Goal: Task Accomplishment & Management: Complete application form

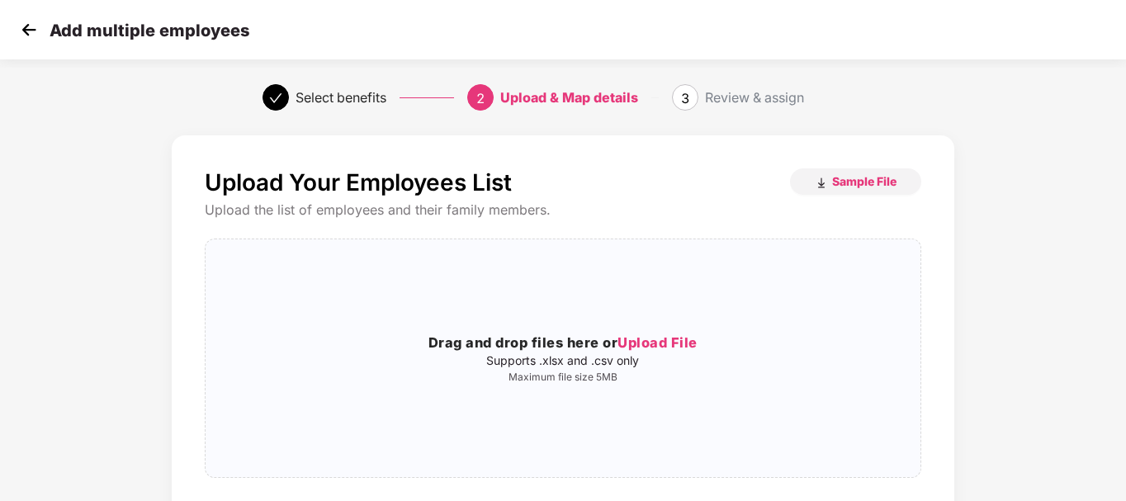
click at [26, 21] on img at bounding box center [29, 29] width 25 height 25
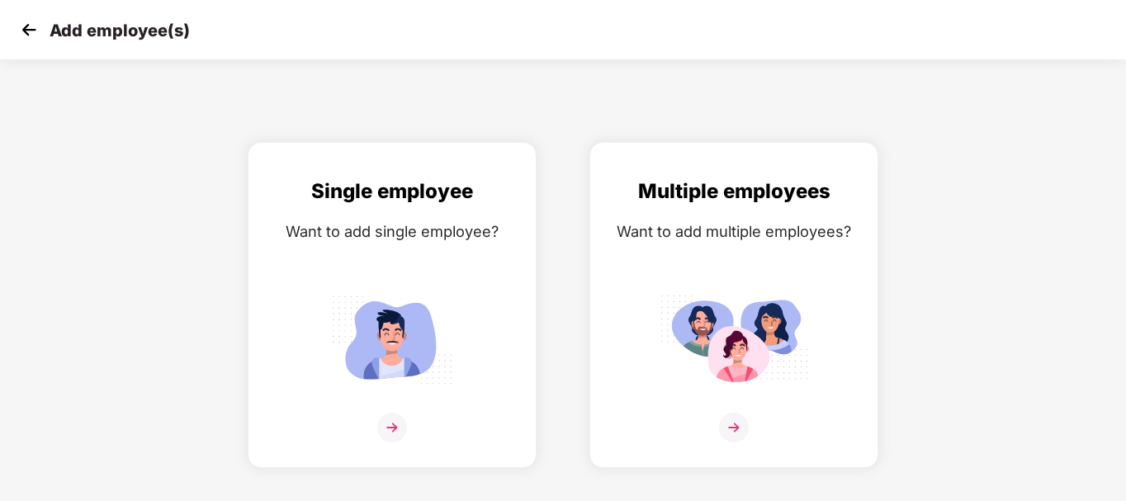
click at [26, 21] on img at bounding box center [29, 29] width 25 height 25
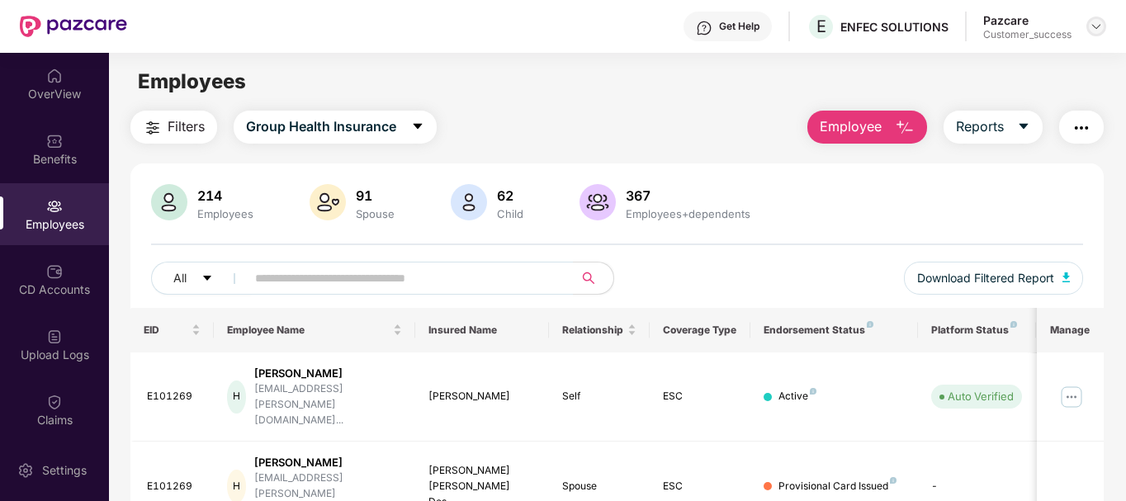
click at [1093, 21] on img at bounding box center [1096, 26] width 13 height 13
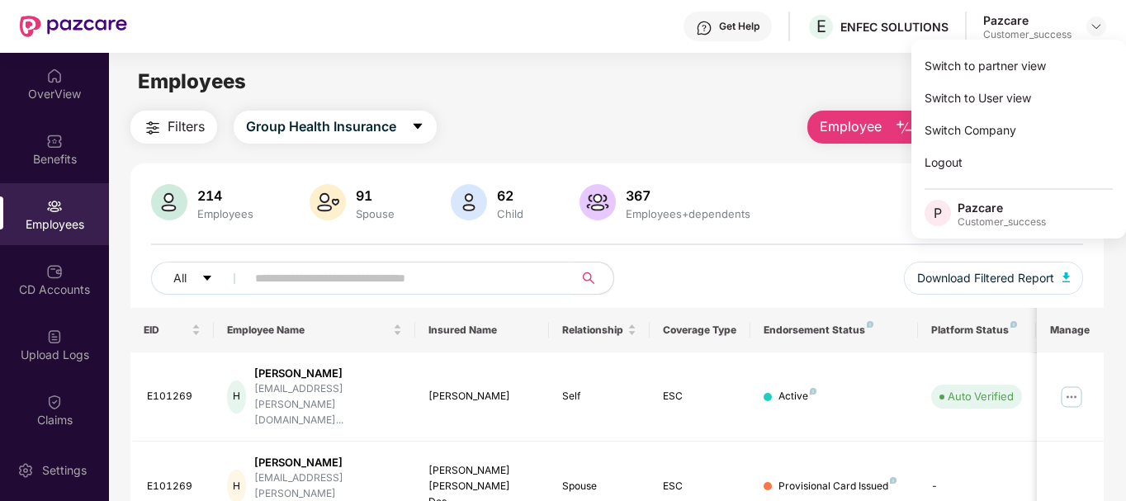
click at [684, 104] on main "Employees Filters Group Health Insurance Employee Reports 214 Employees 91 Spou…" at bounding box center [617, 303] width 1016 height 501
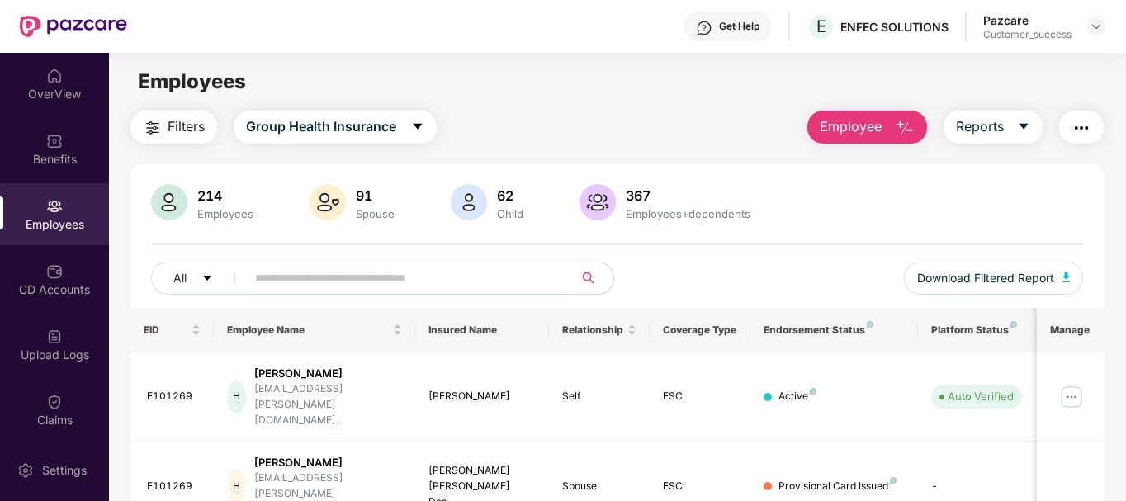
click at [875, 122] on span "Employee" at bounding box center [851, 126] width 62 height 21
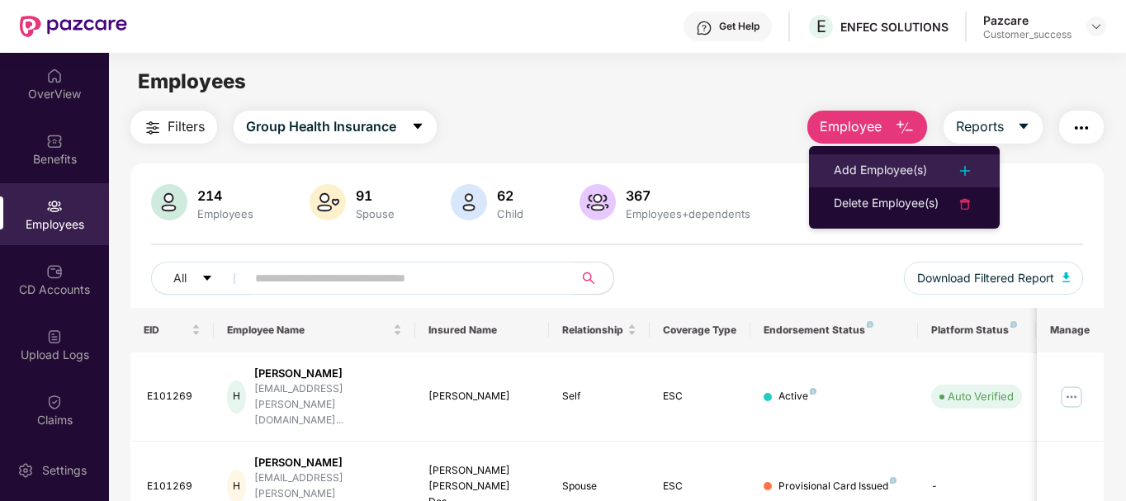
click at [863, 163] on div "Add Employee(s)" at bounding box center [880, 171] width 93 height 20
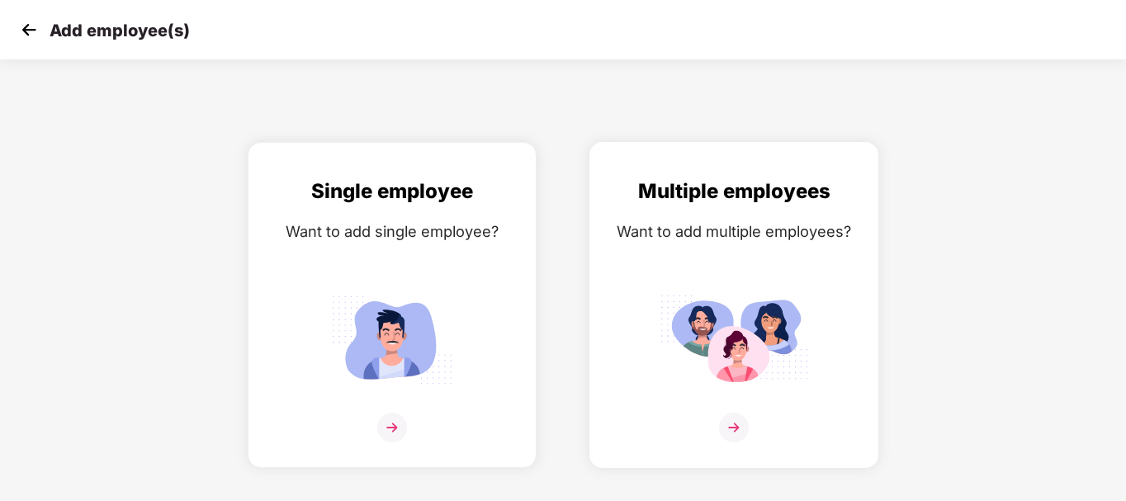
click at [724, 286] on div "Multiple employees Want to add multiple employees?" at bounding box center [734, 319] width 254 height 287
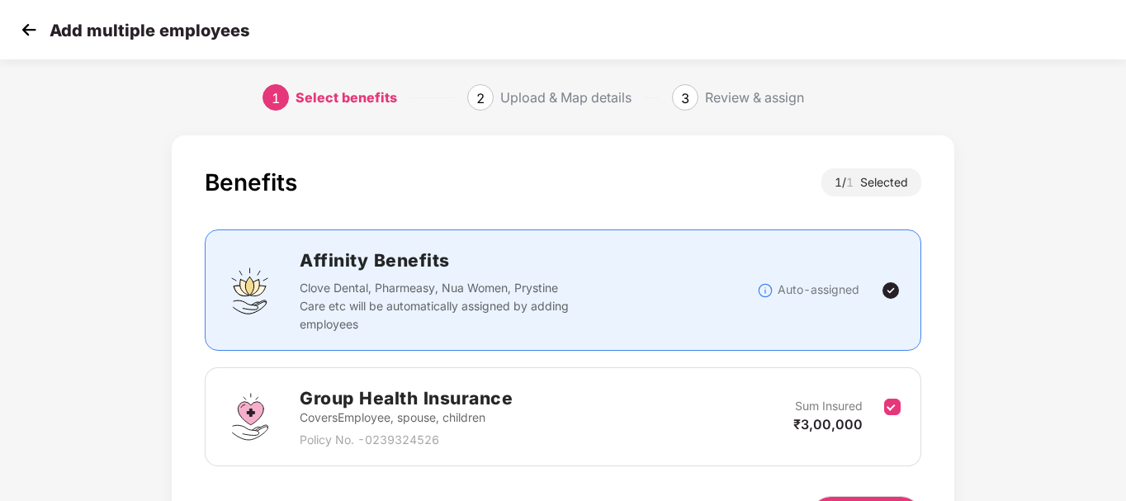
scroll to position [109, 0]
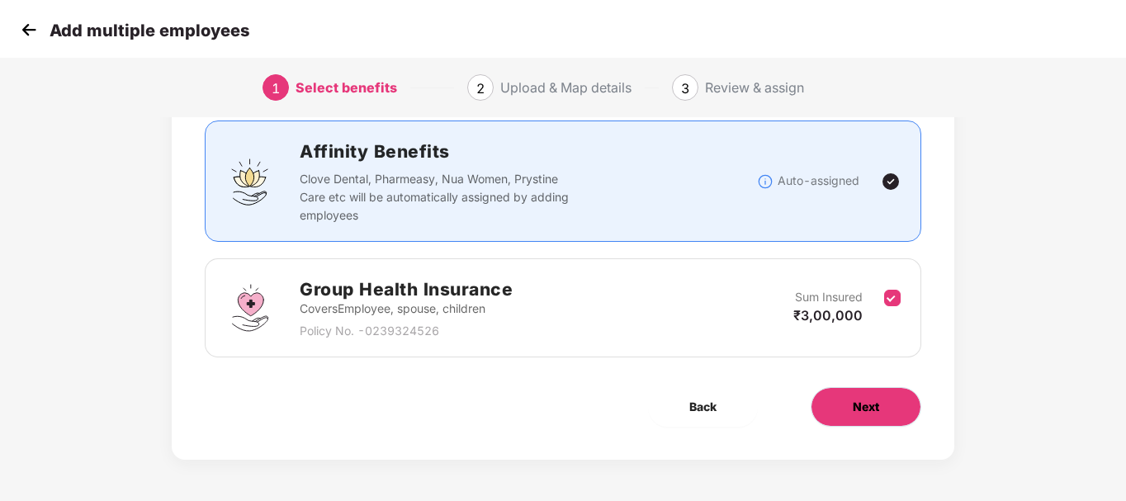
click at [847, 410] on button "Next" at bounding box center [866, 407] width 111 height 40
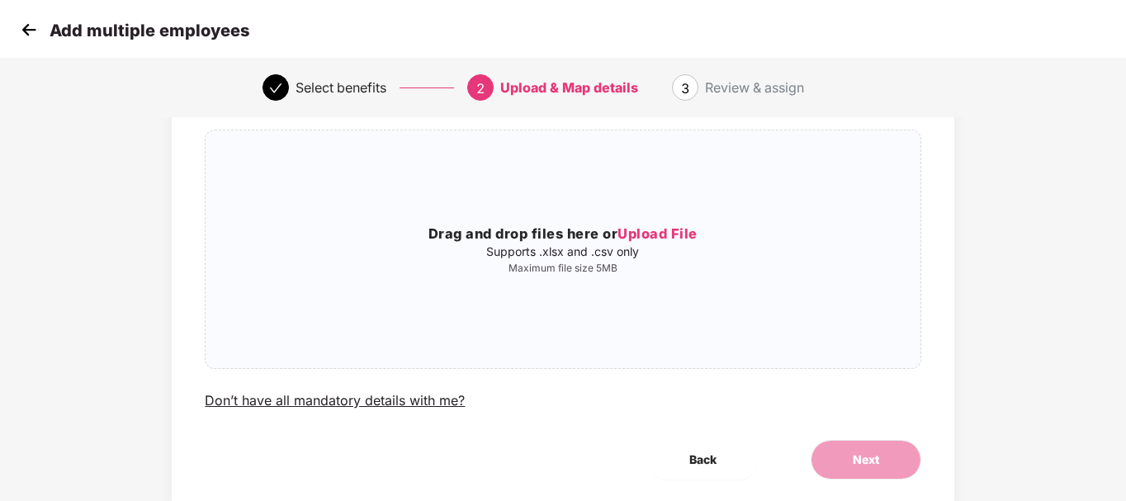
scroll to position [0, 0]
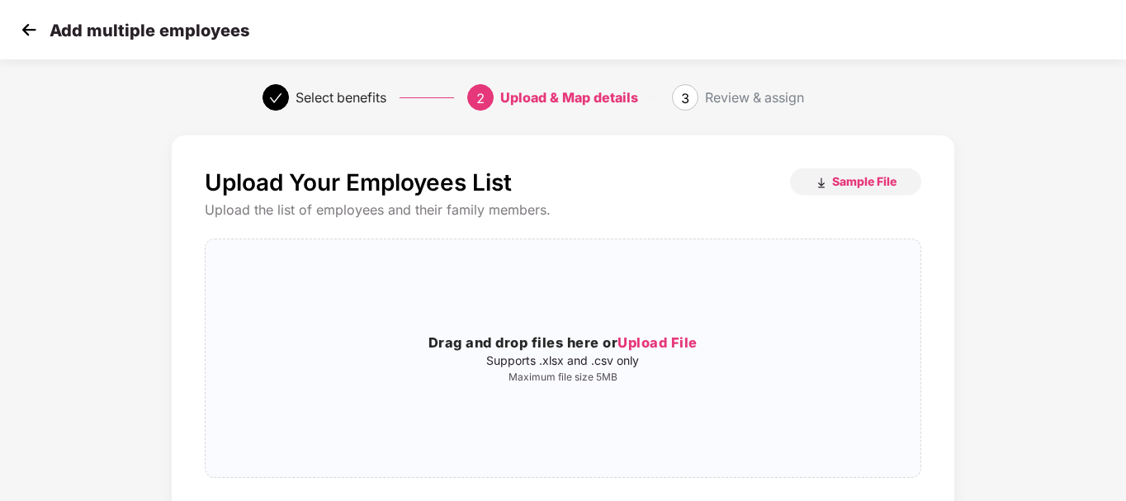
click at [283, 18] on div "Add multiple employees" at bounding box center [563, 29] width 1126 height 59
click at [31, 32] on img at bounding box center [29, 29] width 25 height 25
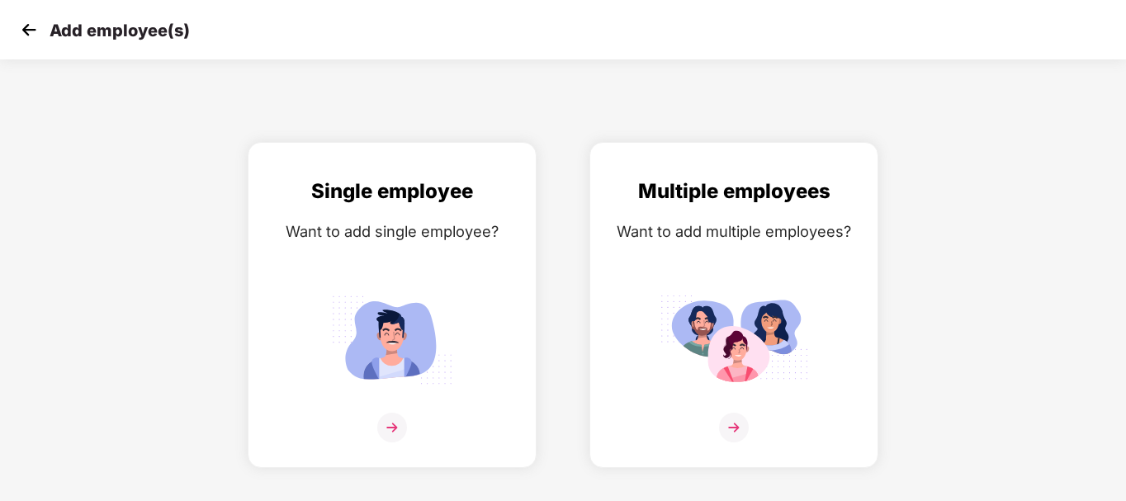
click at [31, 32] on img at bounding box center [29, 29] width 25 height 25
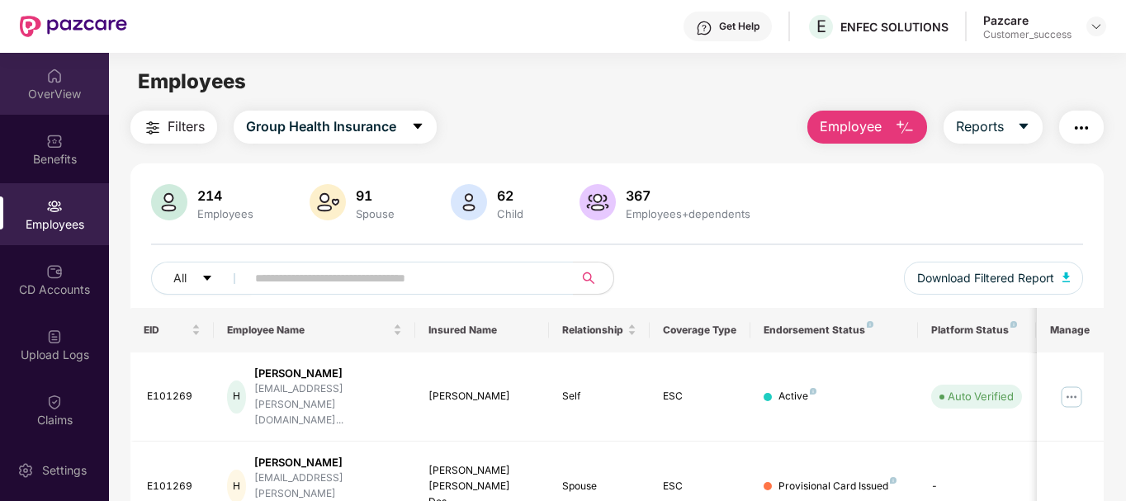
click at [46, 88] on div "OverView" at bounding box center [54, 94] width 109 height 17
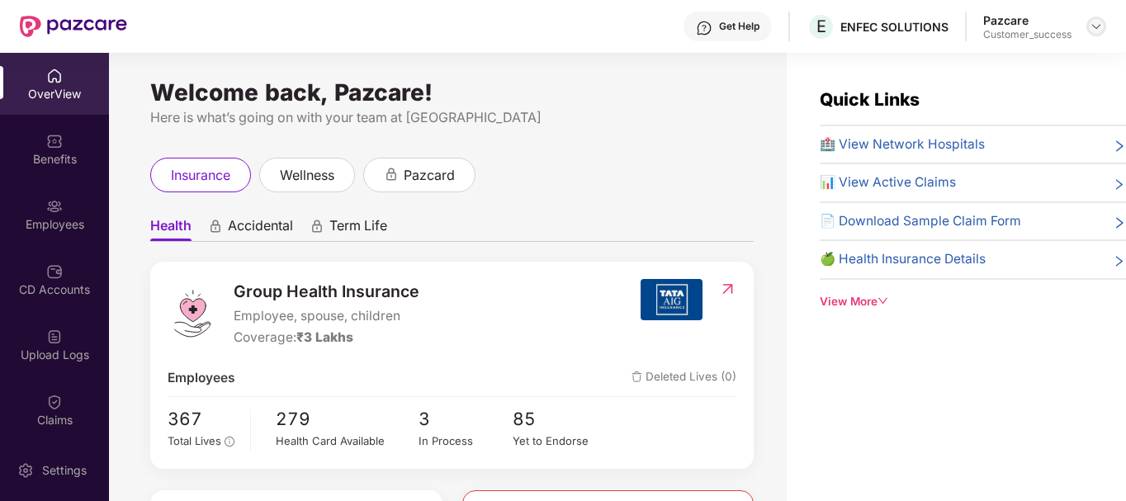
click at [1093, 25] on img at bounding box center [1096, 26] width 13 height 13
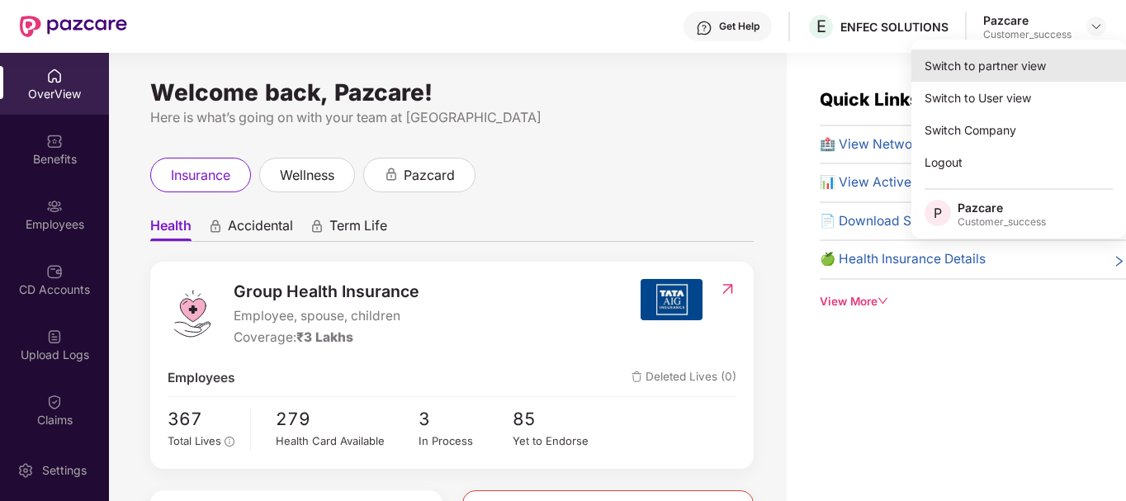
click at [1014, 71] on div "Switch to partner view" at bounding box center [1018, 66] width 215 height 32
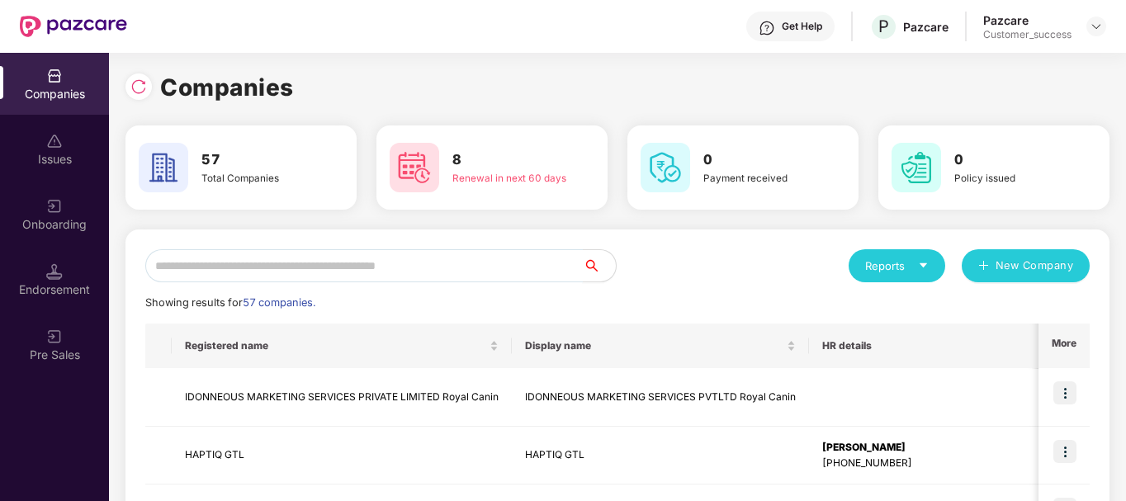
click at [378, 272] on input "text" at bounding box center [364, 265] width 438 height 33
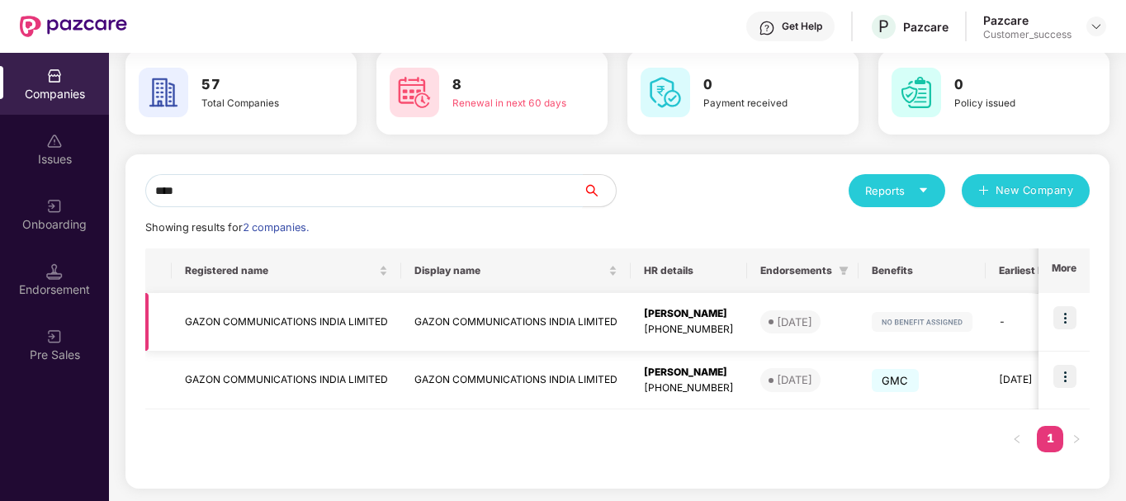
scroll to position [76, 0]
type input "****"
click at [308, 379] on td "GAZON COMMUNICATIONS INDIA LIMITED" at bounding box center [286, 380] width 229 height 59
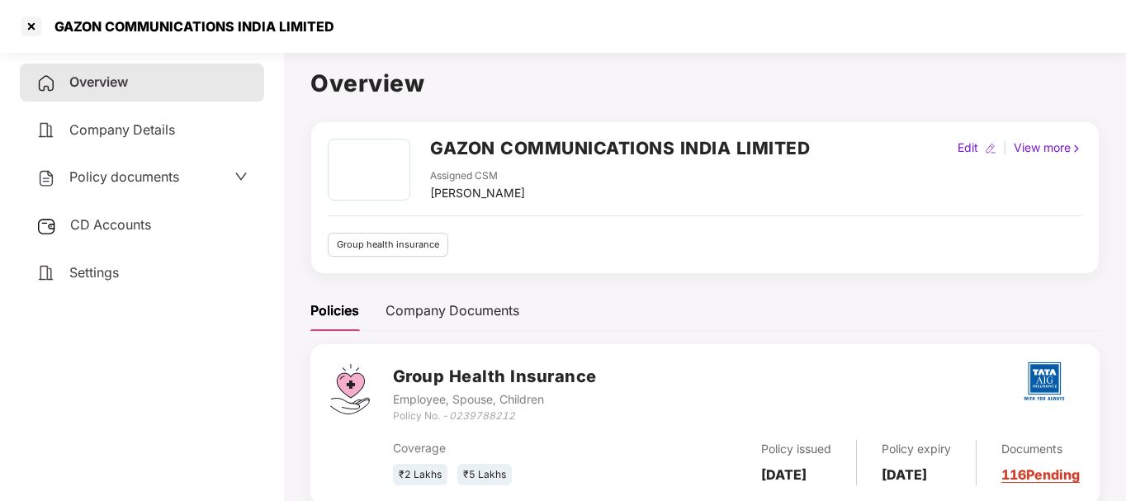
scroll to position [49, 0]
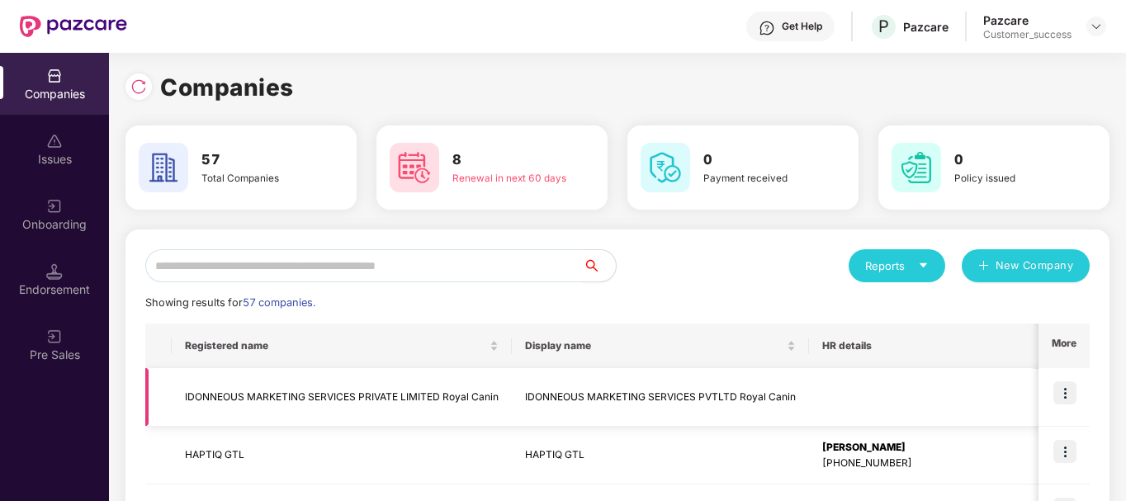
scroll to position [31, 0]
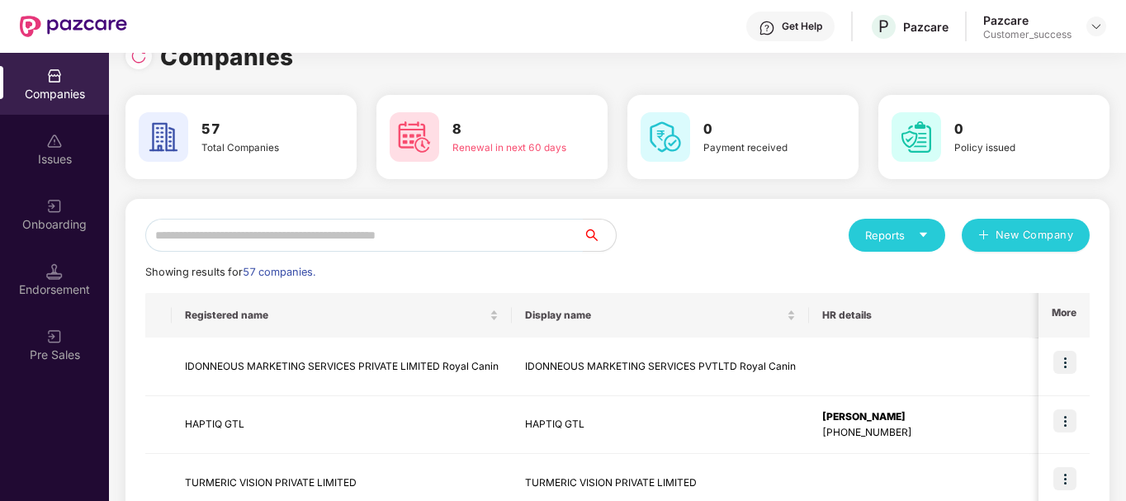
click at [376, 226] on input "text" at bounding box center [364, 235] width 438 height 33
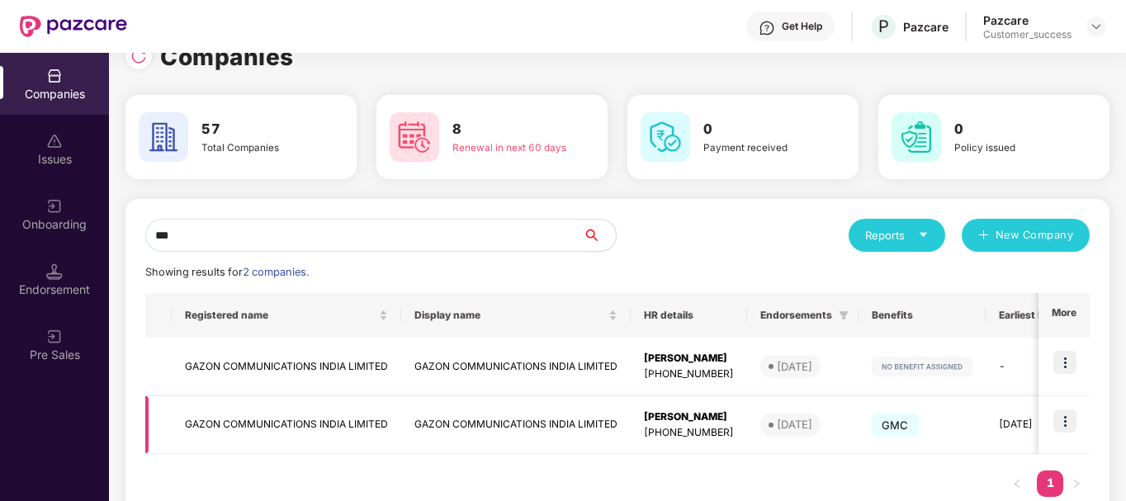
type input "***"
click at [1066, 419] on img at bounding box center [1064, 420] width 23 height 23
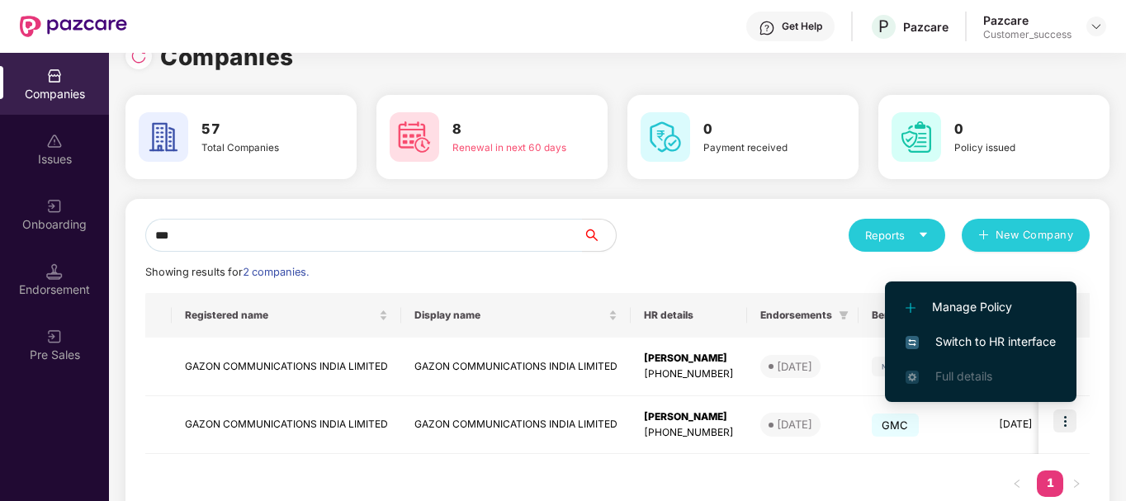
click at [1005, 341] on span "Switch to HR interface" at bounding box center [981, 342] width 150 height 18
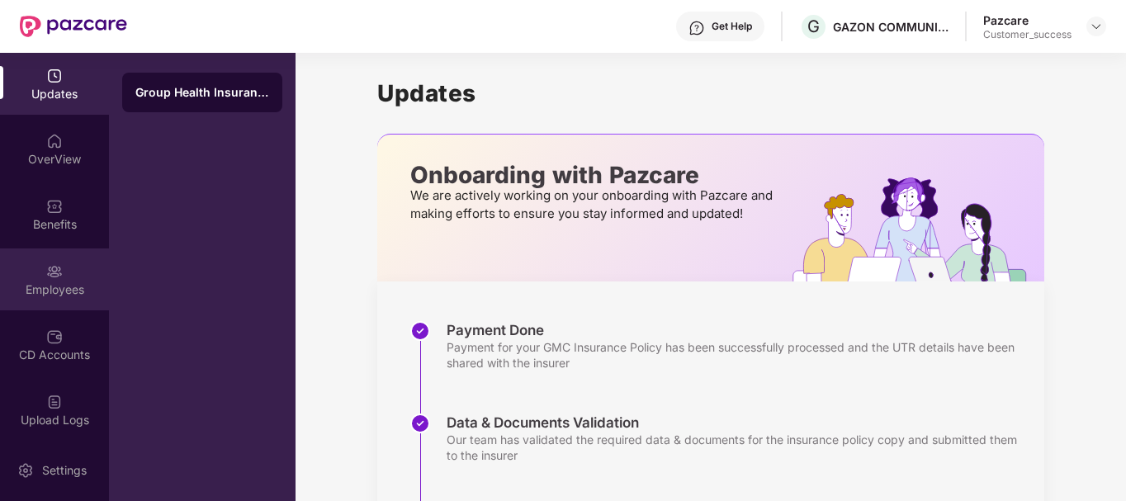
click at [50, 288] on div "Employees" at bounding box center [54, 289] width 109 height 17
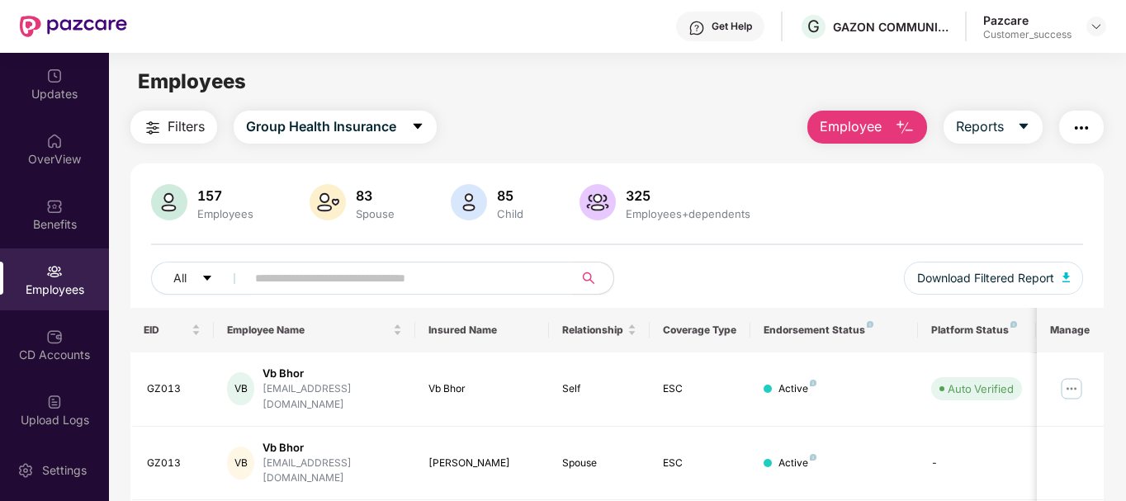
click at [907, 120] on img "button" at bounding box center [905, 128] width 20 height 20
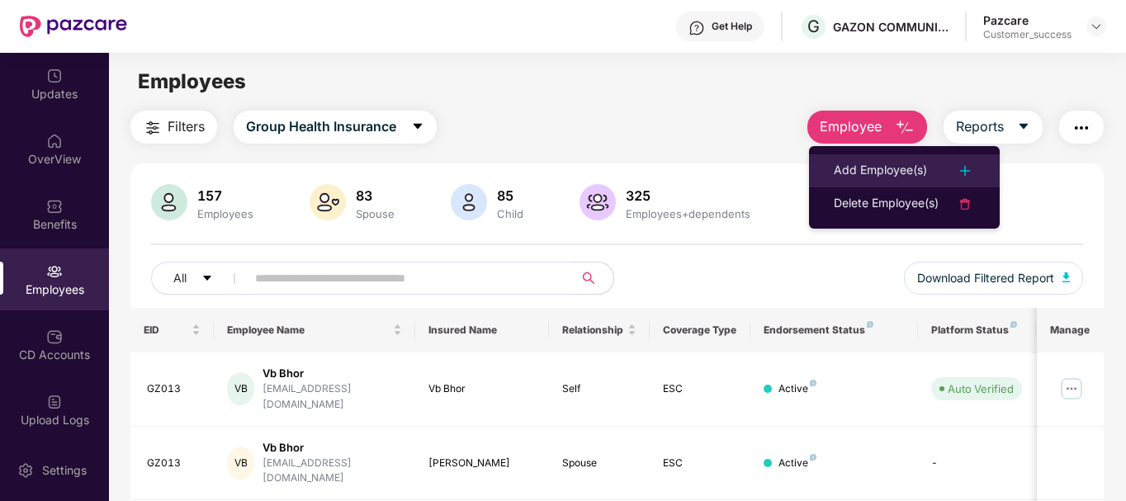
click at [853, 168] on div "Add Employee(s)" at bounding box center [880, 171] width 93 height 20
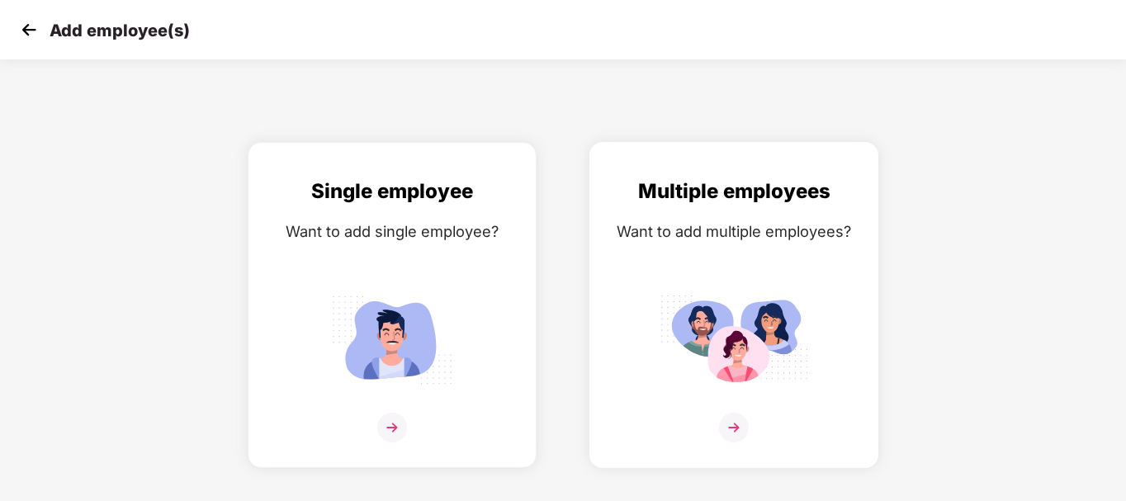
click at [745, 329] on img at bounding box center [734, 339] width 149 height 103
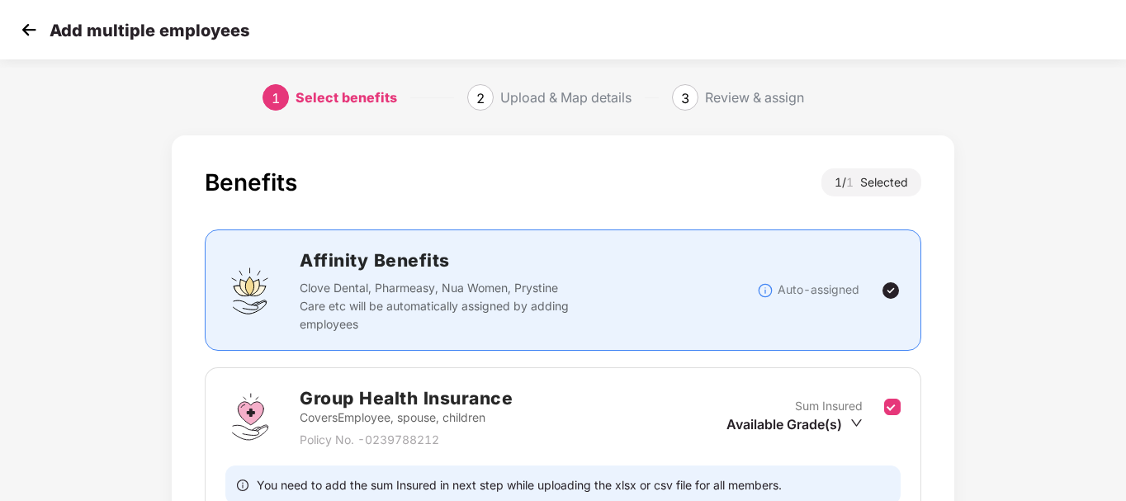
scroll to position [164, 0]
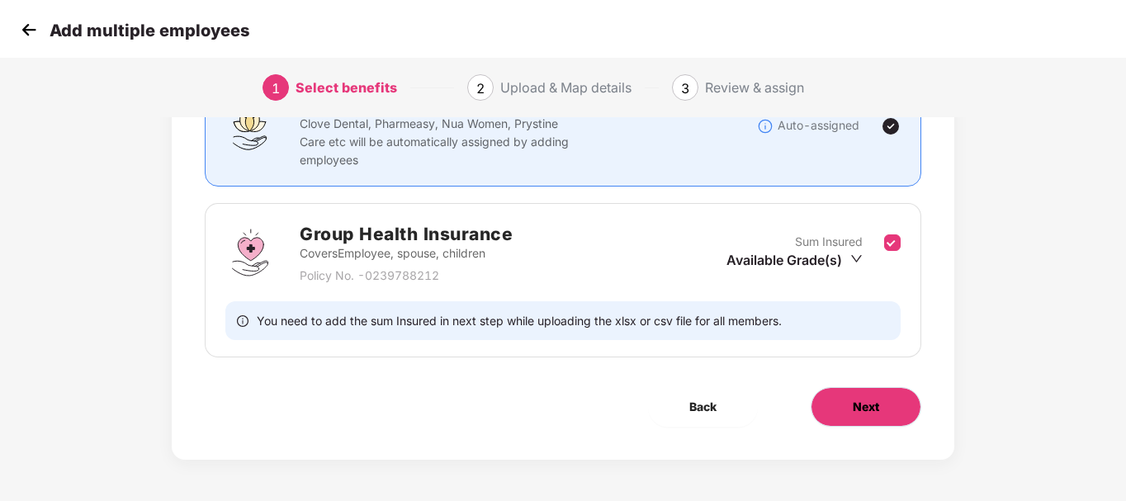
click at [853, 399] on span "Next" at bounding box center [866, 407] width 26 height 18
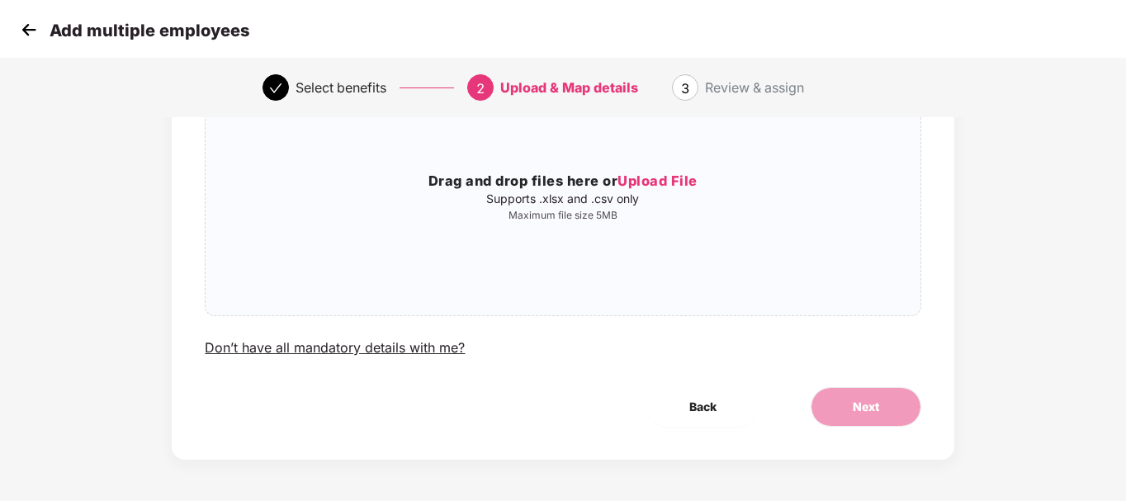
scroll to position [0, 0]
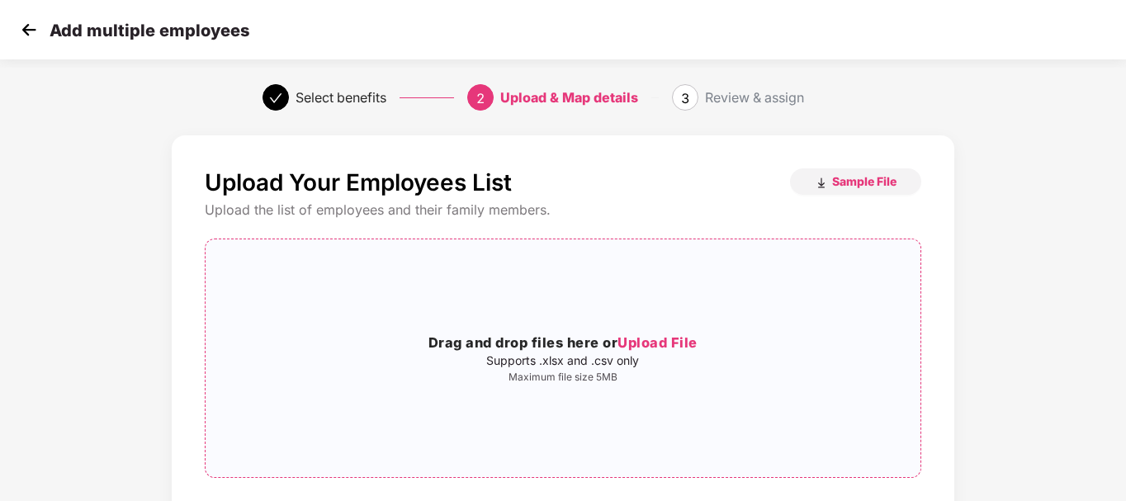
click at [640, 350] on span "Upload File" at bounding box center [657, 342] width 80 height 17
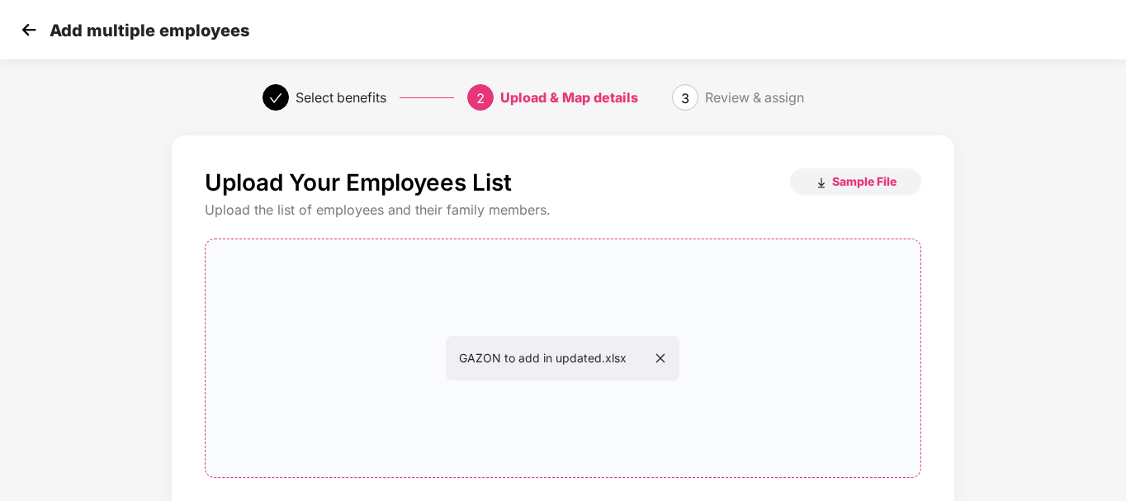
scroll to position [162, 0]
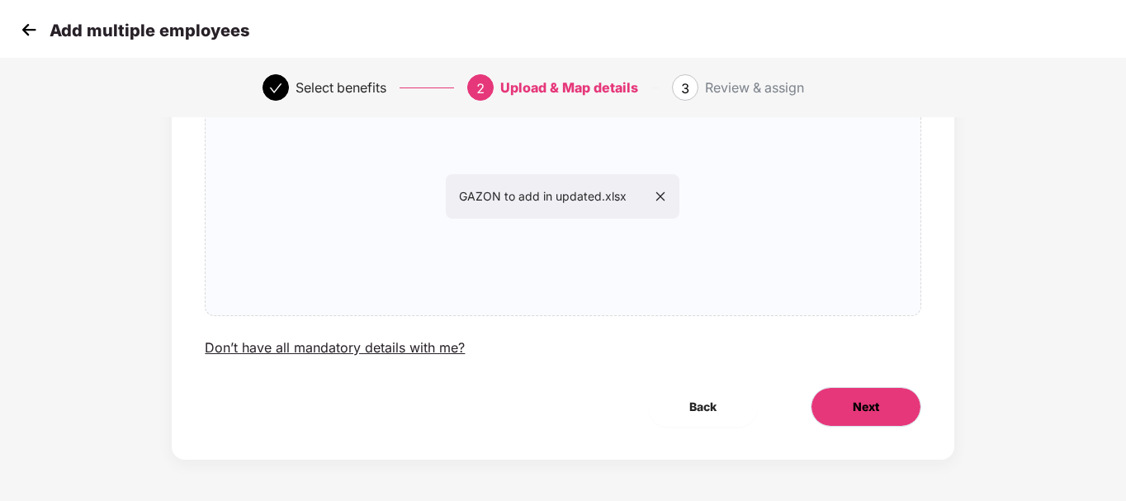
click at [879, 404] on button "Next" at bounding box center [866, 407] width 111 height 40
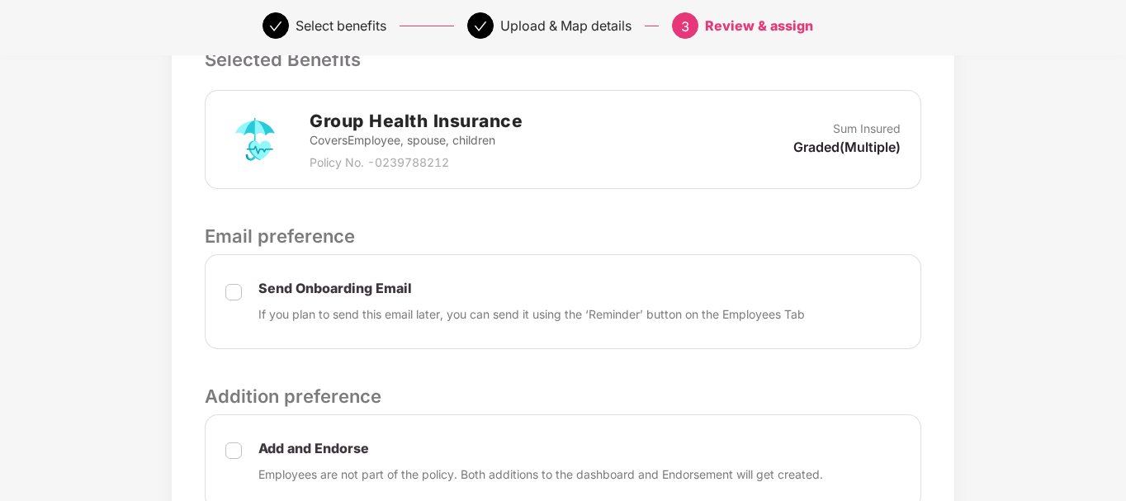
scroll to position [517, 0]
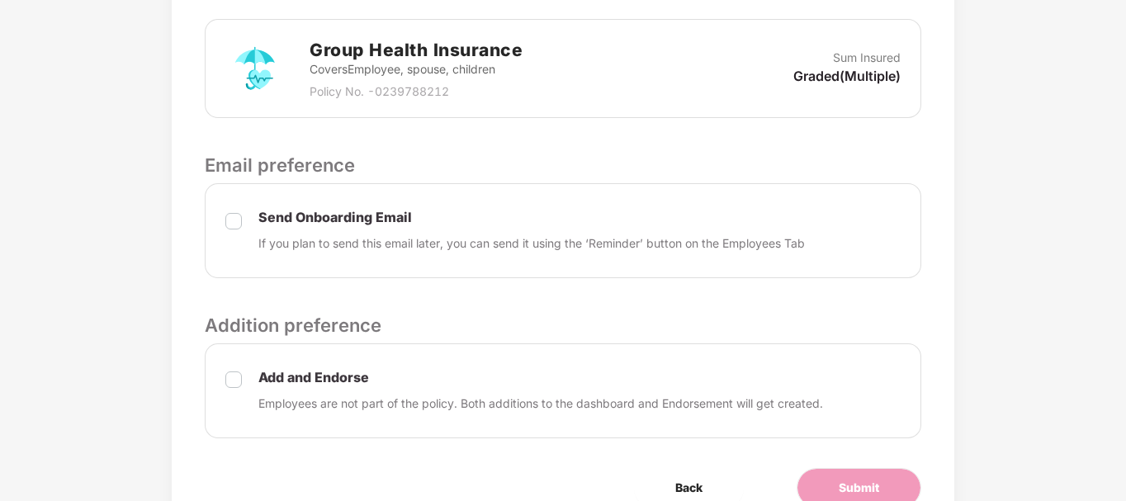
click at [318, 223] on p "Send Onboarding Email" at bounding box center [531, 217] width 546 height 17
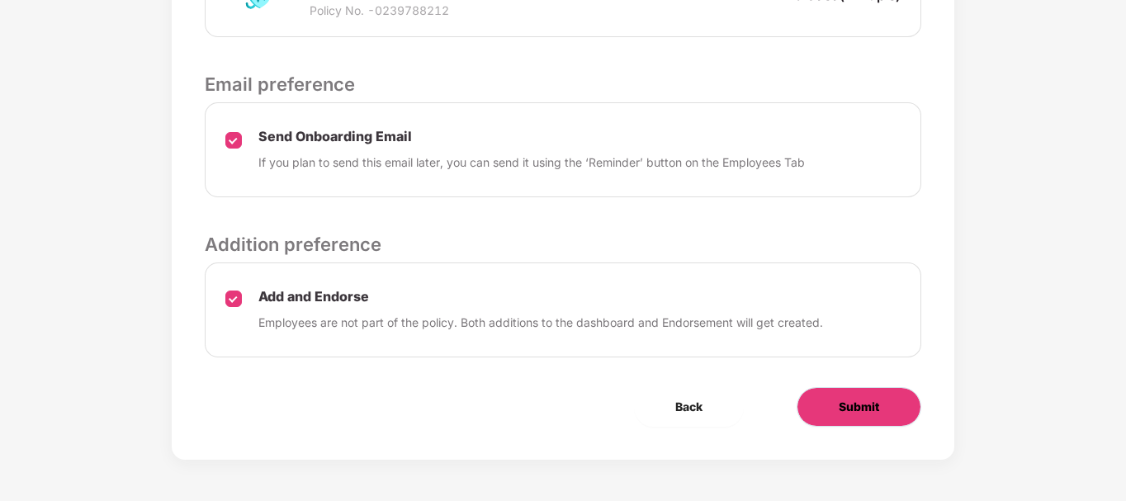
click at [840, 410] on span "Submit" at bounding box center [859, 407] width 40 height 18
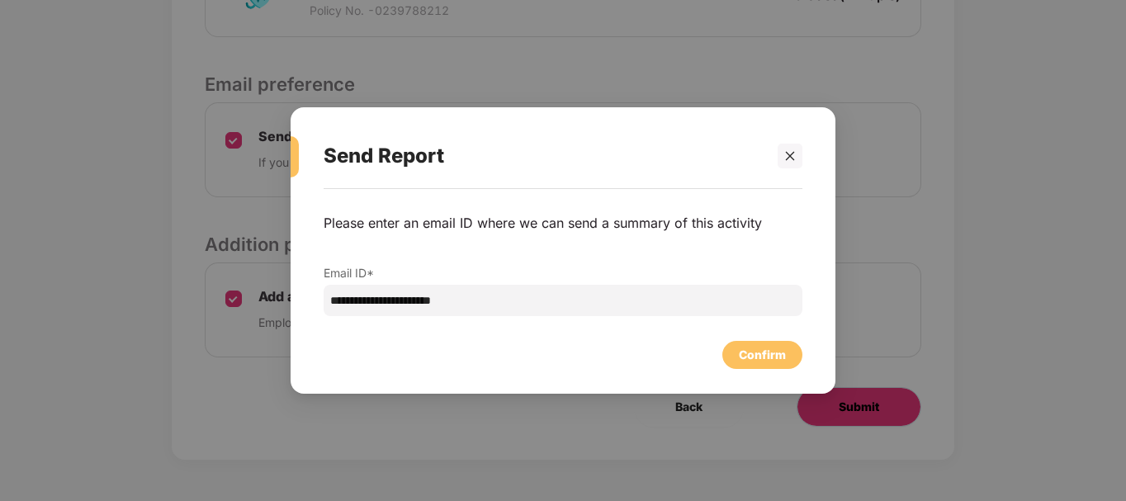
scroll to position [0, 0]
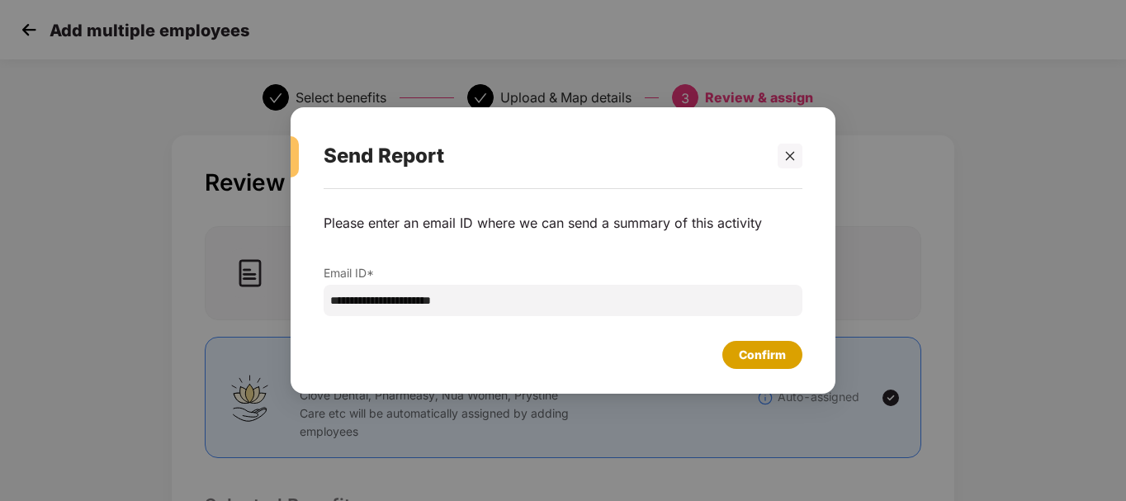
click at [746, 355] on div "Confirm" at bounding box center [762, 355] width 47 height 18
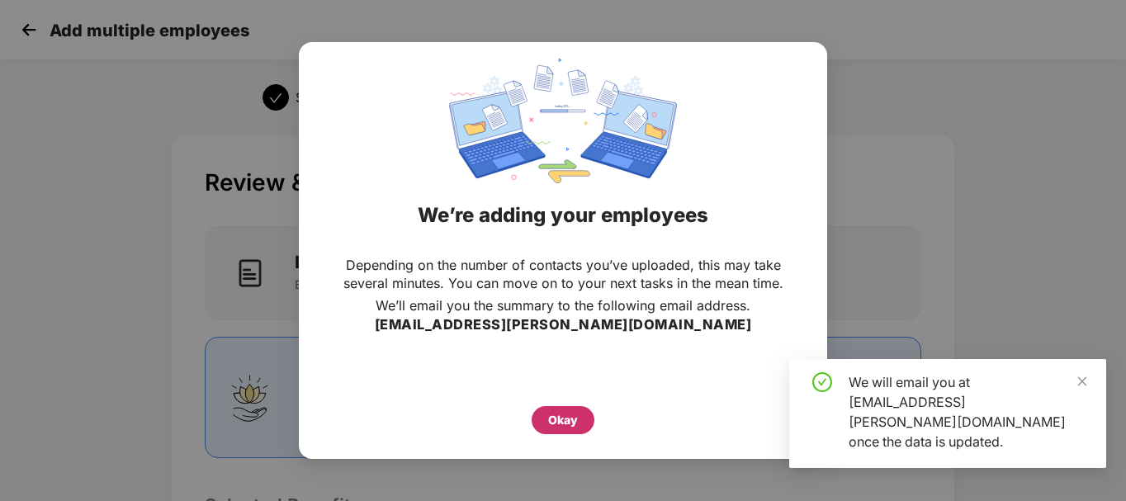
click at [565, 416] on div "Okay" at bounding box center [563, 420] width 30 height 18
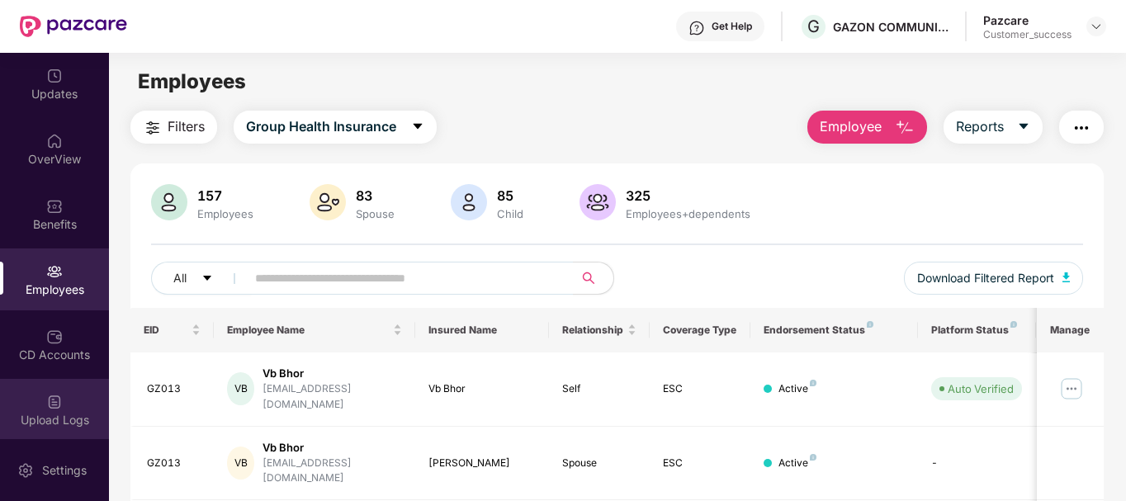
click at [67, 428] on div "Upload Logs" at bounding box center [54, 410] width 109 height 62
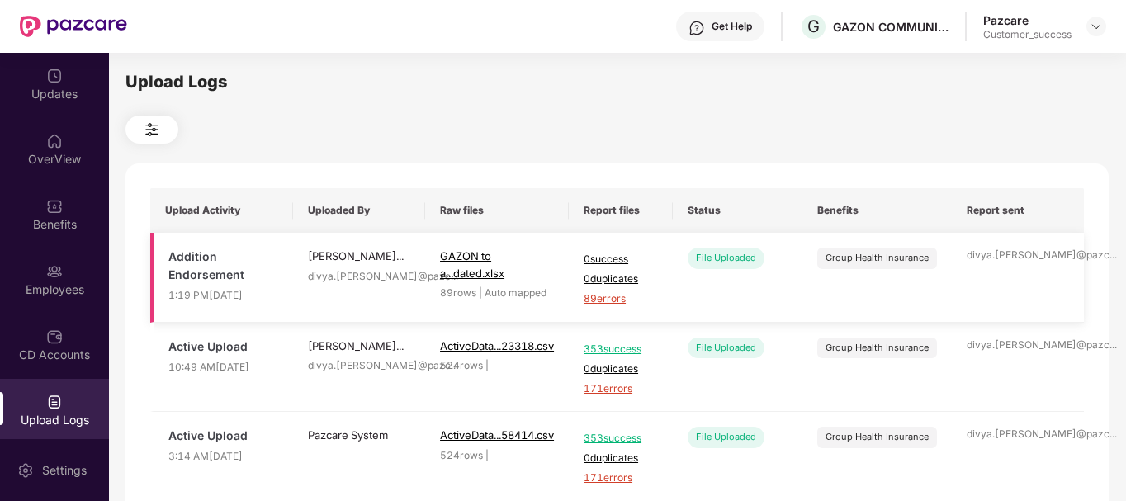
click at [615, 296] on span "89 errors" at bounding box center [621, 299] width 74 height 16
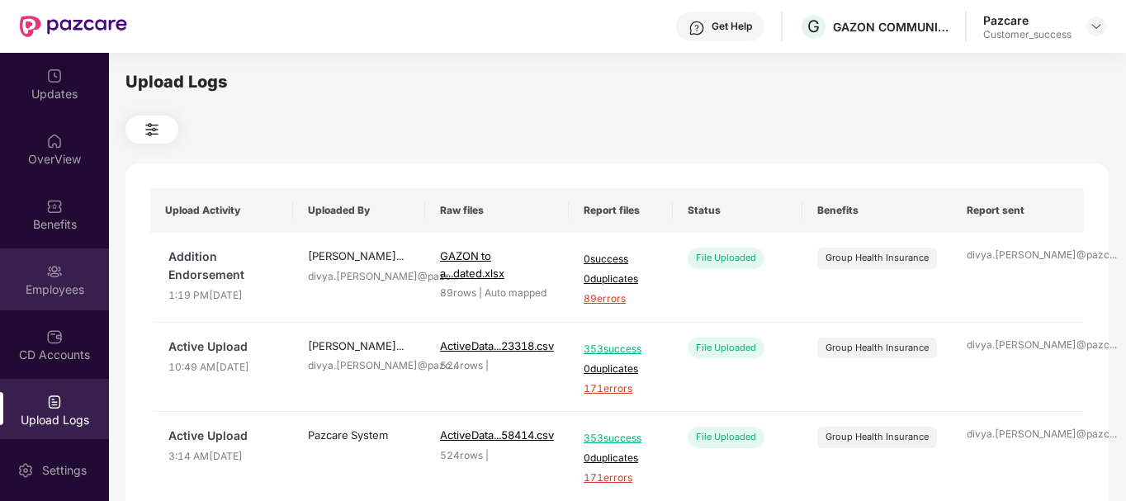
click at [44, 280] on div "Employees" at bounding box center [54, 279] width 109 height 62
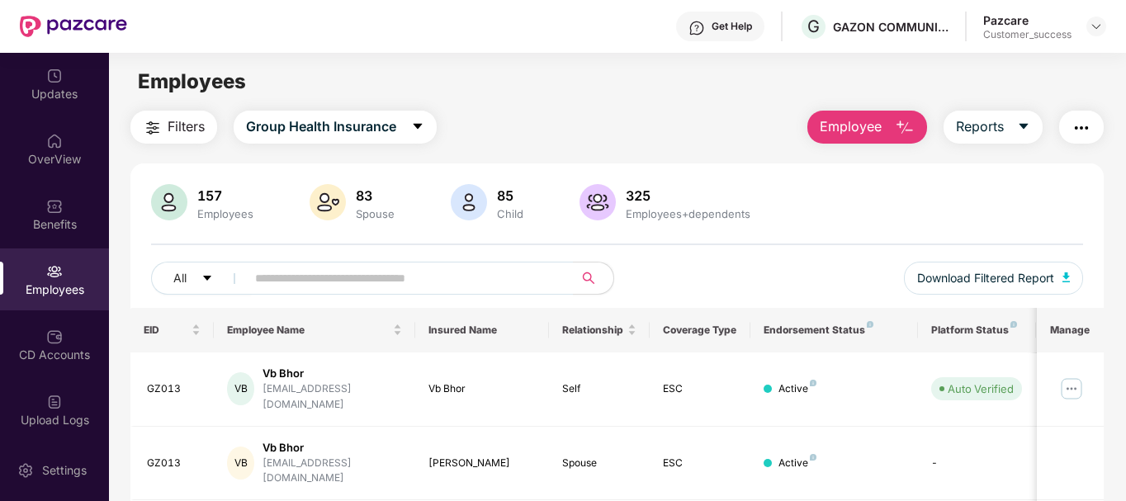
click at [881, 138] on button "Employee" at bounding box center [867, 127] width 120 height 33
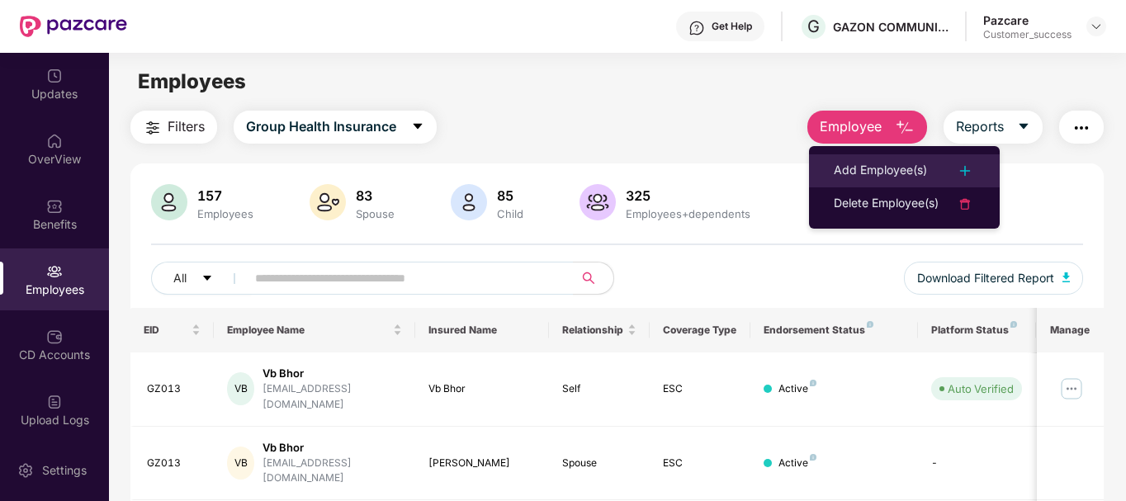
click at [887, 177] on div "Add Employee(s)" at bounding box center [880, 171] width 93 height 20
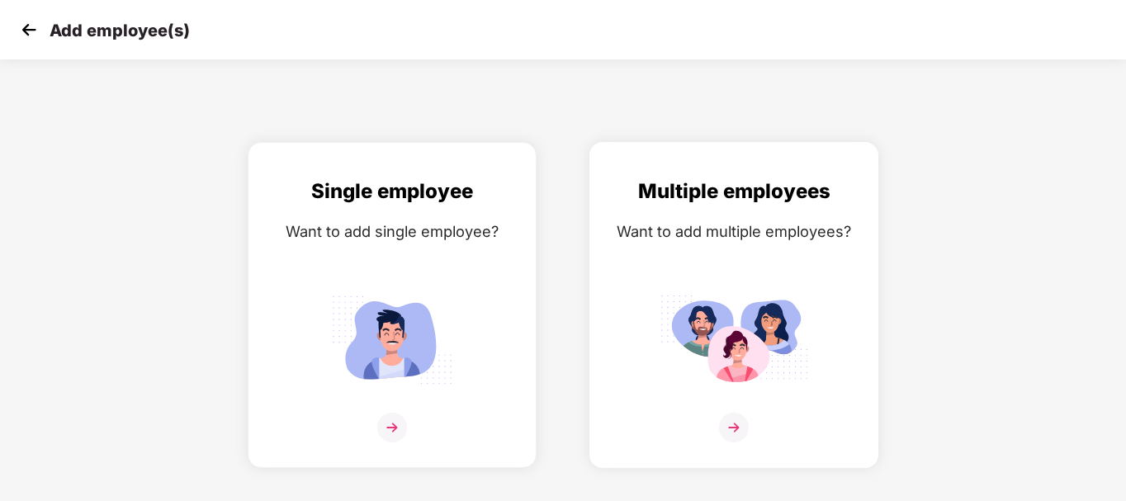
click at [738, 249] on div "Multiple employees Want to add multiple employees?" at bounding box center [734, 319] width 254 height 287
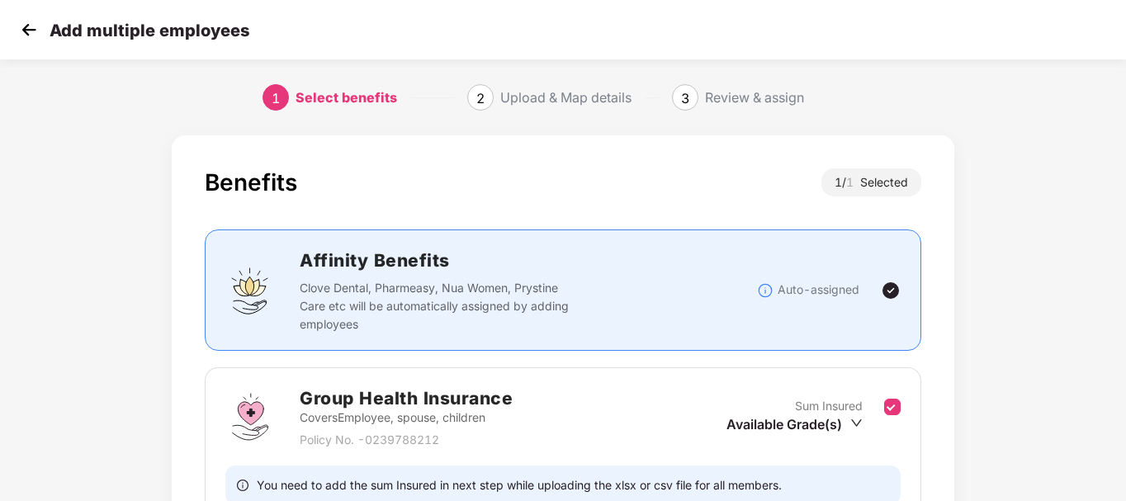
scroll to position [106, 0]
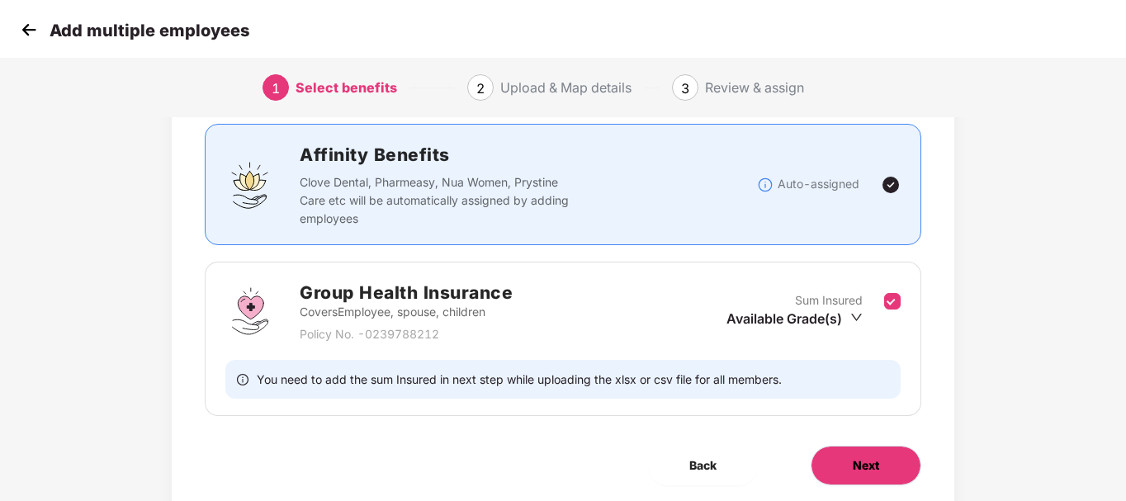
click at [854, 448] on button "Next" at bounding box center [866, 466] width 111 height 40
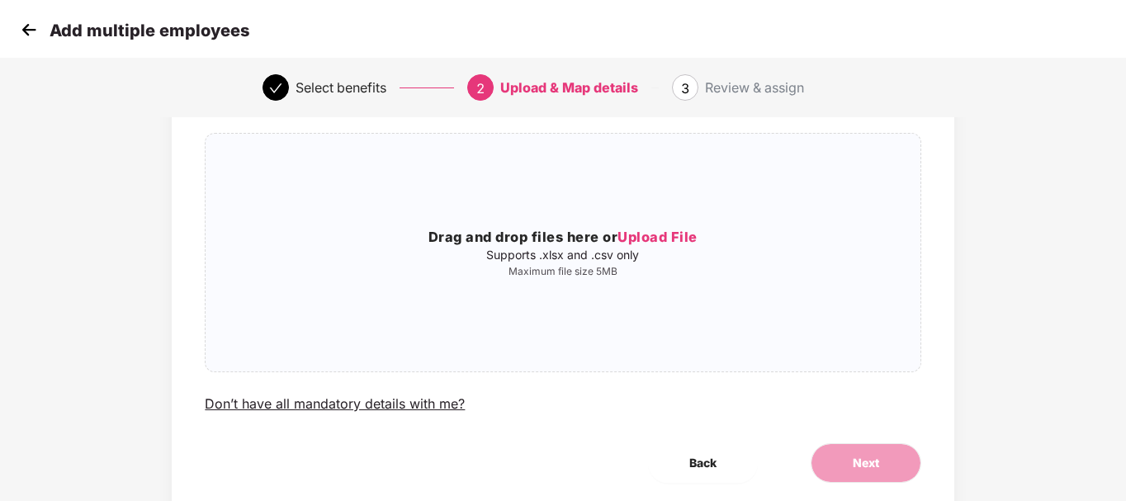
scroll to position [0, 0]
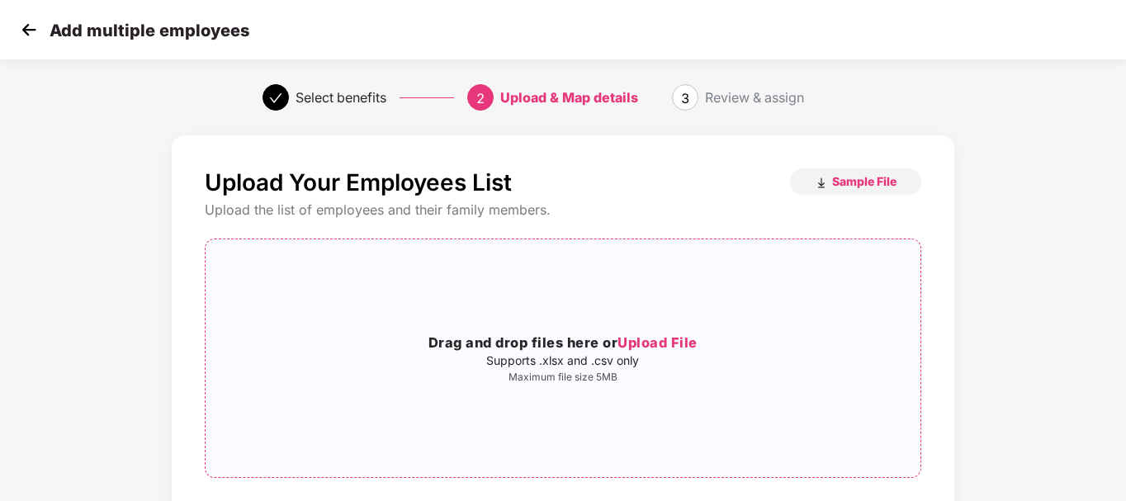
click at [579, 325] on div "Drag and drop files here or Upload File Supports .xlsx and .csv only Maximum fi…" at bounding box center [563, 358] width 714 height 211
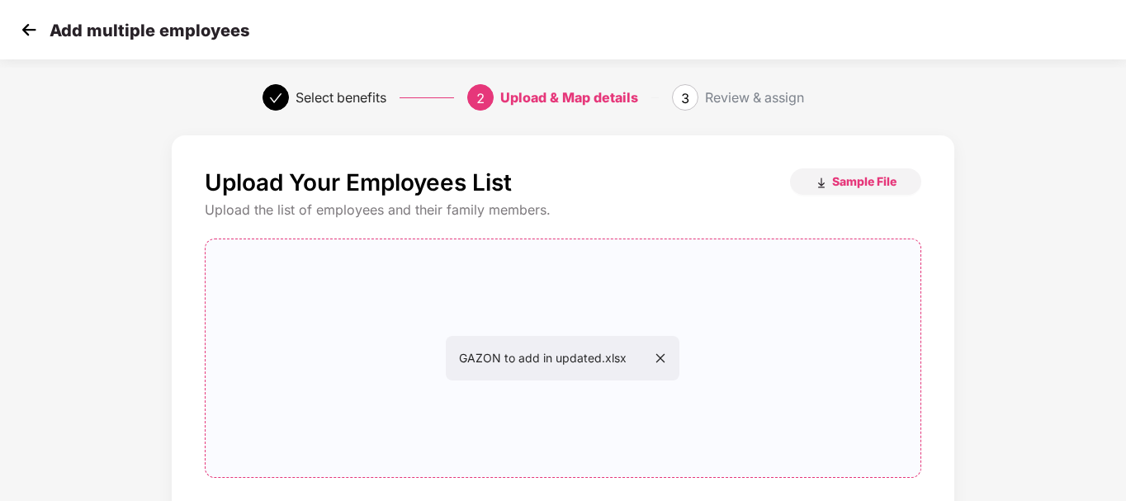
scroll to position [162, 0]
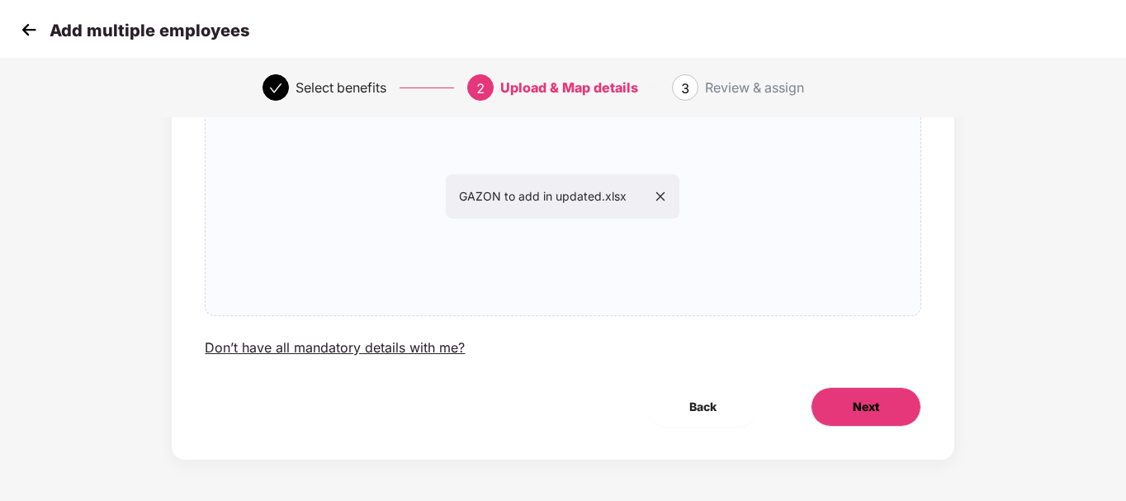
click at [836, 395] on button "Next" at bounding box center [866, 407] width 111 height 40
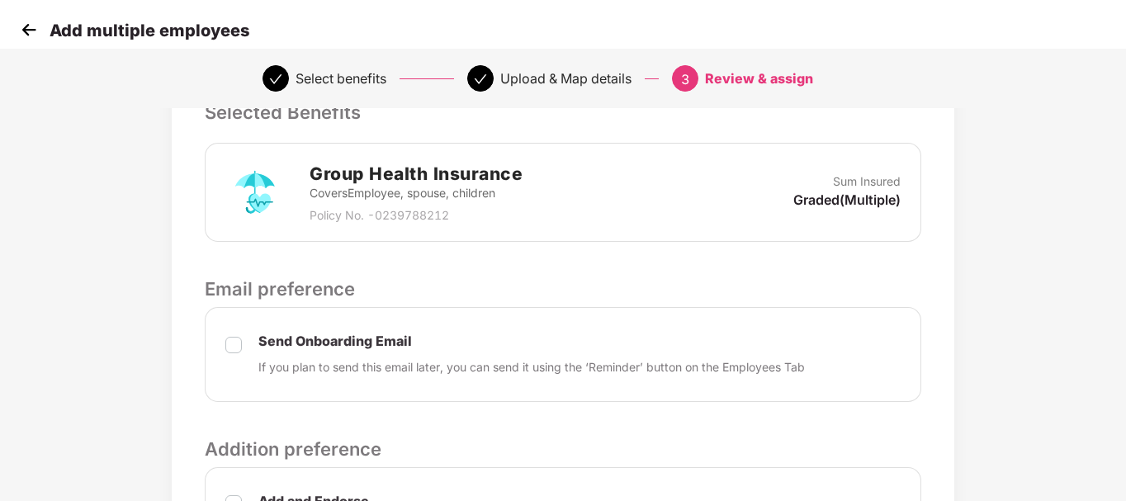
scroll to position [598, 0]
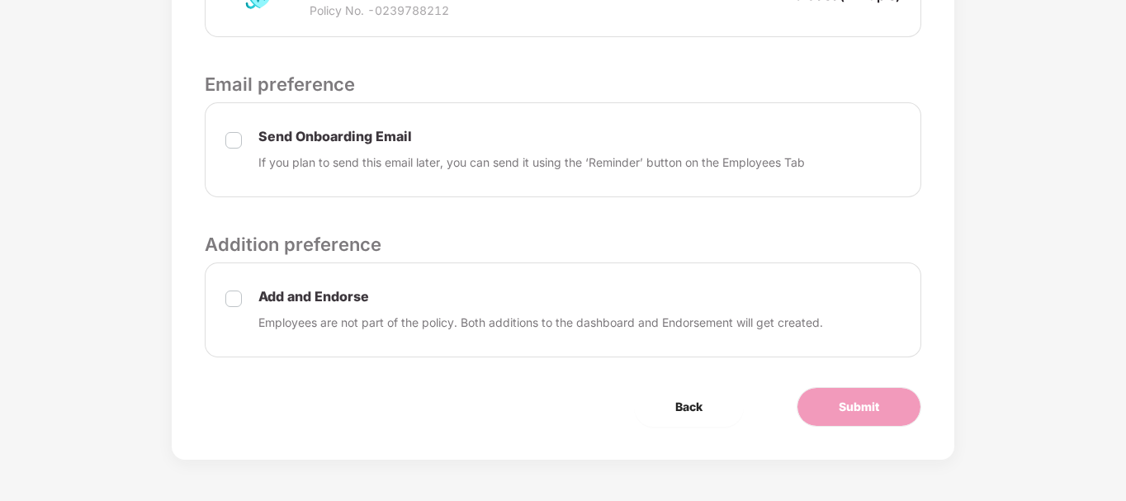
click at [237, 150] on label at bounding box center [233, 151] width 17 height 42
click at [843, 413] on span "Submit" at bounding box center [859, 407] width 40 height 18
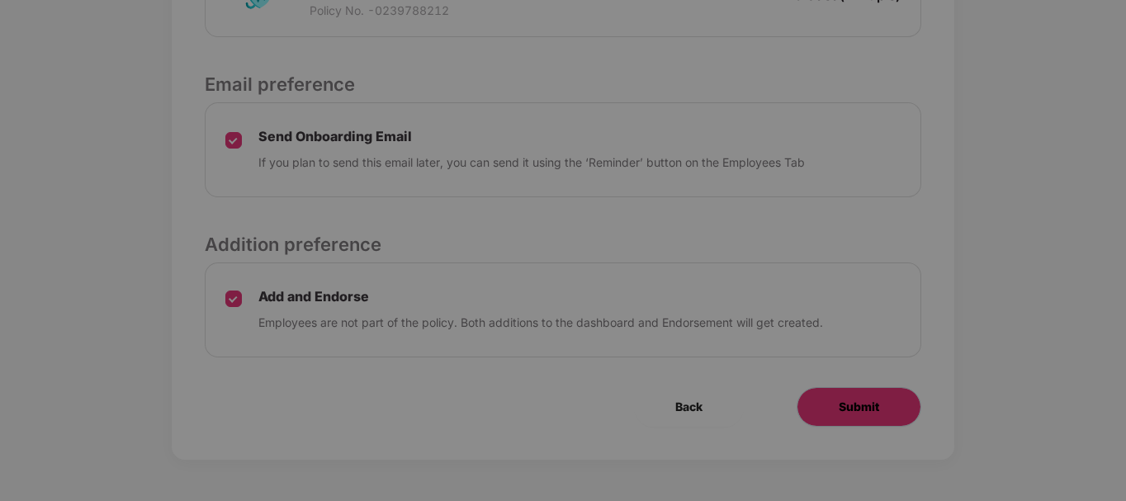
scroll to position [0, 0]
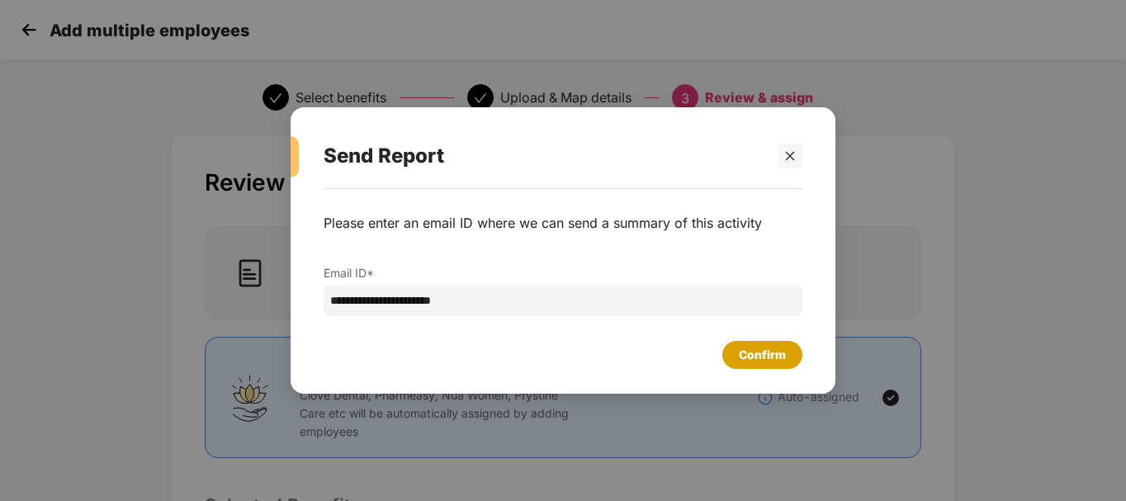
click at [761, 353] on div "Confirm" at bounding box center [762, 355] width 47 height 18
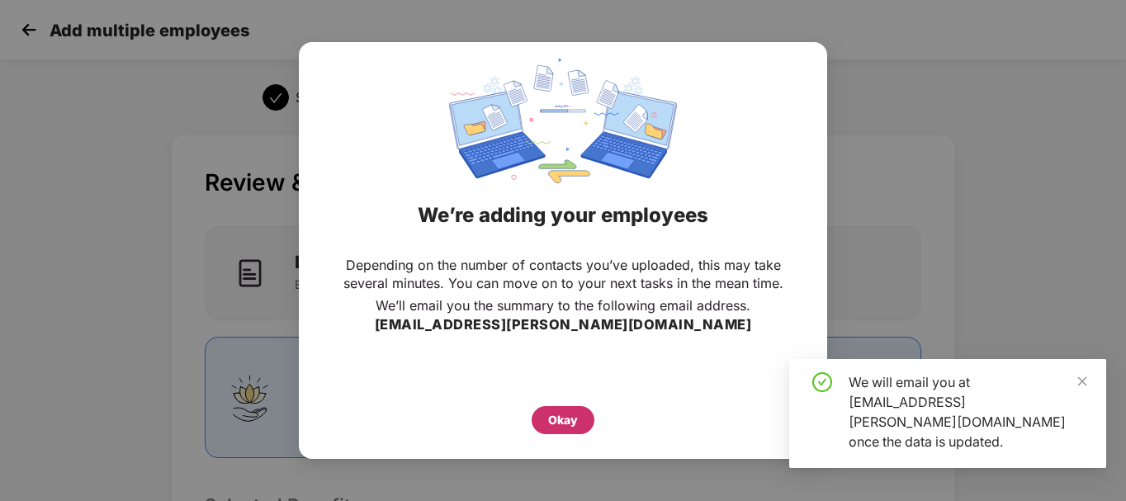
click at [565, 419] on div "Okay" at bounding box center [563, 420] width 30 height 18
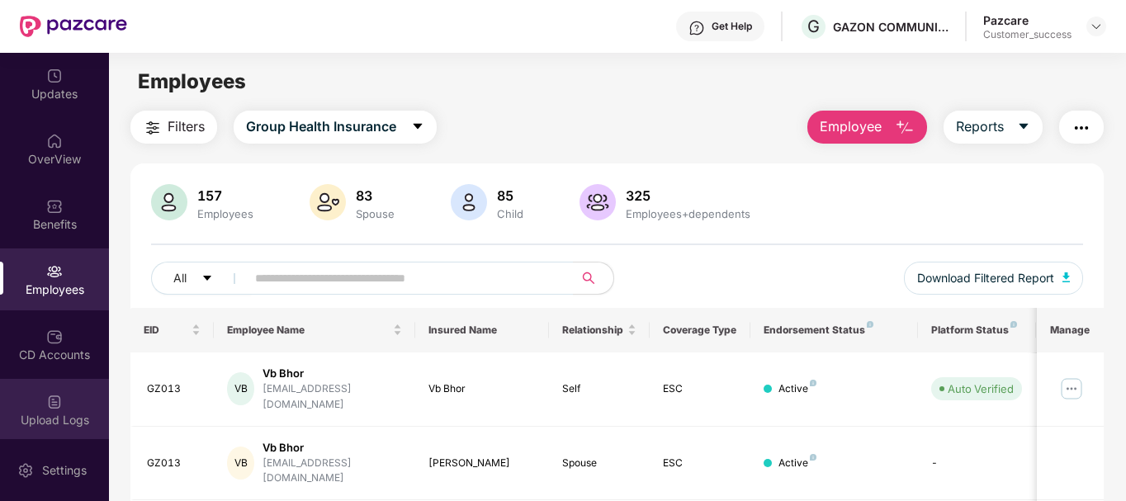
click at [70, 409] on div "Upload Logs" at bounding box center [54, 410] width 109 height 62
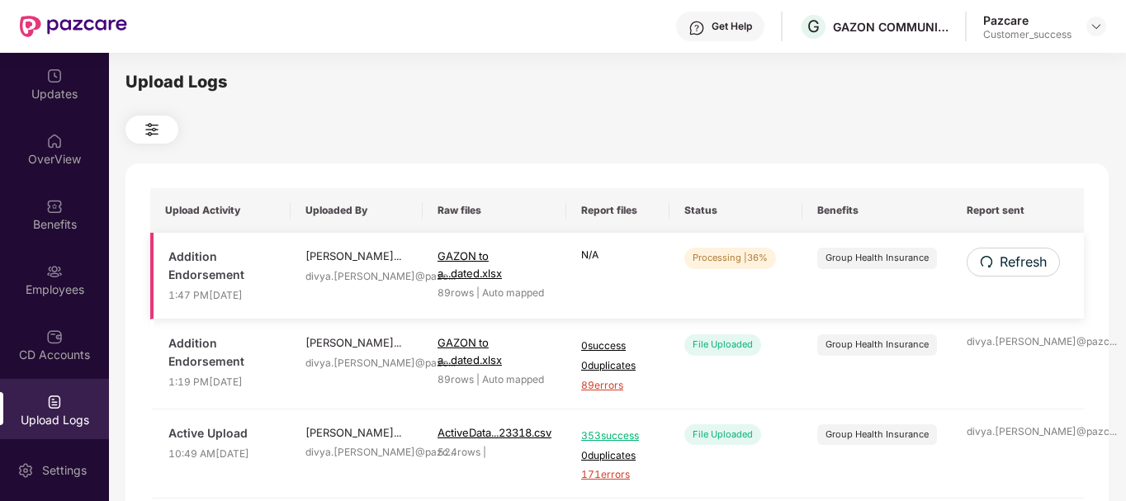
click at [649, 305] on td "N/A" at bounding box center [617, 276] width 103 height 87
click at [1015, 254] on span "Refresh" at bounding box center [1022, 262] width 47 height 21
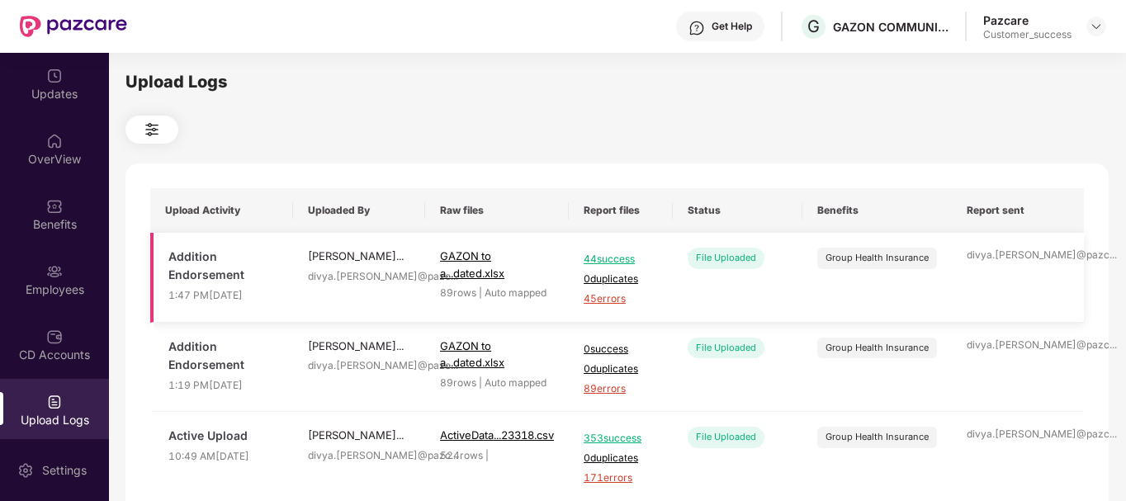
click at [617, 299] on span "45 errors" at bounding box center [621, 299] width 74 height 16
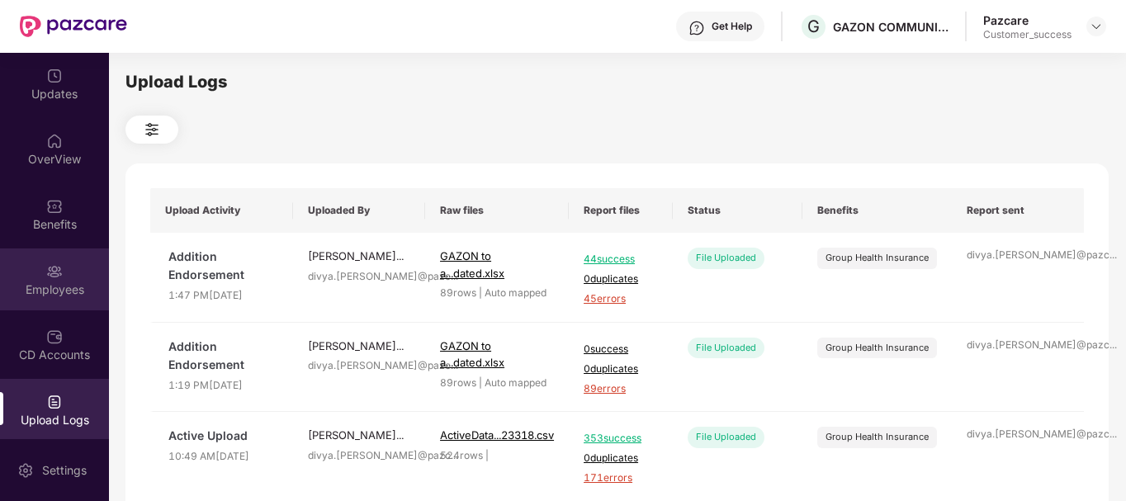
click at [35, 258] on div "Employees" at bounding box center [54, 279] width 109 height 62
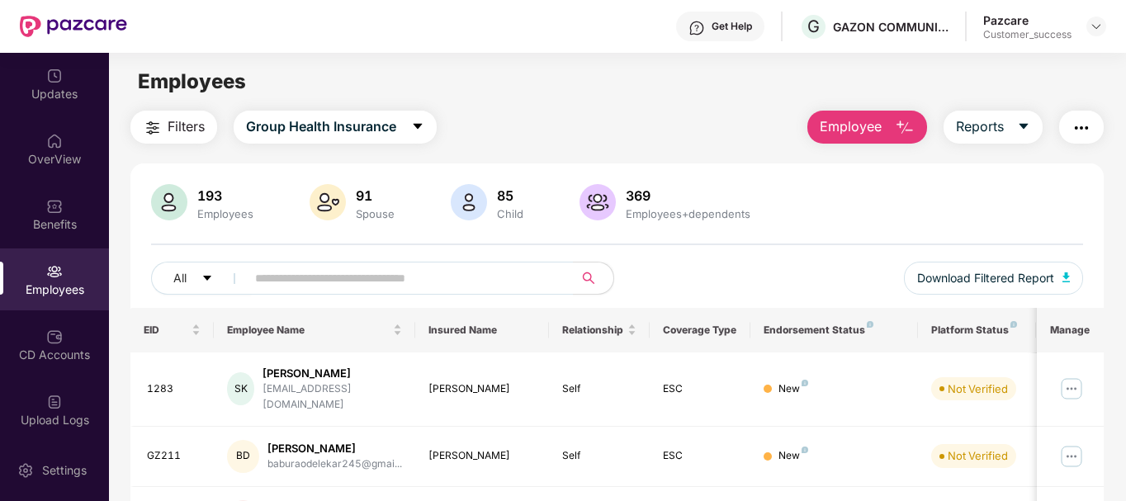
click at [916, 119] on button "Employee" at bounding box center [867, 127] width 120 height 33
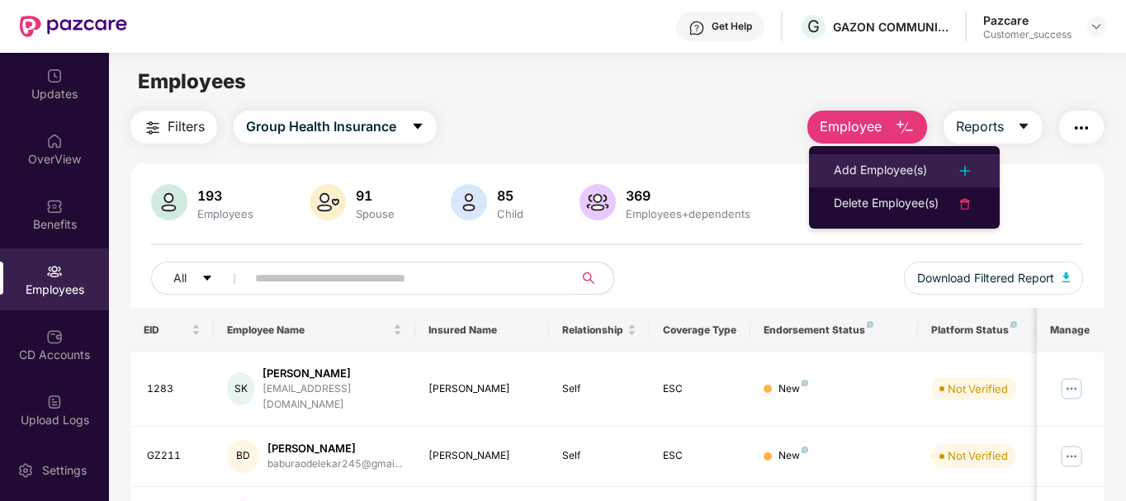
click at [871, 174] on div "Add Employee(s)" at bounding box center [880, 171] width 93 height 20
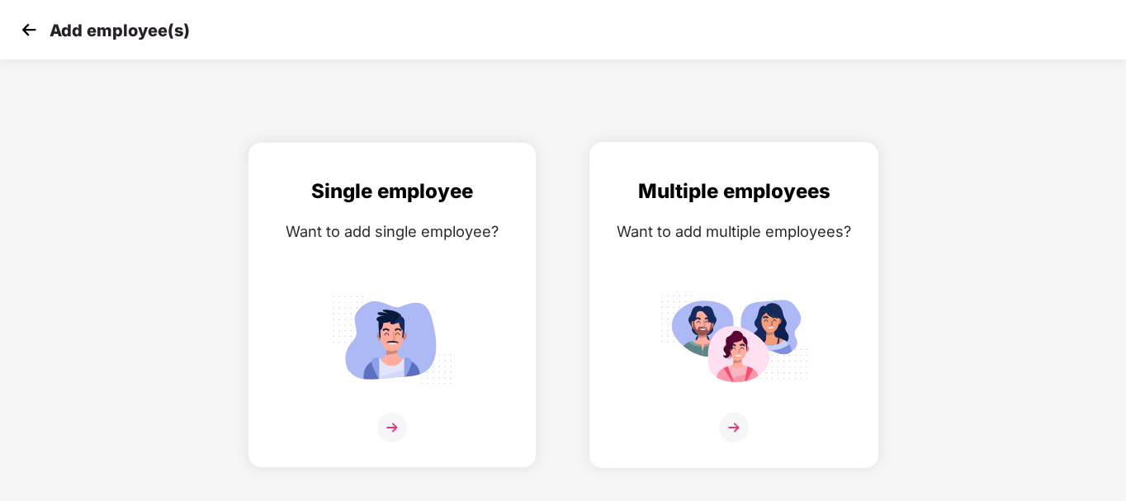
click at [755, 286] on div "Multiple employees Want to add multiple employees?" at bounding box center [734, 319] width 254 height 287
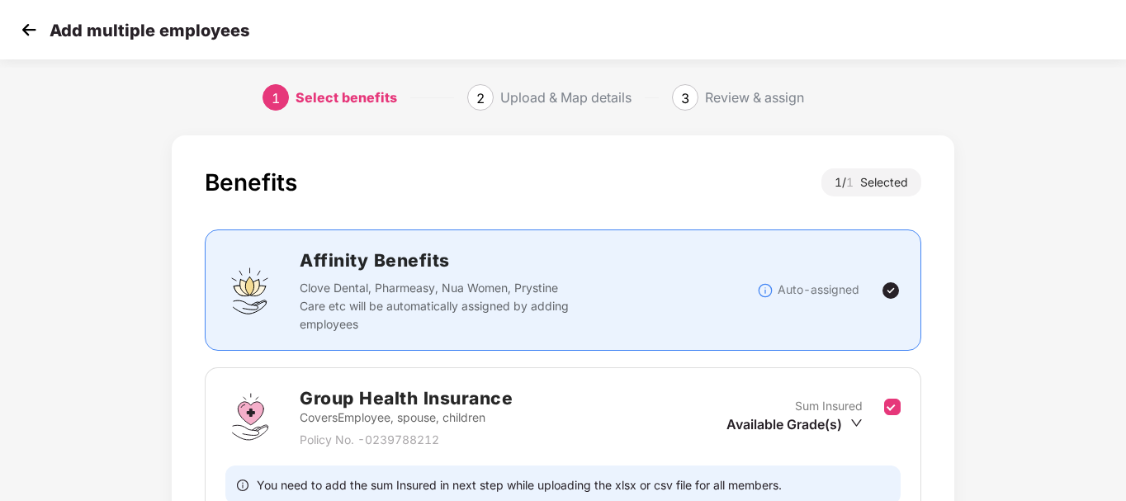
scroll to position [164, 0]
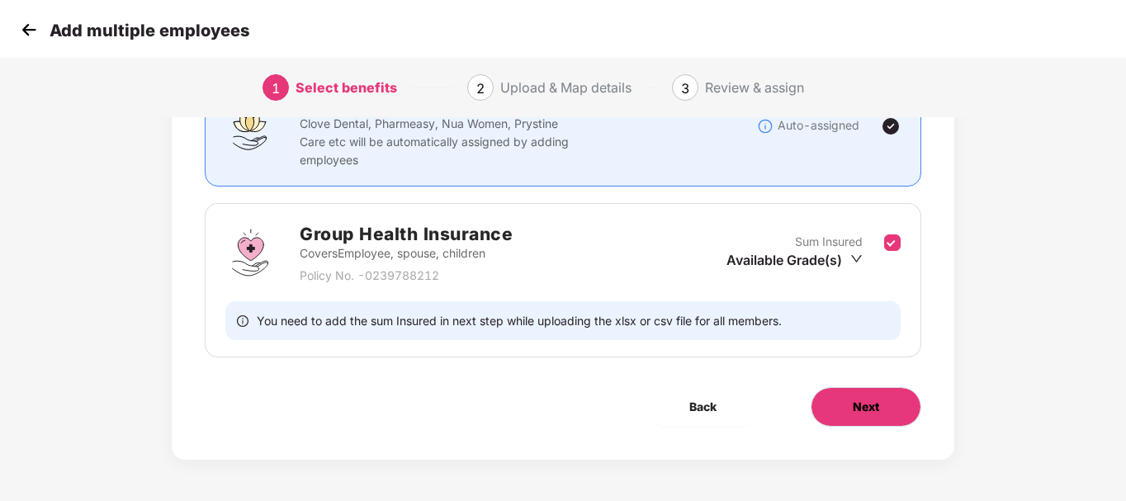
click at [870, 404] on span "Next" at bounding box center [866, 407] width 26 height 18
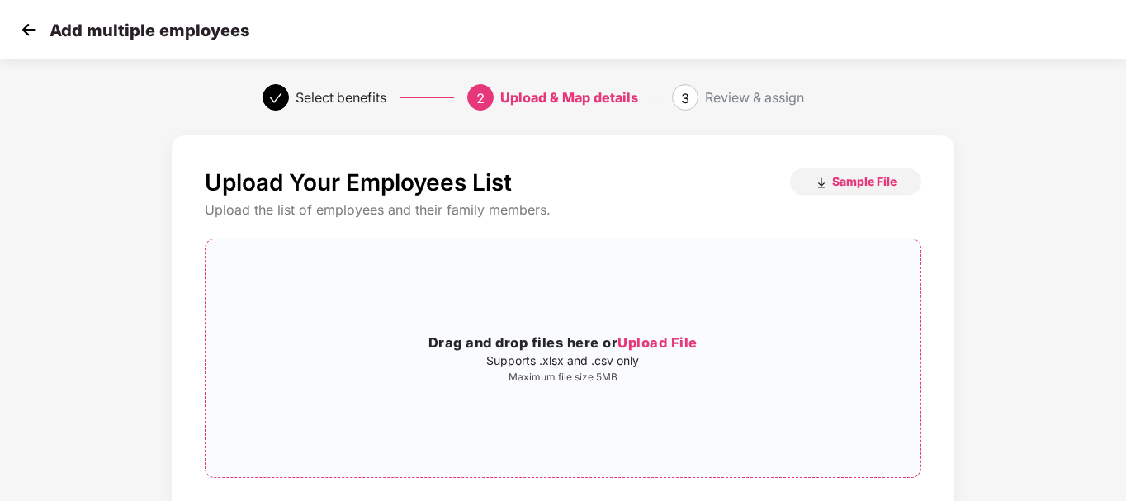
click at [413, 317] on div "Drag and drop files here or Upload File Supports .xlsx and .csv only Maximum fi…" at bounding box center [563, 358] width 714 height 211
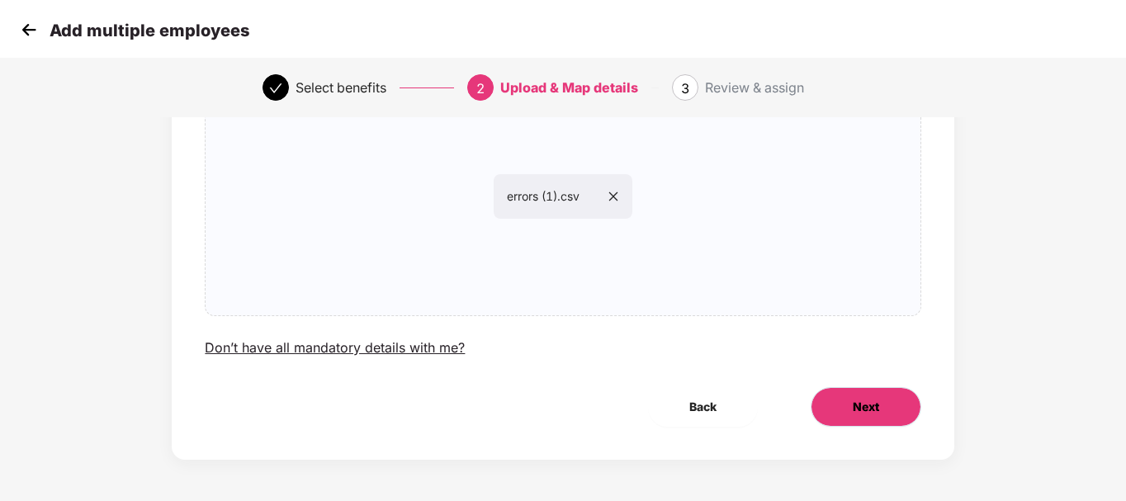
click at [875, 409] on span "Next" at bounding box center [866, 407] width 26 height 18
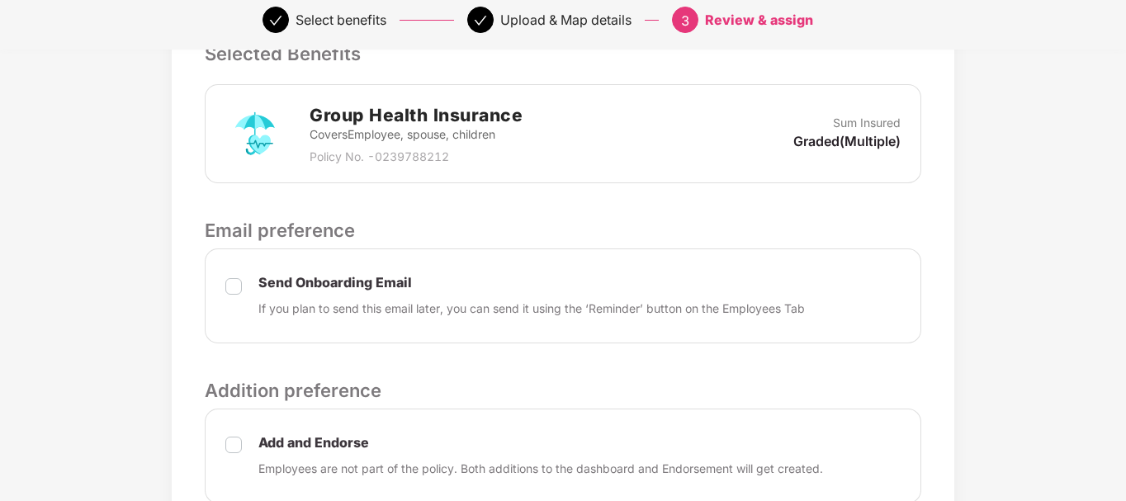
scroll to position [598, 0]
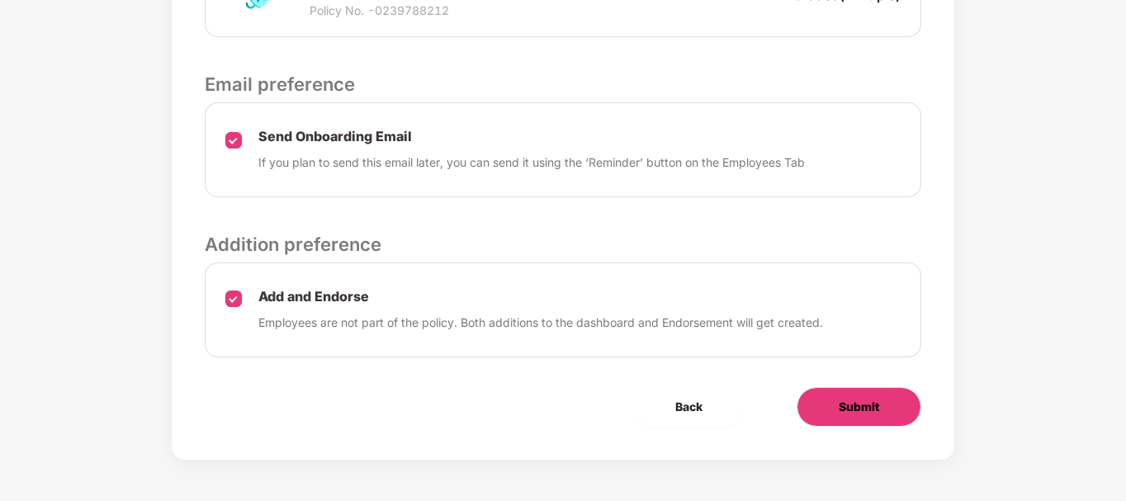
click at [848, 408] on span "Submit" at bounding box center [859, 407] width 40 height 18
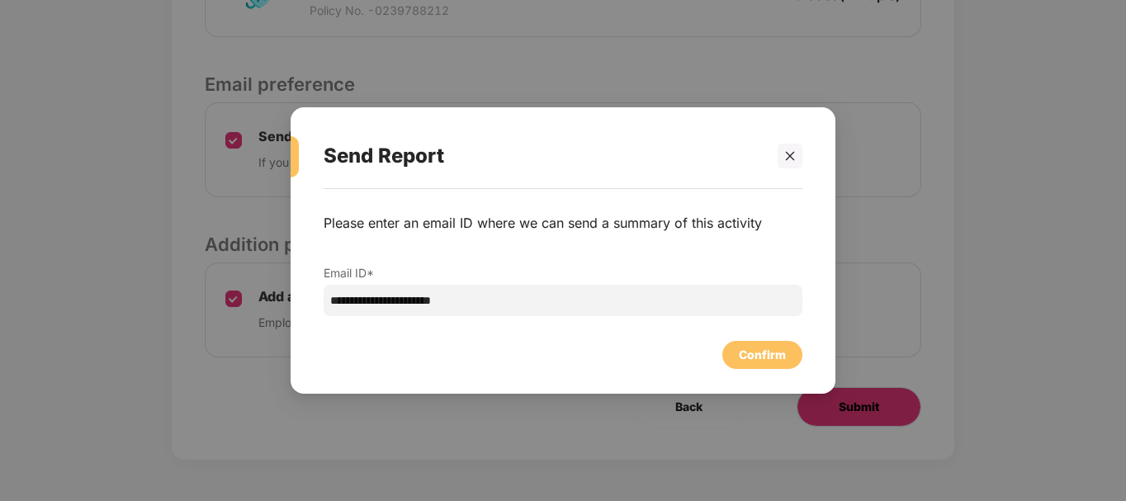
scroll to position [0, 0]
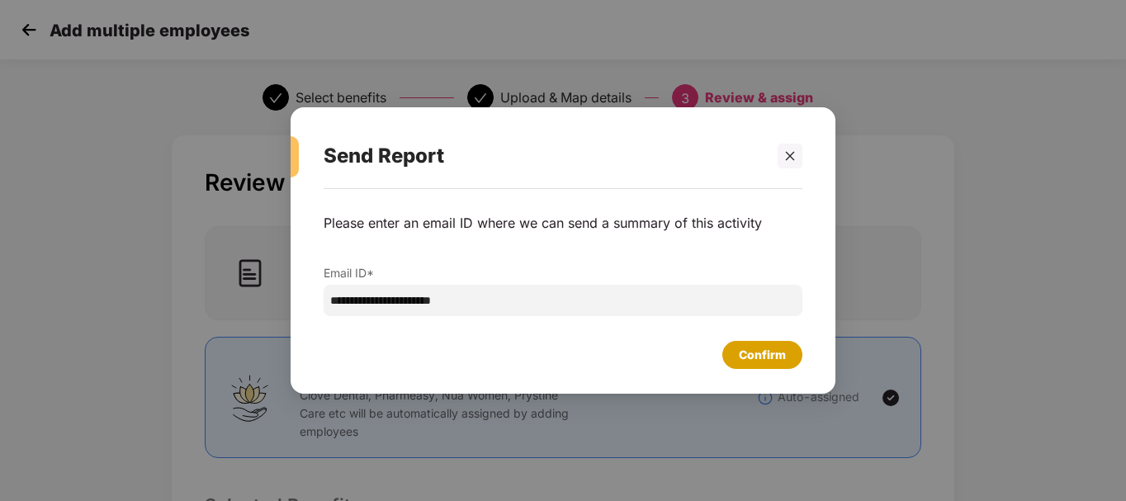
click at [754, 365] on div "Confirm" at bounding box center [762, 355] width 80 height 28
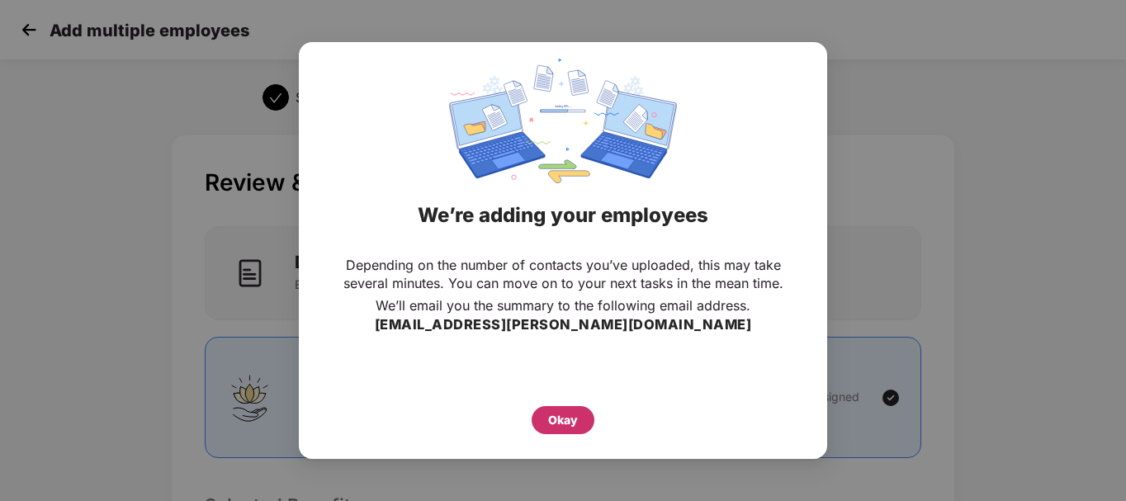
click at [580, 425] on div "Okay" at bounding box center [563, 420] width 63 height 28
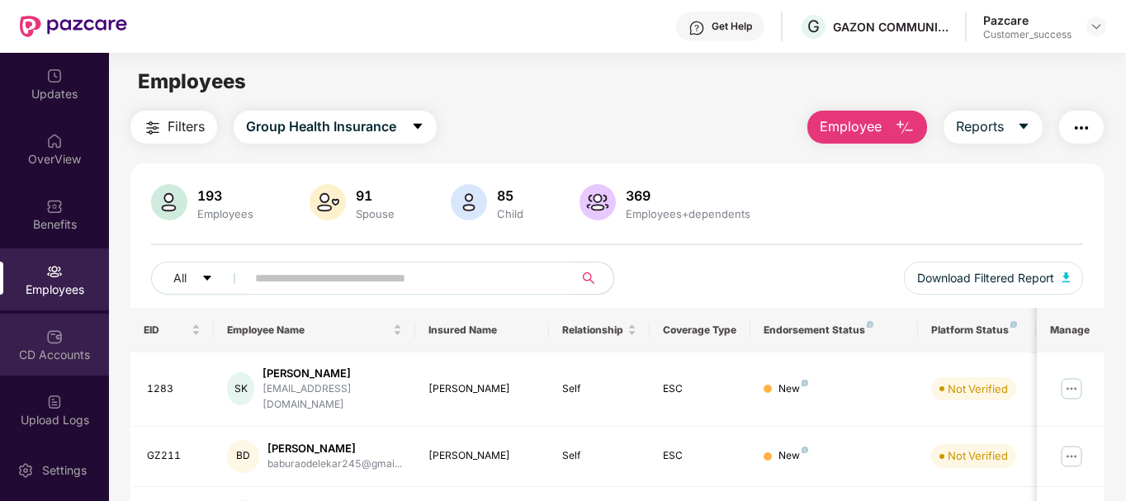
scroll to position [66, 0]
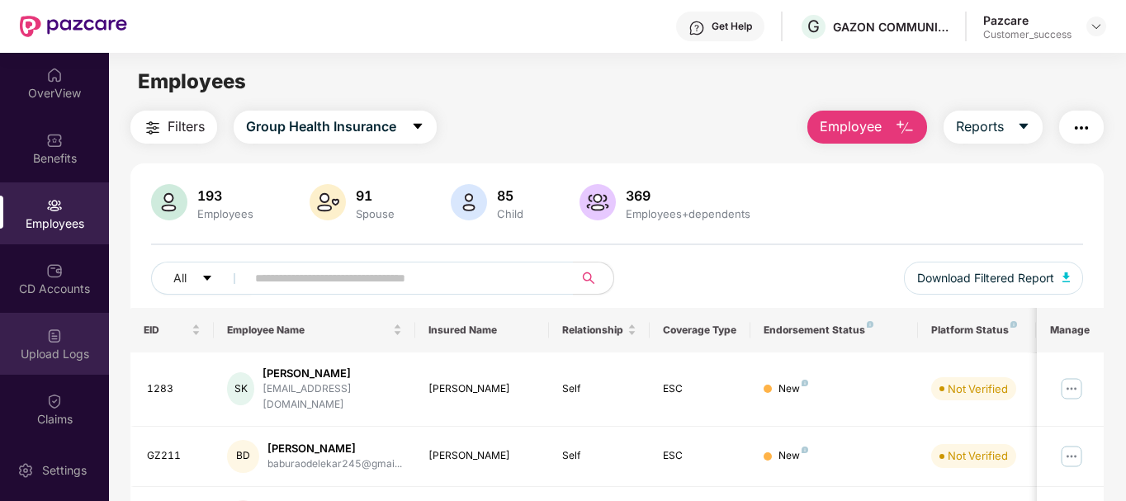
click at [54, 333] on img at bounding box center [54, 336] width 17 height 17
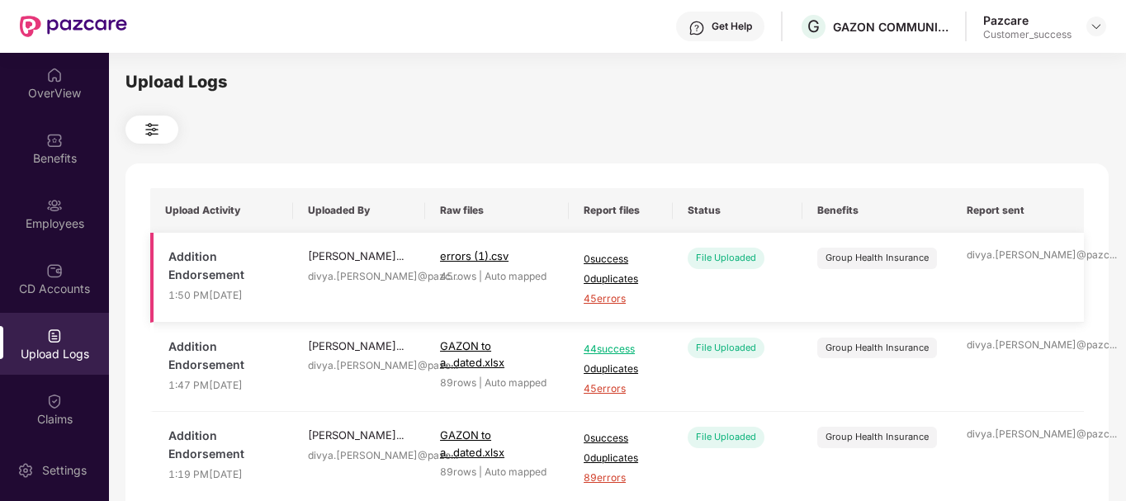
click at [622, 294] on span "45 errors" at bounding box center [621, 299] width 74 height 16
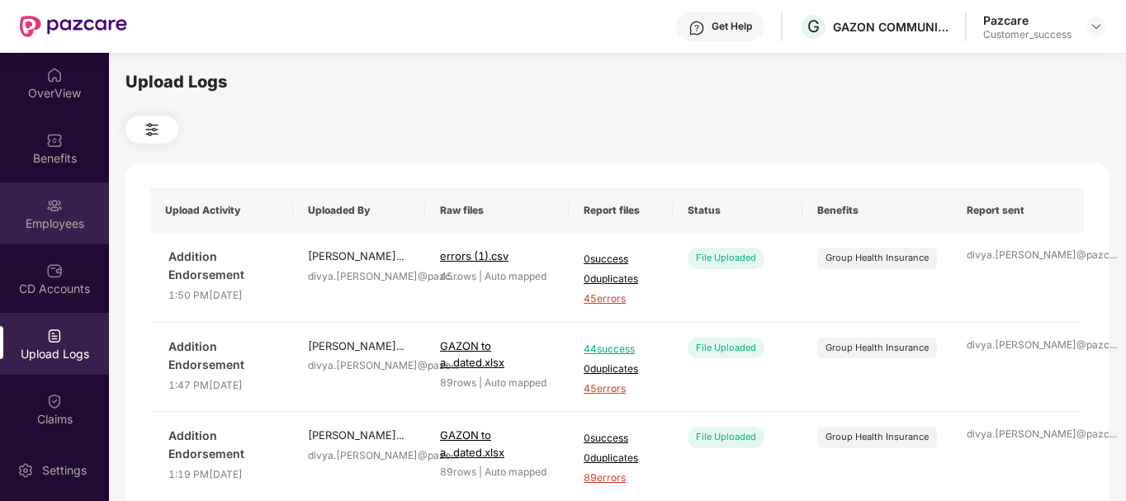
click at [32, 190] on div "Employees" at bounding box center [54, 213] width 109 height 62
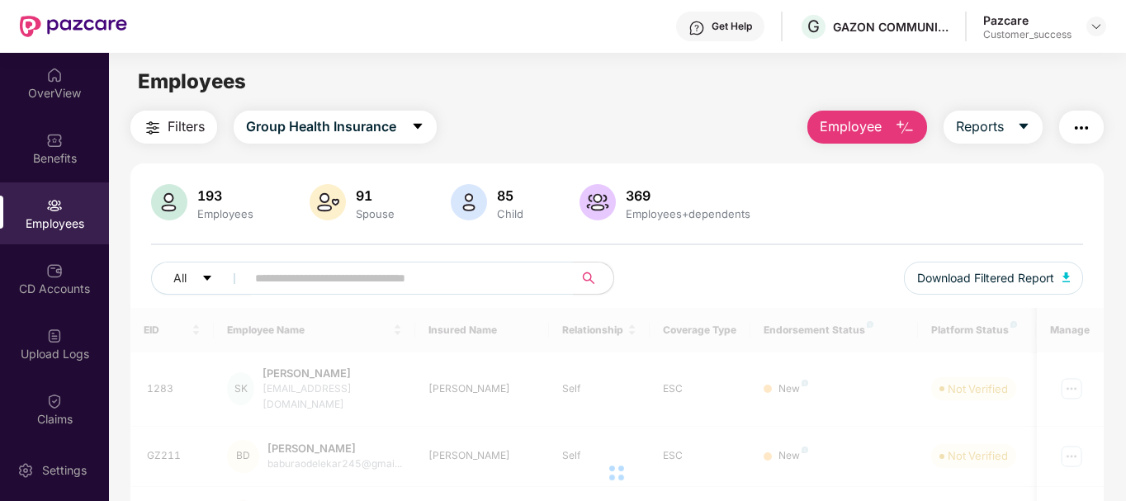
click at [892, 134] on button "Employee" at bounding box center [867, 127] width 120 height 33
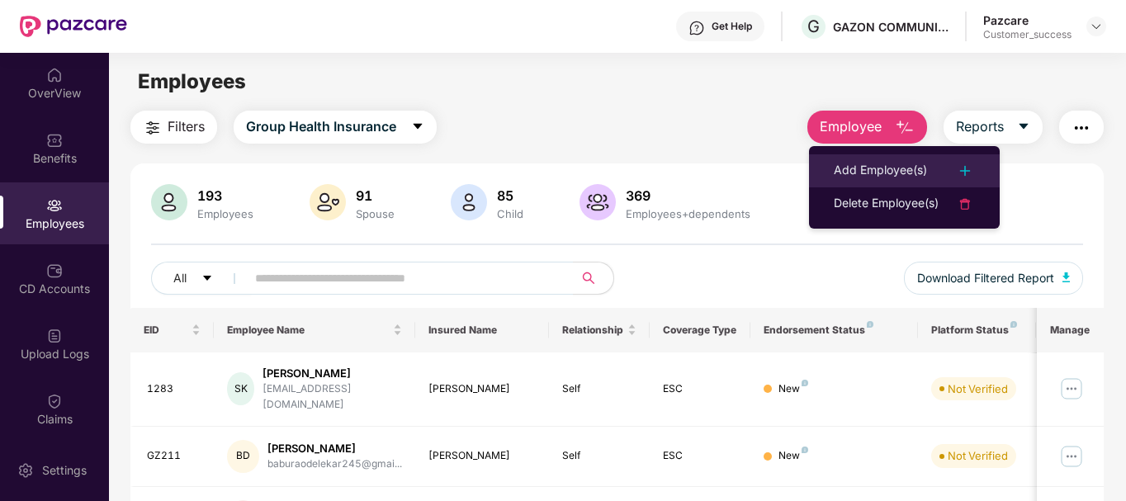
click at [877, 168] on div "Add Employee(s)" at bounding box center [880, 171] width 93 height 20
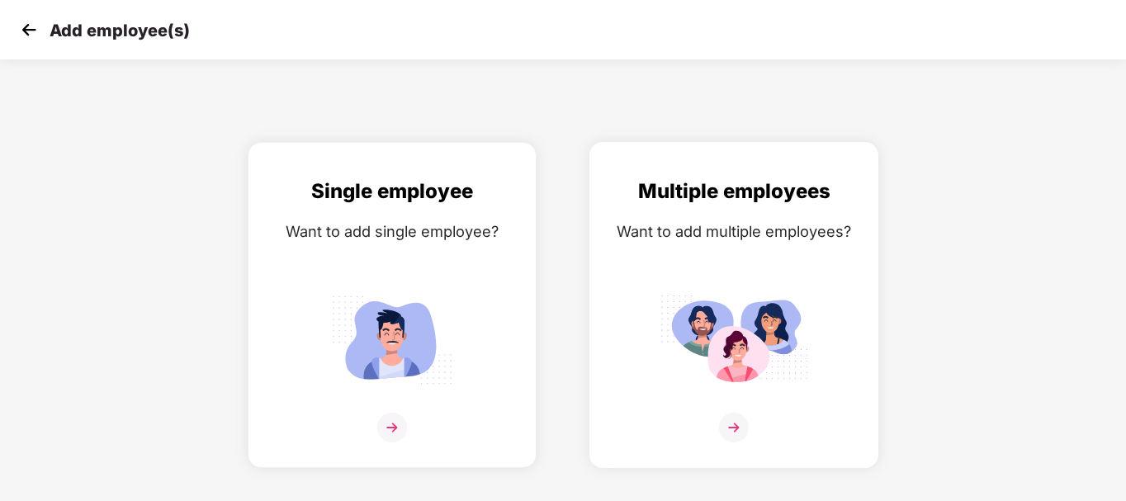
click at [769, 233] on div "Want to add multiple employees?" at bounding box center [734, 232] width 254 height 24
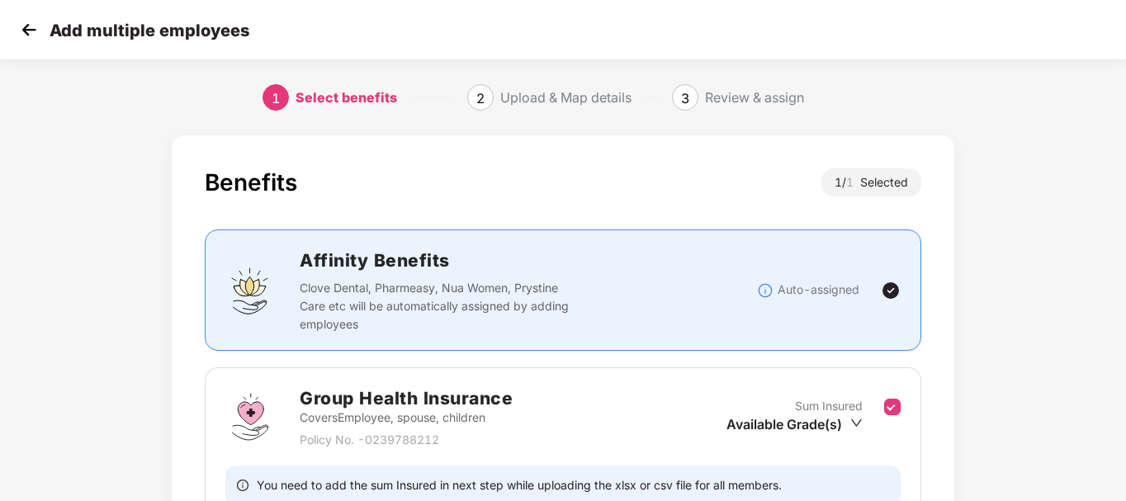
scroll to position [164, 0]
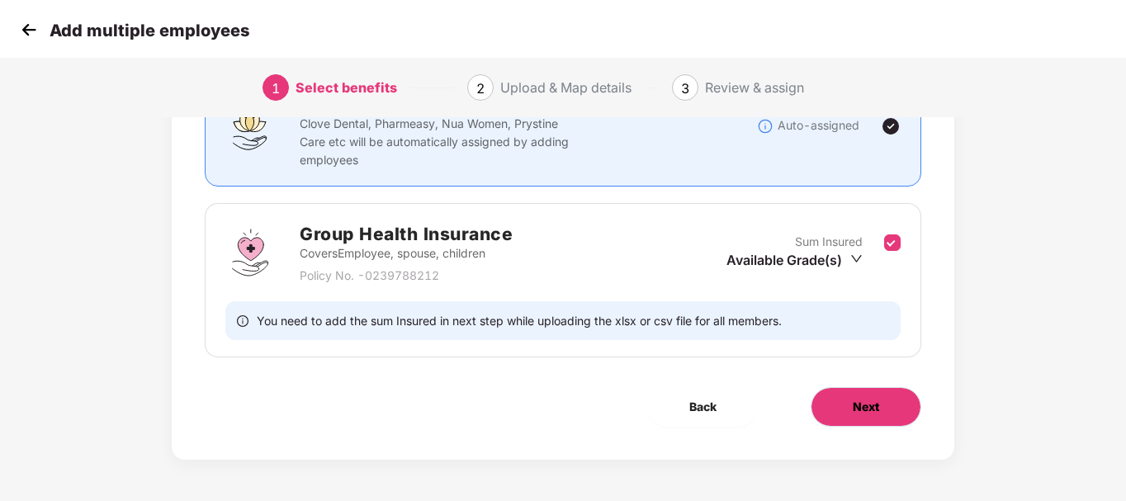
click at [854, 398] on span "Next" at bounding box center [866, 407] width 26 height 18
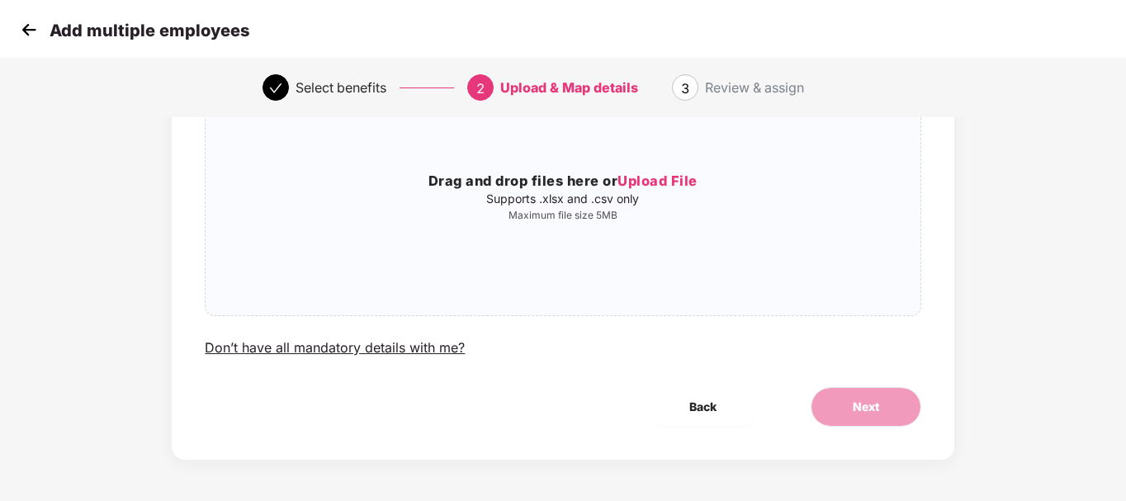
scroll to position [0, 0]
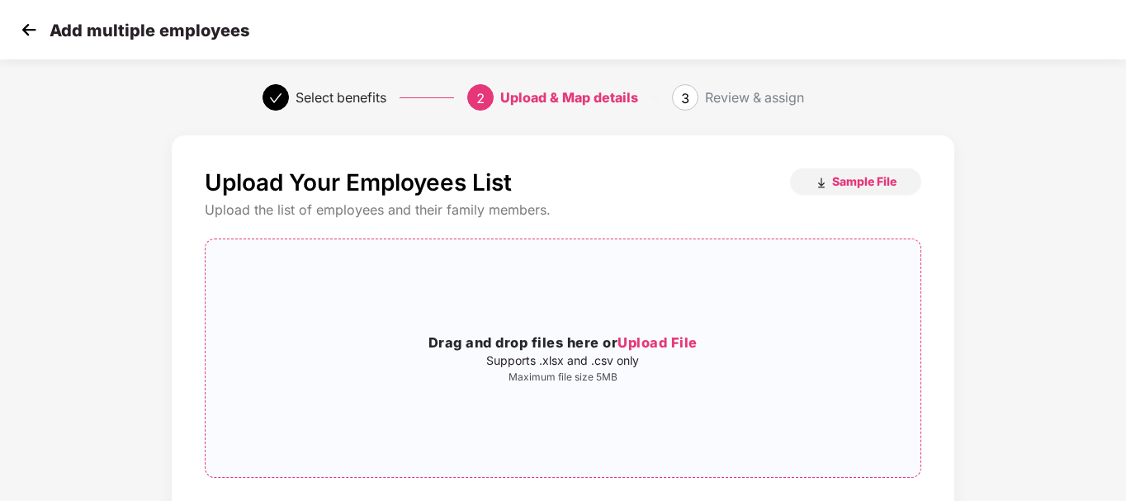
click at [583, 296] on div "Drag and drop files here or Upload File Supports .xlsx and .csv only Maximum fi…" at bounding box center [563, 358] width 714 height 211
click at [546, 377] on p "Maximum file size 5MB" at bounding box center [563, 377] width 714 height 13
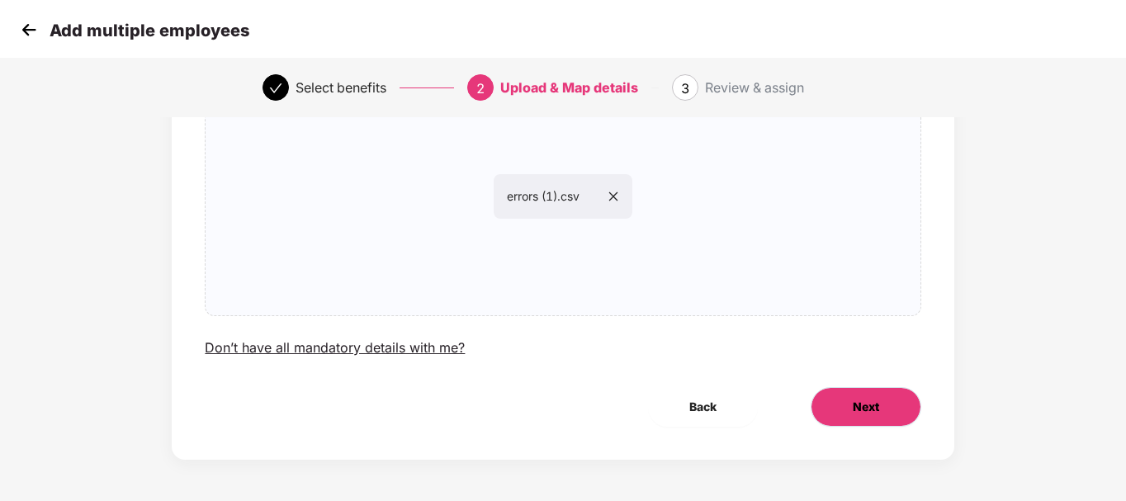
click at [869, 411] on span "Next" at bounding box center [866, 407] width 26 height 18
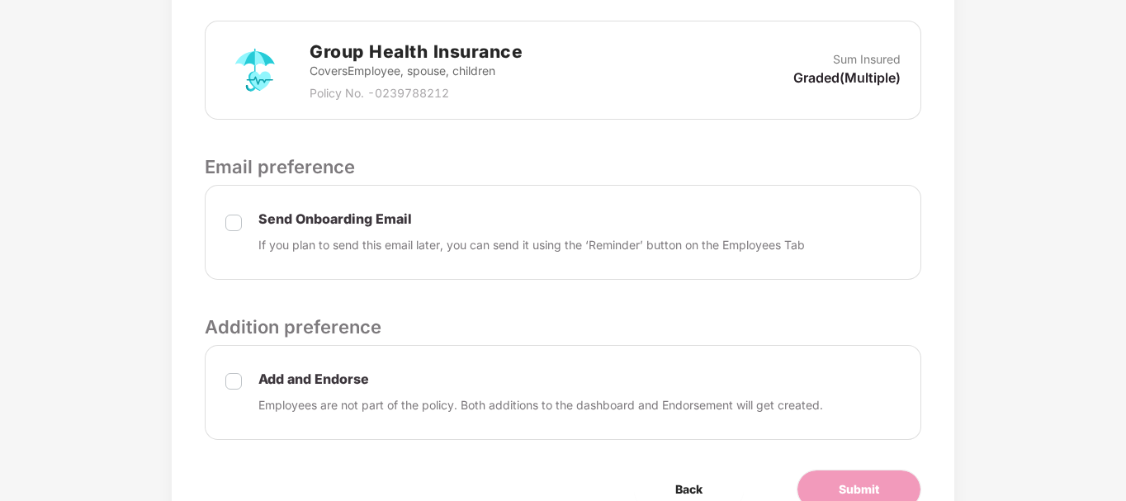
scroll to position [598, 0]
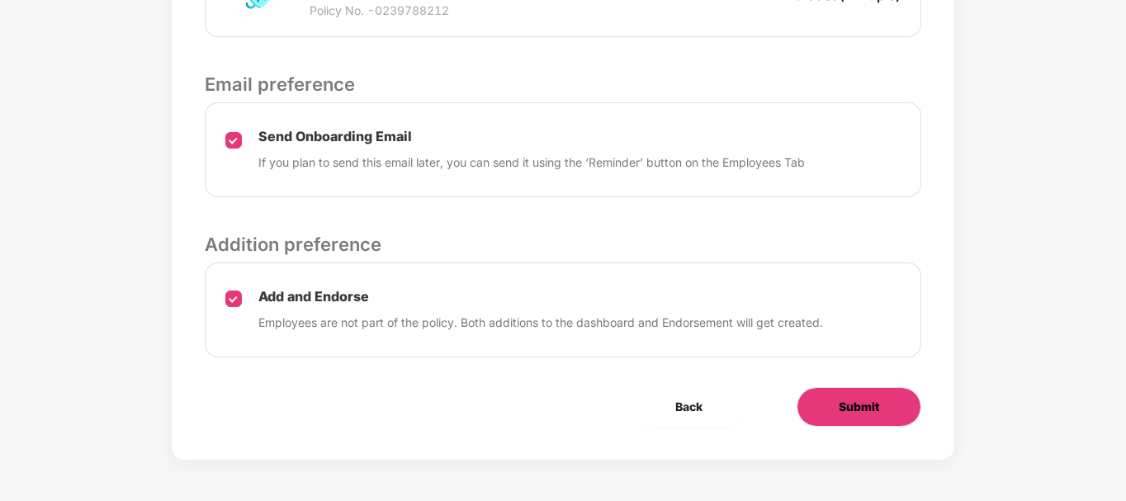
click at [854, 417] on button "Submit" at bounding box center [859, 407] width 125 height 40
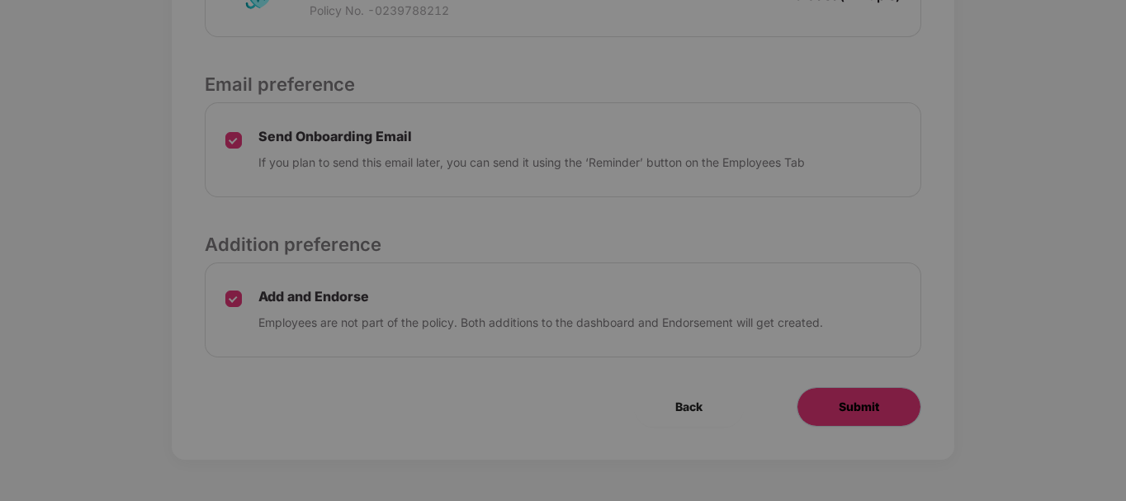
scroll to position [0, 0]
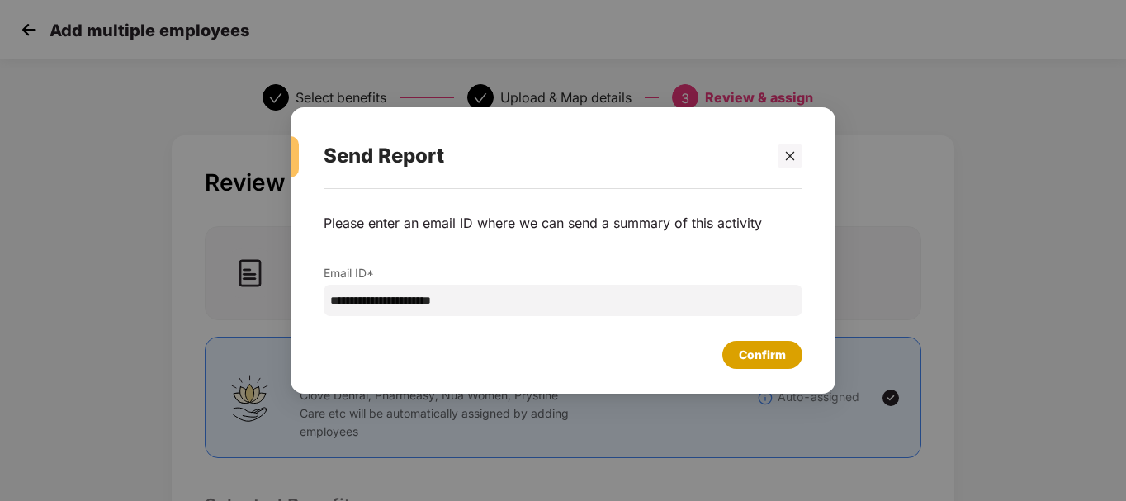
click at [754, 346] on div "Confirm" at bounding box center [762, 355] width 47 height 18
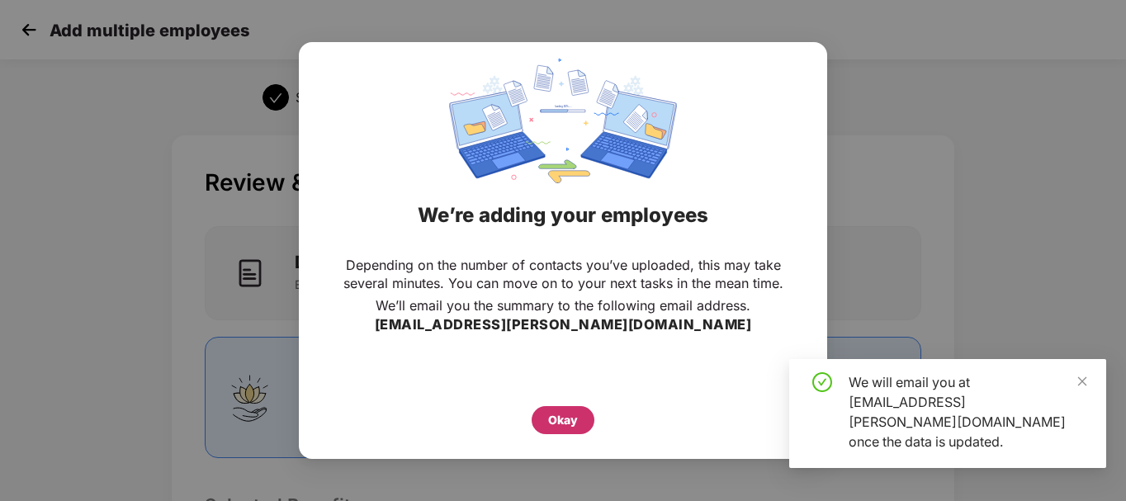
click at [577, 425] on div "Okay" at bounding box center [563, 420] width 30 height 18
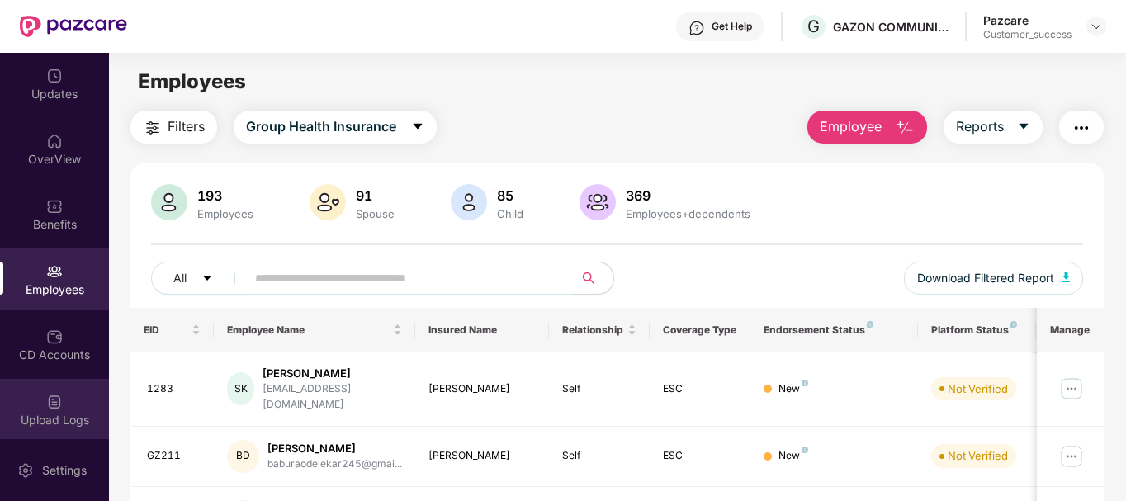
click at [39, 400] on div "Upload Logs" at bounding box center [54, 410] width 109 height 62
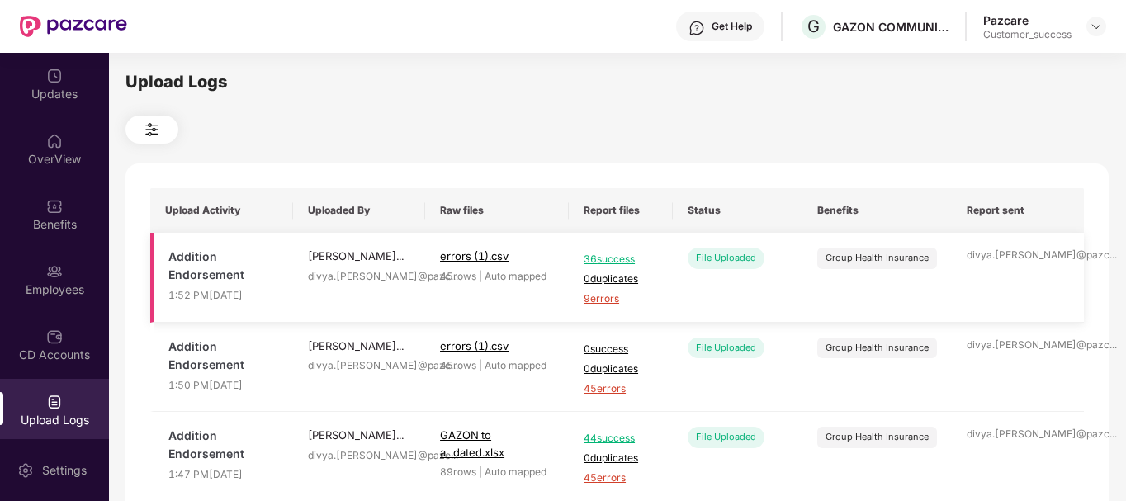
click at [601, 298] on span "9 errors" at bounding box center [621, 299] width 74 height 16
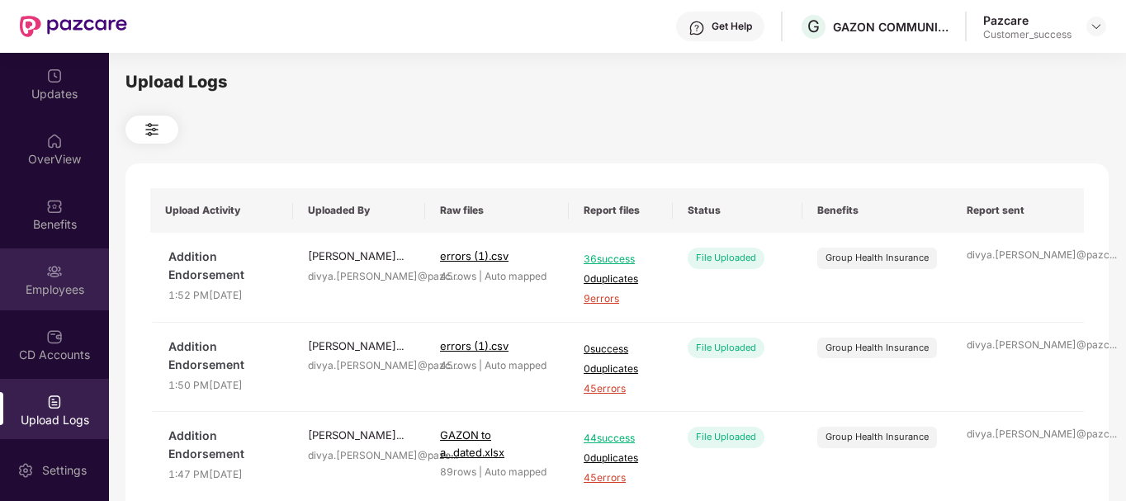
click at [51, 266] on img at bounding box center [54, 271] width 17 height 17
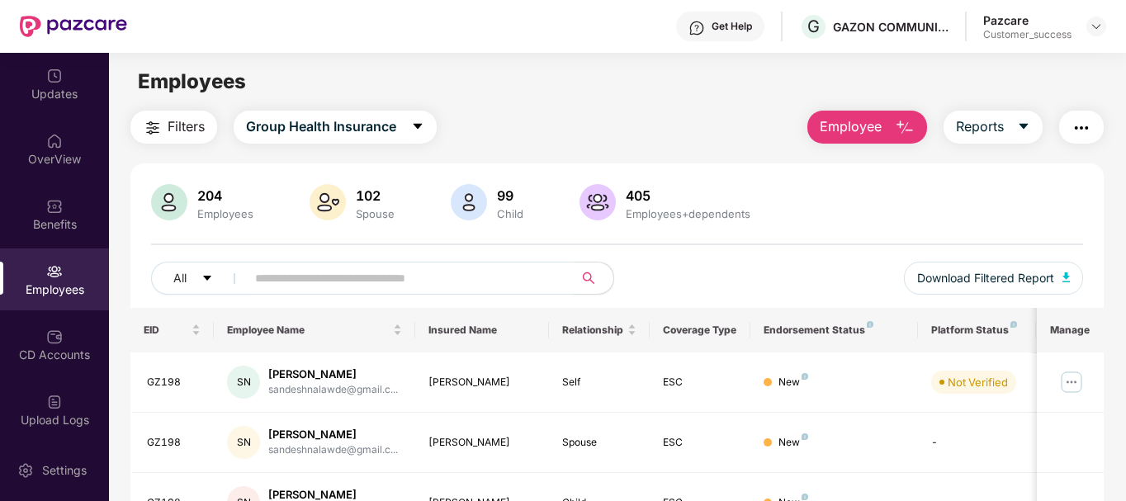
click at [318, 277] on input "text" at bounding box center [403, 278] width 296 height 25
paste input "****"
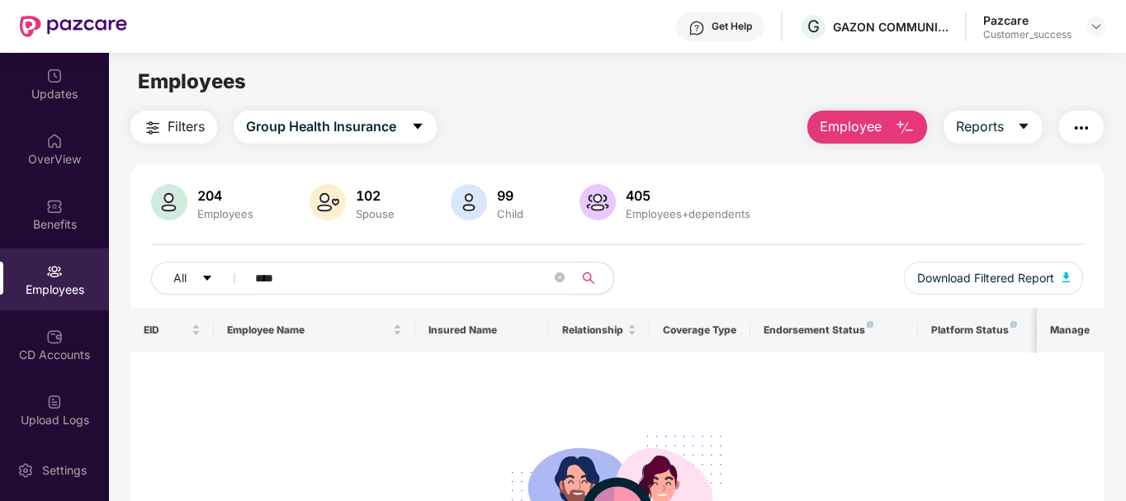
click at [438, 269] on input "****" at bounding box center [403, 278] width 296 height 25
paste input "**********"
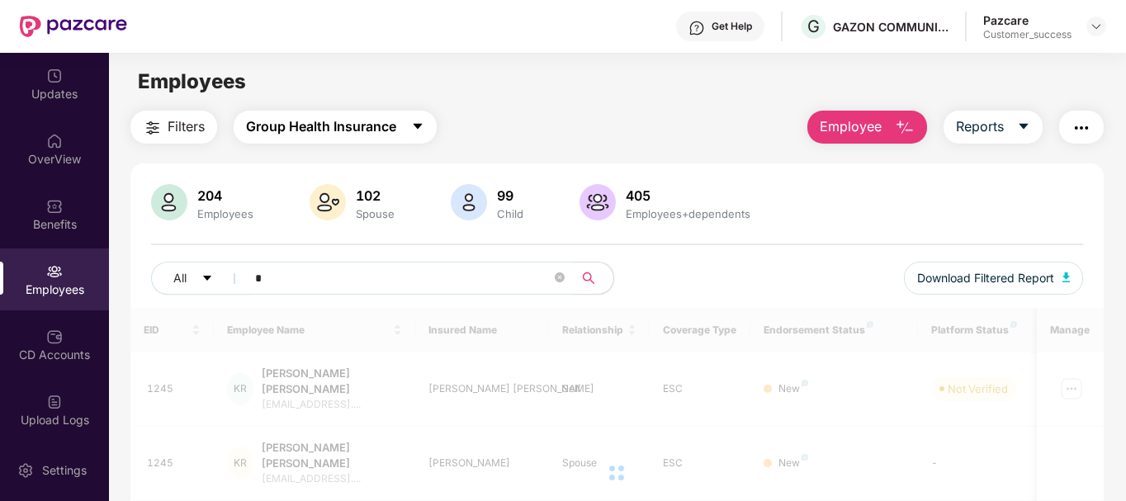
type input "*"
click at [318, 122] on span "Group Health Insurance" at bounding box center [321, 126] width 150 height 21
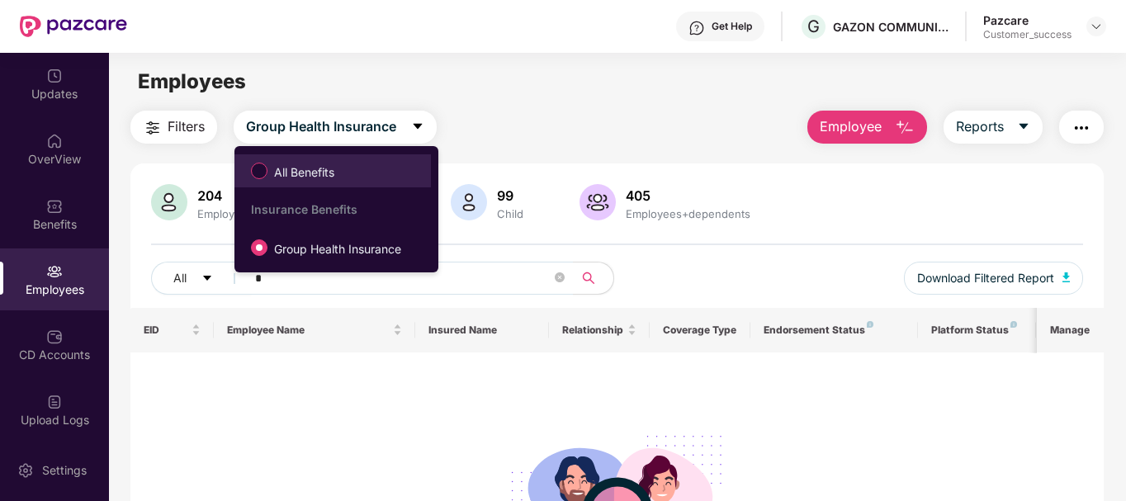
click at [274, 172] on span "All Benefits" at bounding box center [303, 172] width 73 height 18
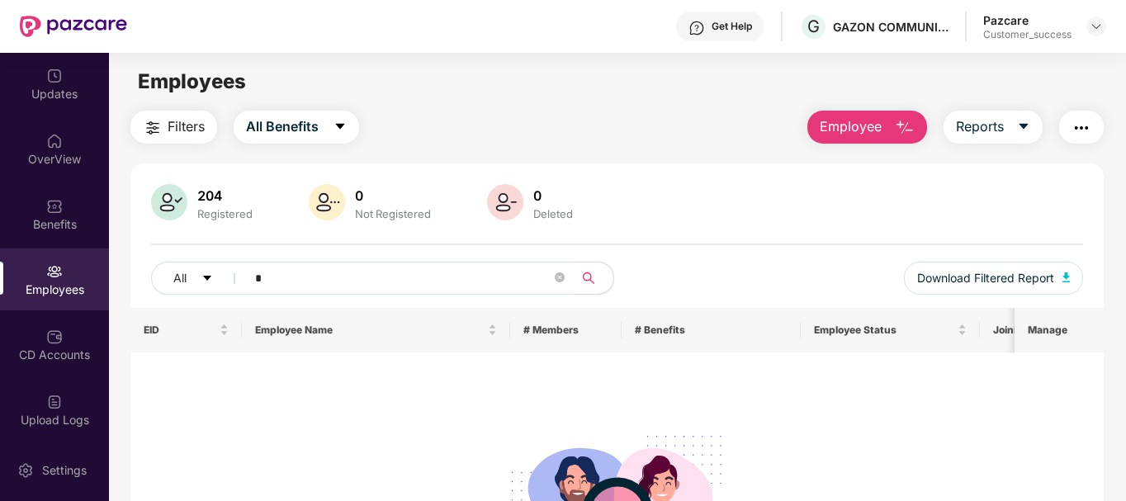
click at [288, 276] on input "*" at bounding box center [403, 278] width 296 height 25
paste input "**********"
type input "*"
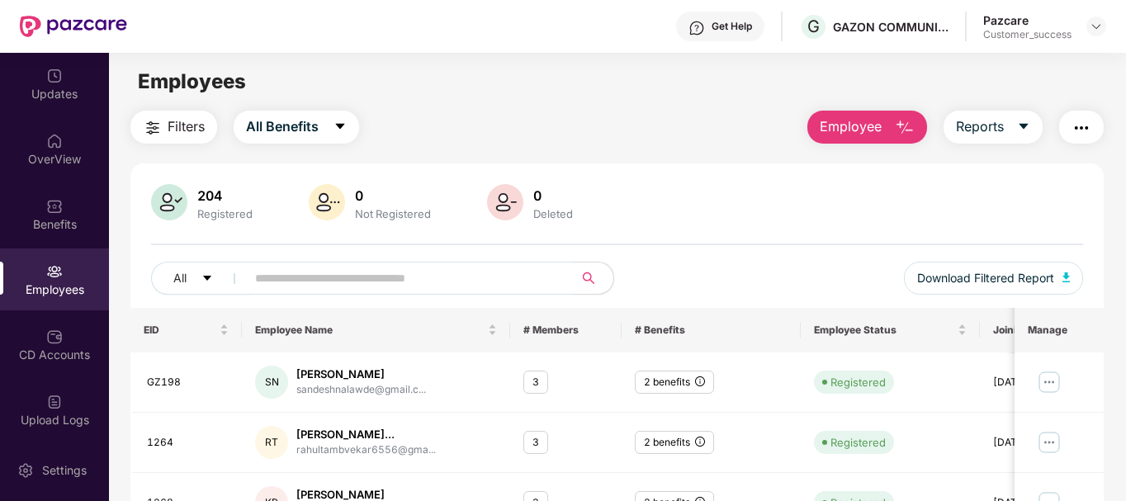
click at [909, 126] on img "button" at bounding box center [905, 128] width 20 height 20
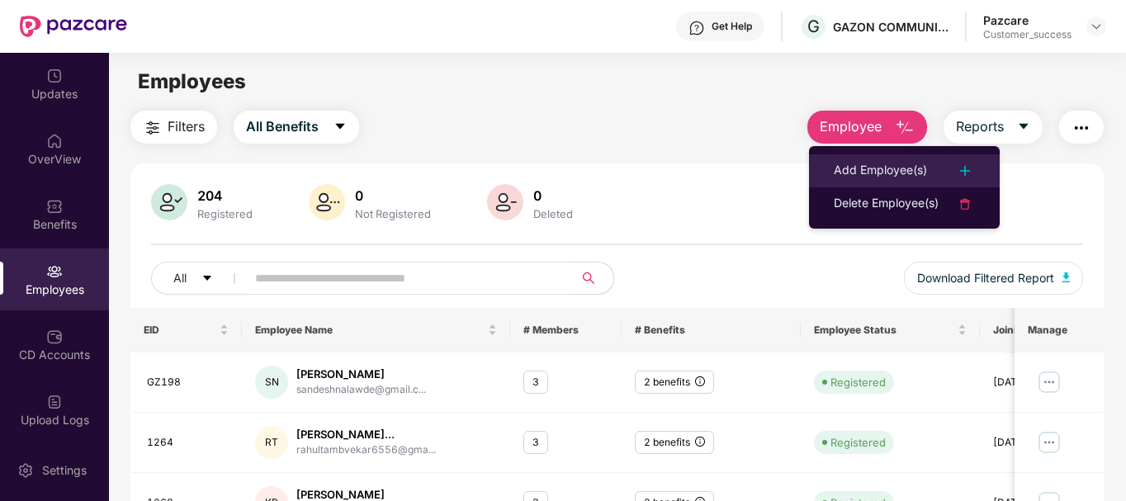
click at [877, 168] on div "Add Employee(s)" at bounding box center [880, 171] width 93 height 20
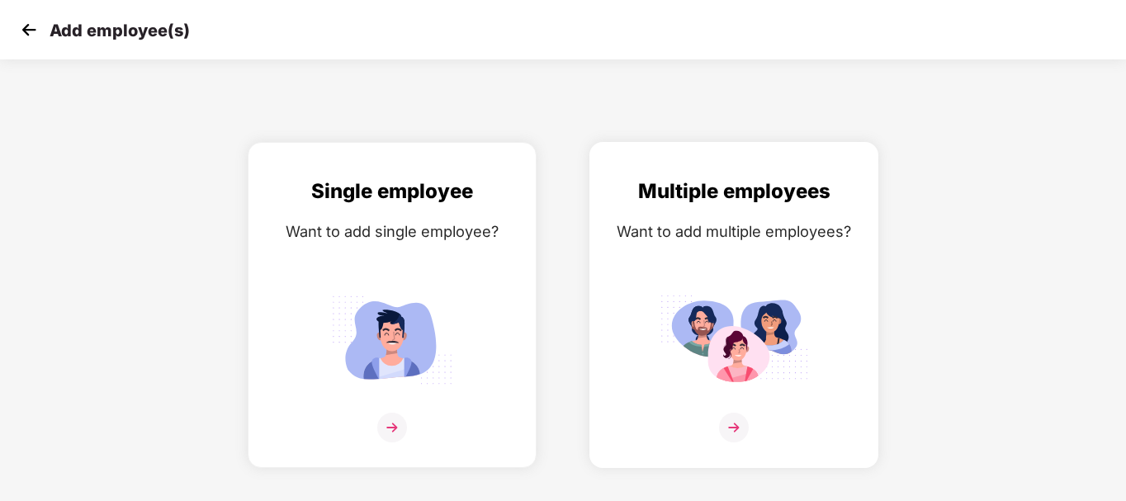
click at [723, 275] on div "Multiple employees Want to add multiple employees?" at bounding box center [734, 319] width 254 height 287
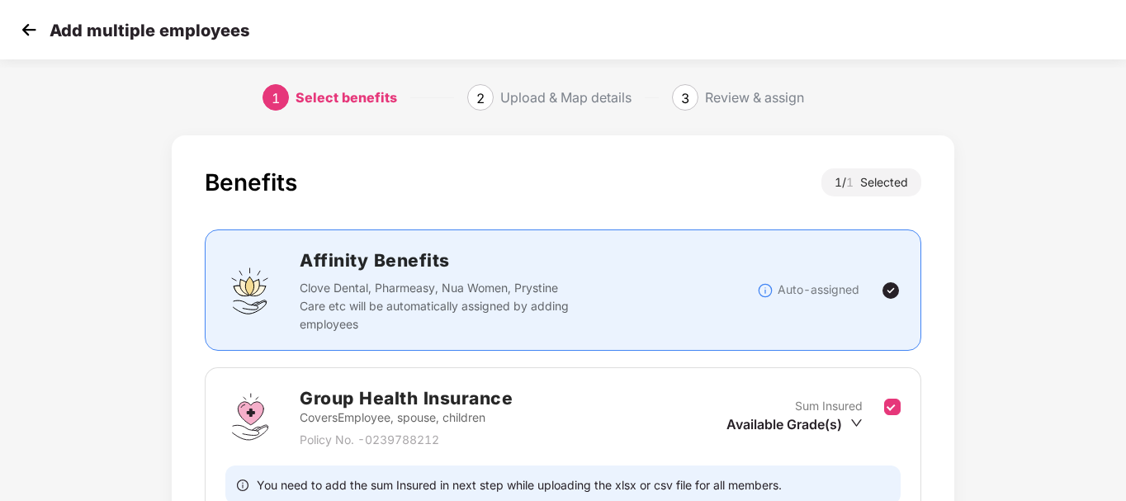
scroll to position [164, 0]
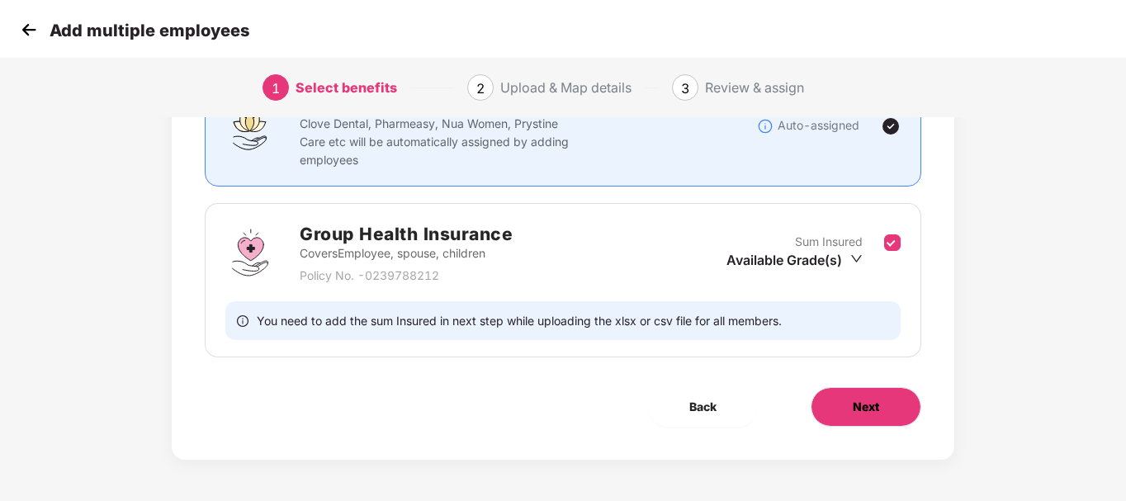
click at [858, 394] on button "Next" at bounding box center [866, 407] width 111 height 40
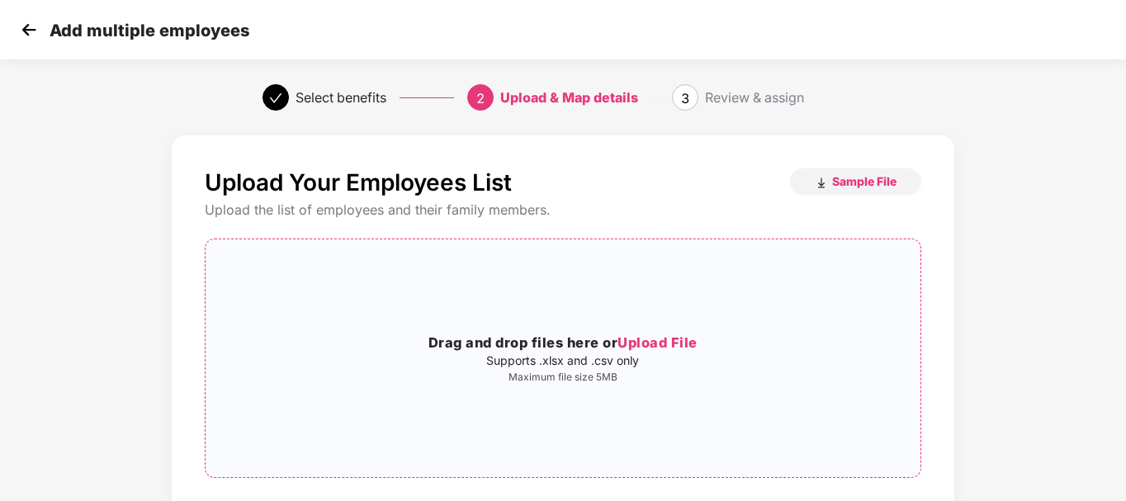
click at [553, 315] on div "Drag and drop files here or Upload File Supports .xlsx and .csv only Maximum fi…" at bounding box center [563, 358] width 714 height 211
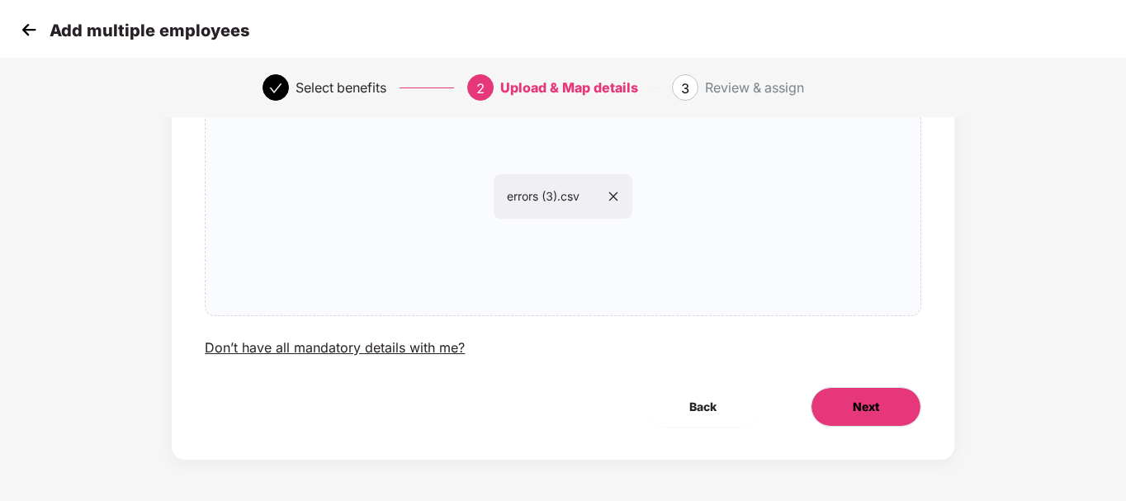
click at [871, 400] on span "Next" at bounding box center [866, 407] width 26 height 18
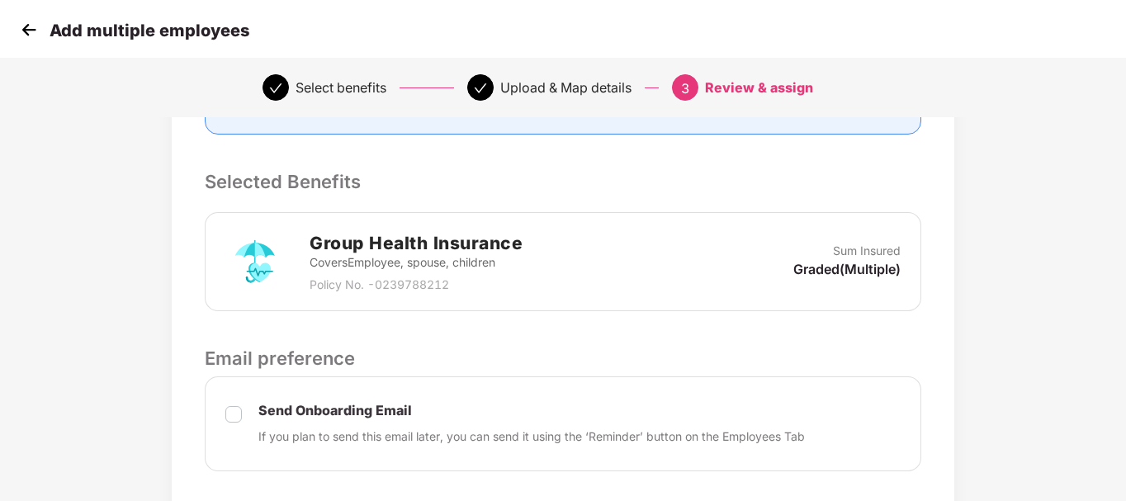
scroll to position [569, 0]
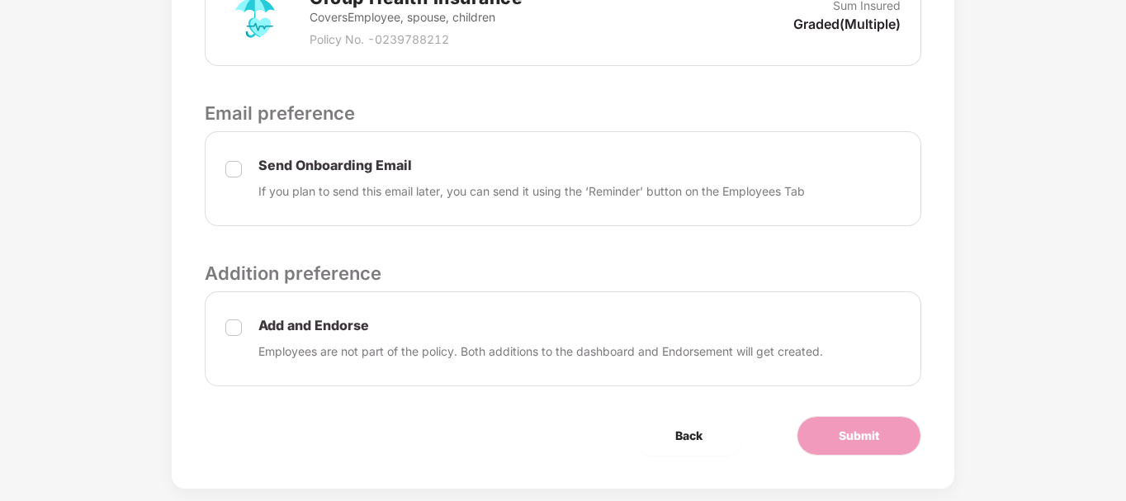
click at [225, 325] on div "Add and Endorse Employees are not part of the policy. Both additions to the das…" at bounding box center [563, 338] width 716 height 95
click at [806, 422] on button "Submit" at bounding box center [859, 436] width 125 height 40
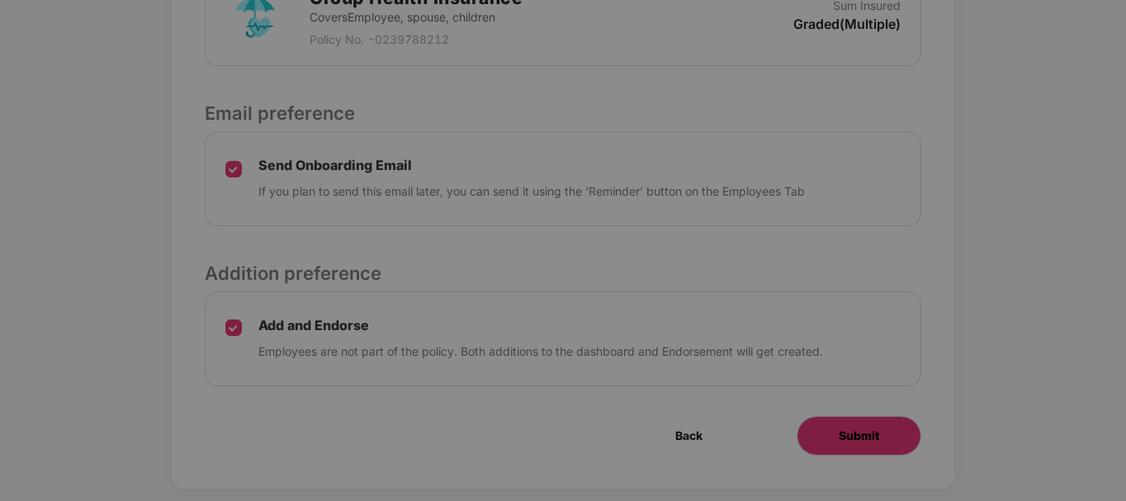
scroll to position [0, 0]
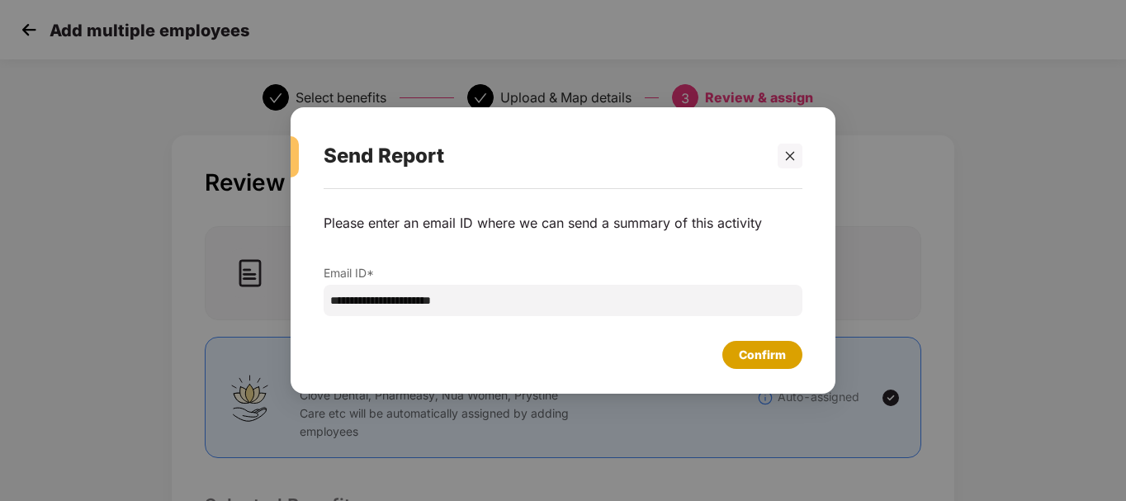
click at [736, 356] on div "Confirm" at bounding box center [762, 355] width 80 height 28
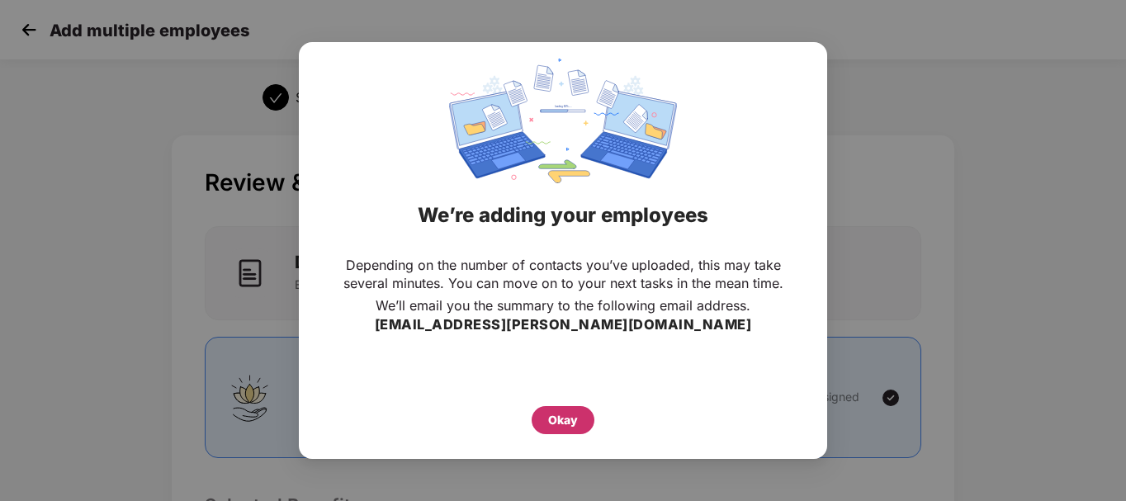
click at [567, 423] on div "Okay" at bounding box center [563, 420] width 30 height 18
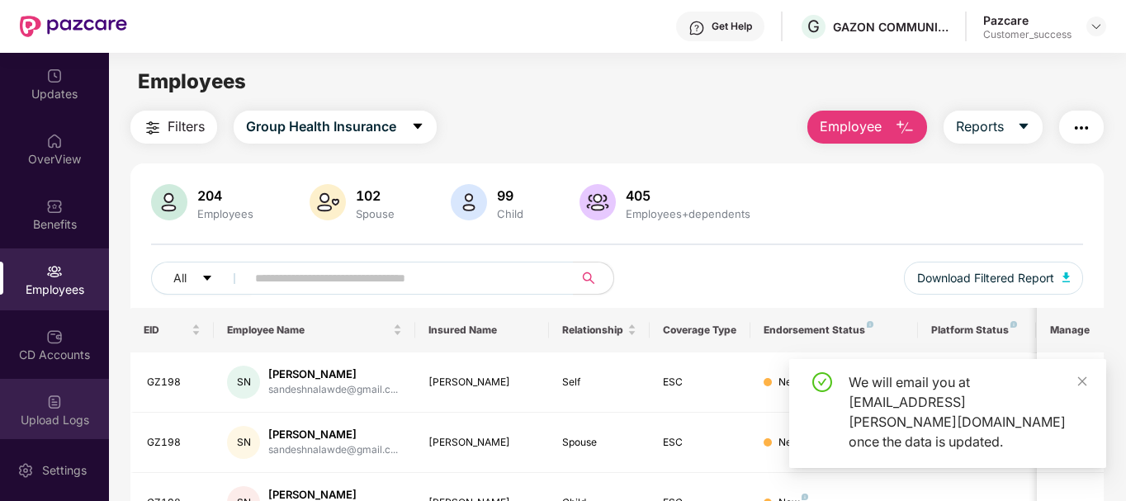
click at [50, 392] on div at bounding box center [54, 400] width 17 height 17
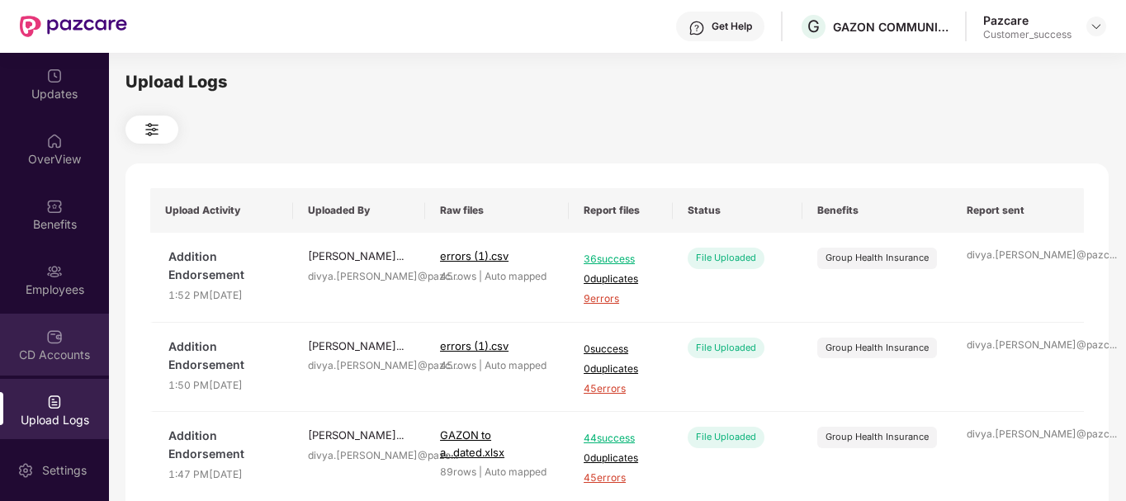
click at [52, 359] on div "CD Accounts" at bounding box center [54, 355] width 109 height 17
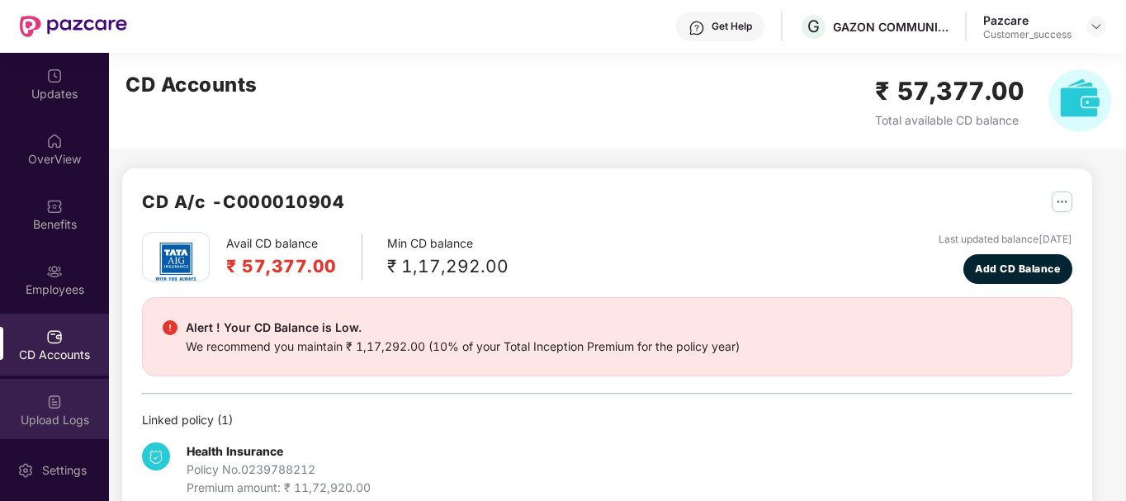
click at [53, 401] on img at bounding box center [54, 402] width 17 height 17
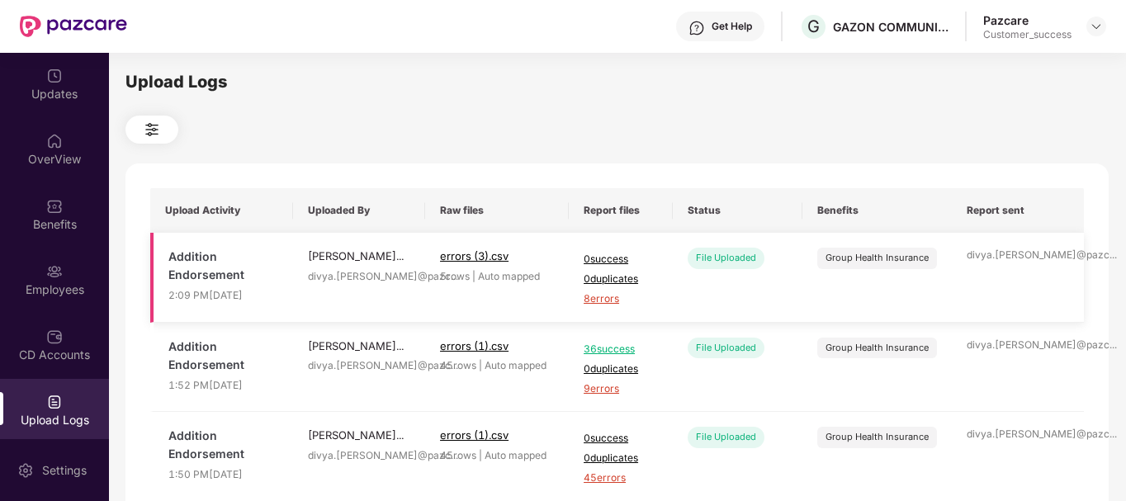
click at [608, 300] on span "8 errors" at bounding box center [621, 299] width 74 height 16
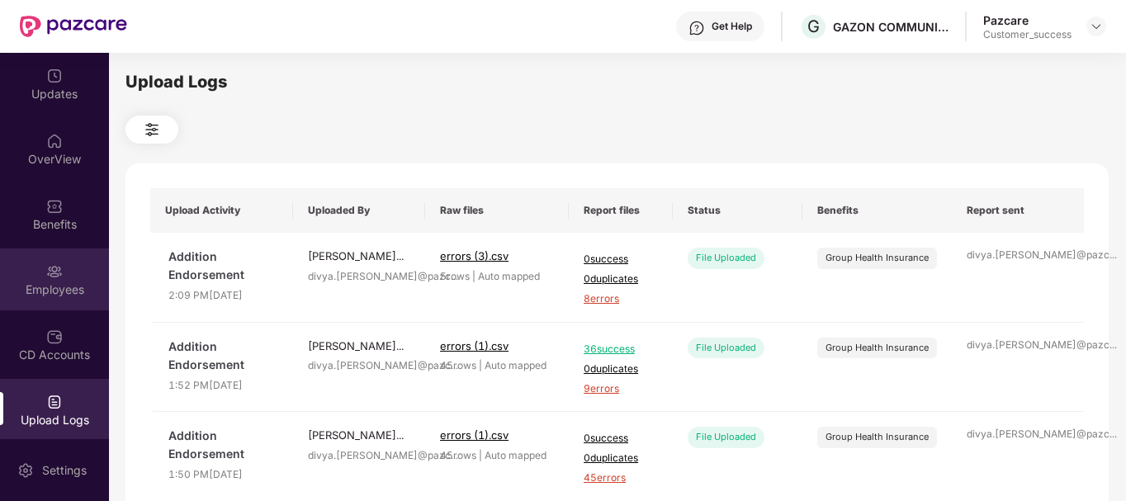
click at [55, 262] on div at bounding box center [54, 270] width 17 height 17
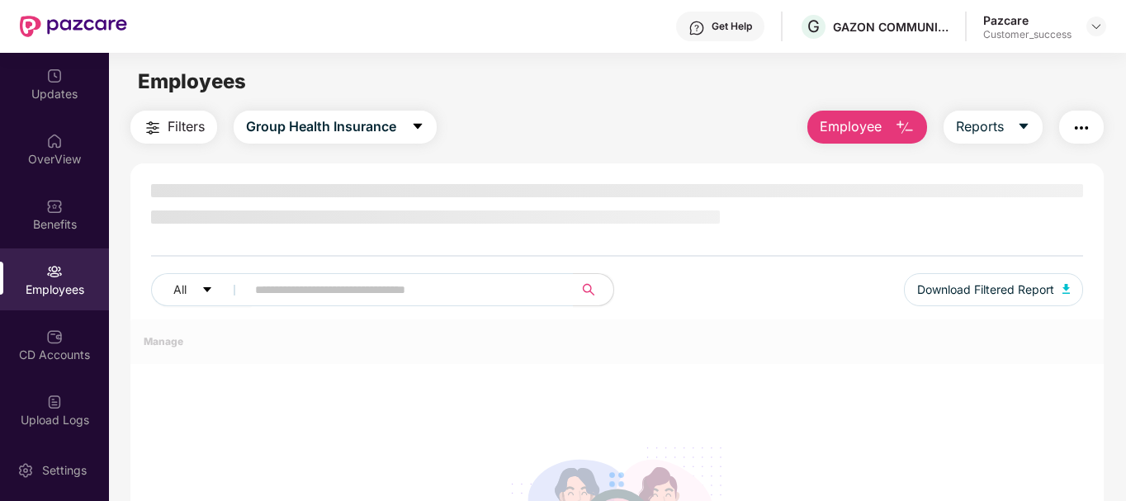
click at [906, 125] on img "button" at bounding box center [905, 128] width 20 height 20
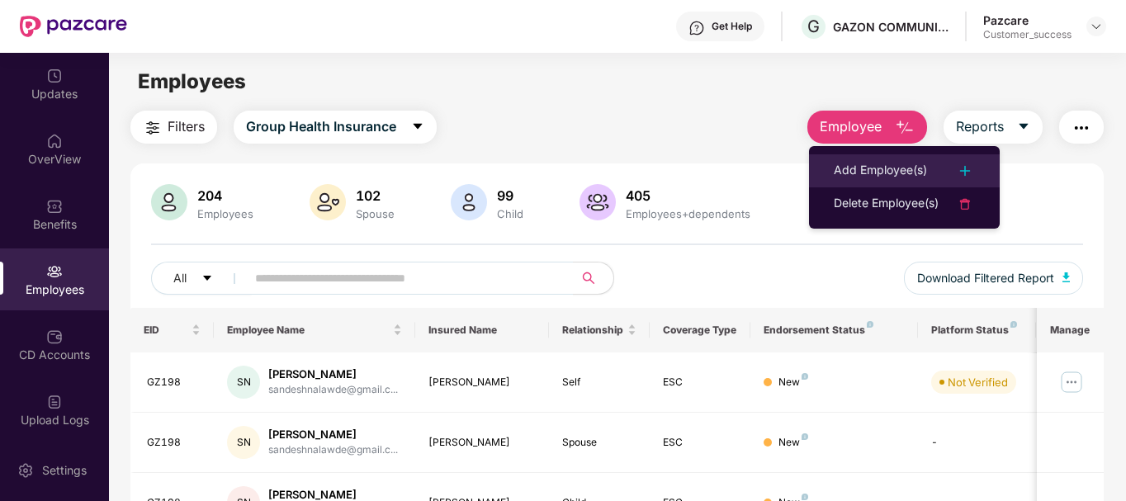
click at [854, 173] on div "Add Employee(s)" at bounding box center [880, 171] width 93 height 20
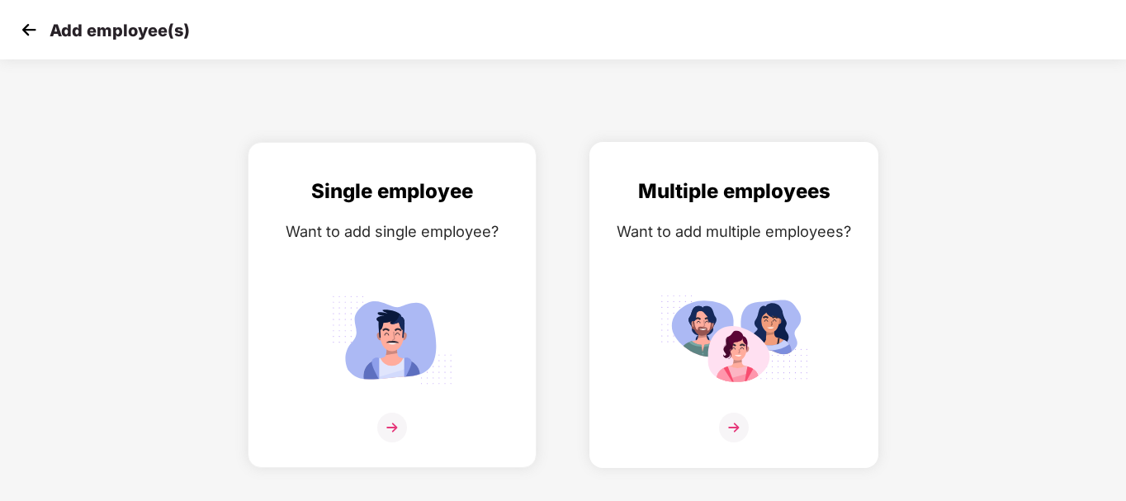
click at [795, 305] on img at bounding box center [734, 339] width 149 height 103
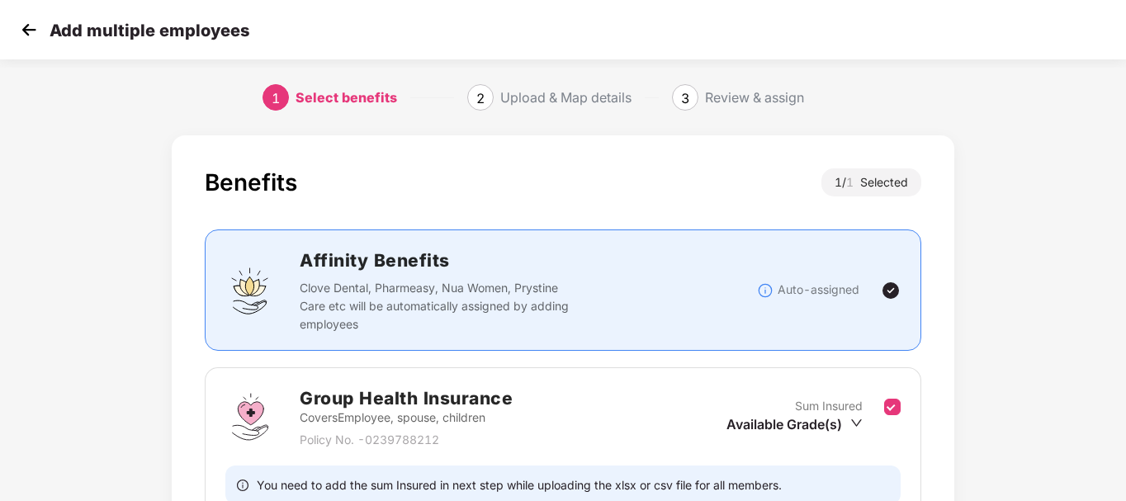
scroll to position [164, 0]
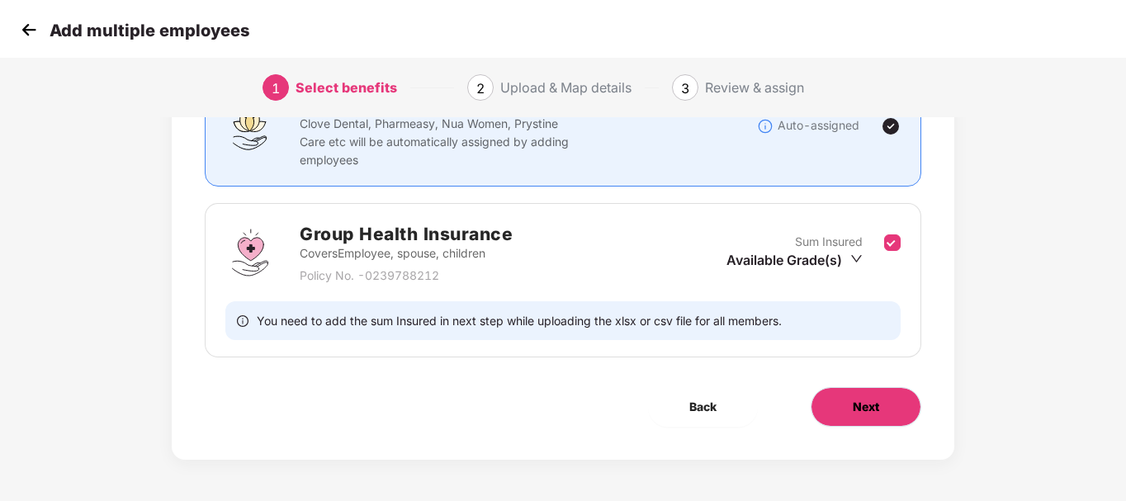
click at [841, 400] on button "Next" at bounding box center [866, 407] width 111 height 40
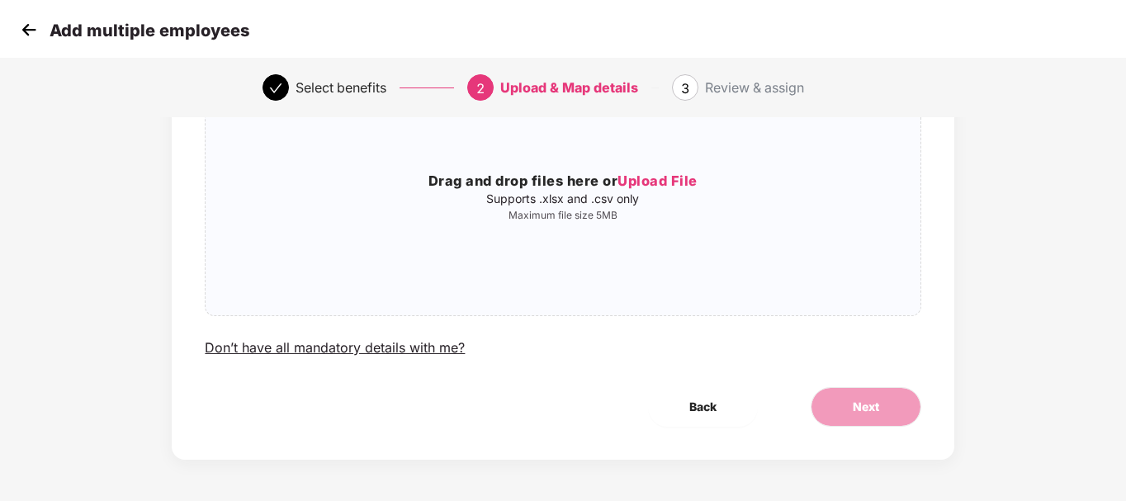
scroll to position [0, 0]
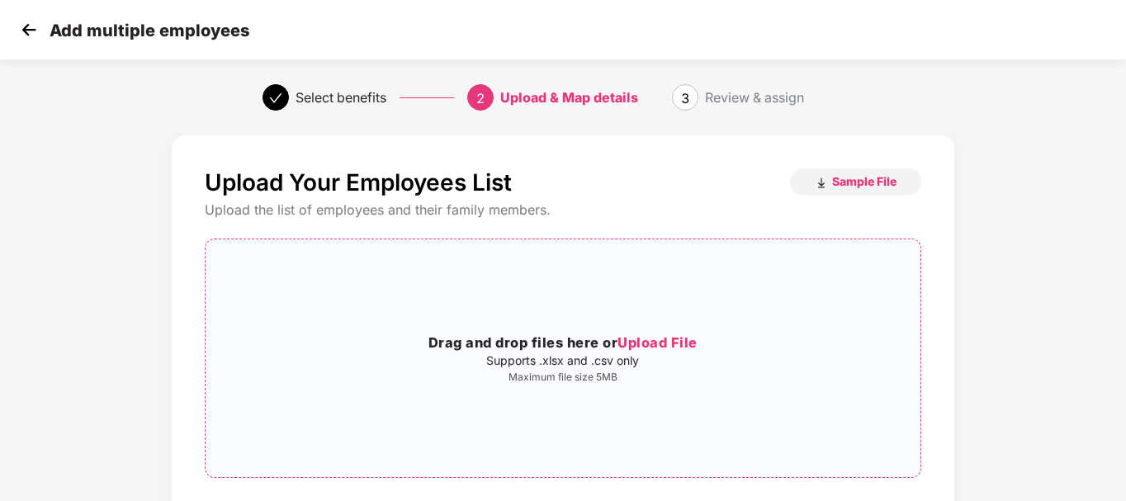
click at [517, 335] on h3 "Drag and drop files here or Upload File" at bounding box center [563, 343] width 714 height 21
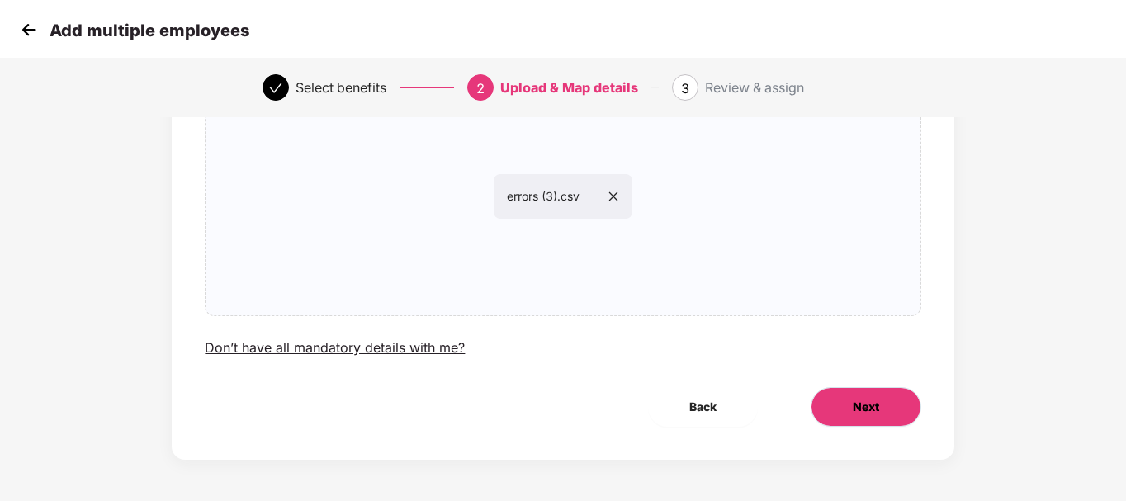
click at [844, 424] on button "Next" at bounding box center [866, 407] width 111 height 40
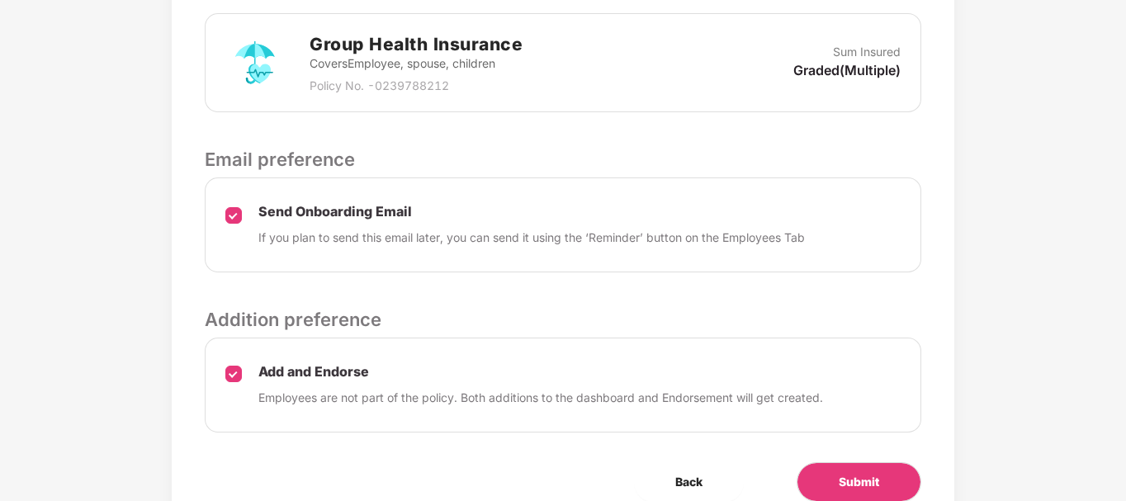
scroll to position [598, 0]
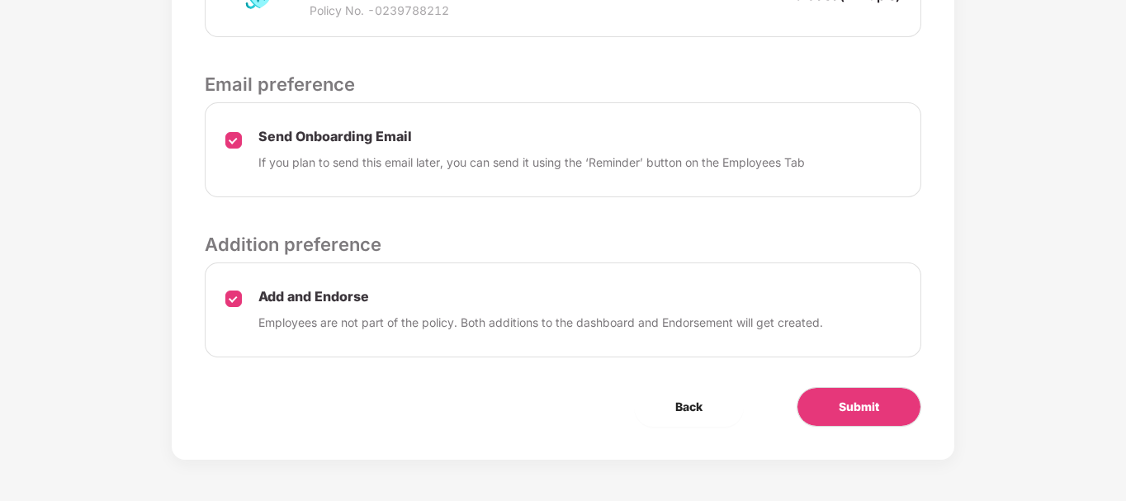
click at [865, 420] on button "Submit" at bounding box center [859, 407] width 125 height 40
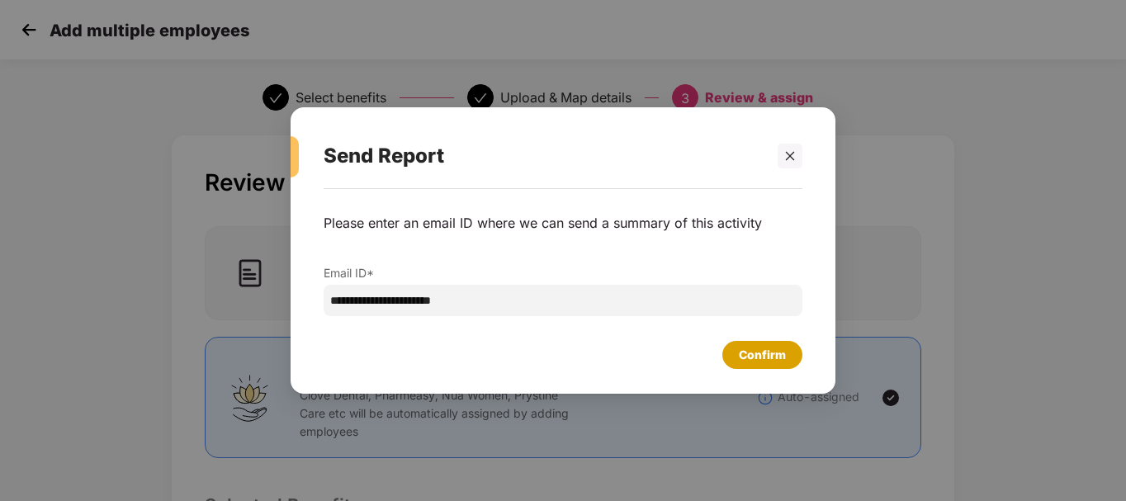
click at [745, 358] on div "Confirm" at bounding box center [762, 355] width 47 height 18
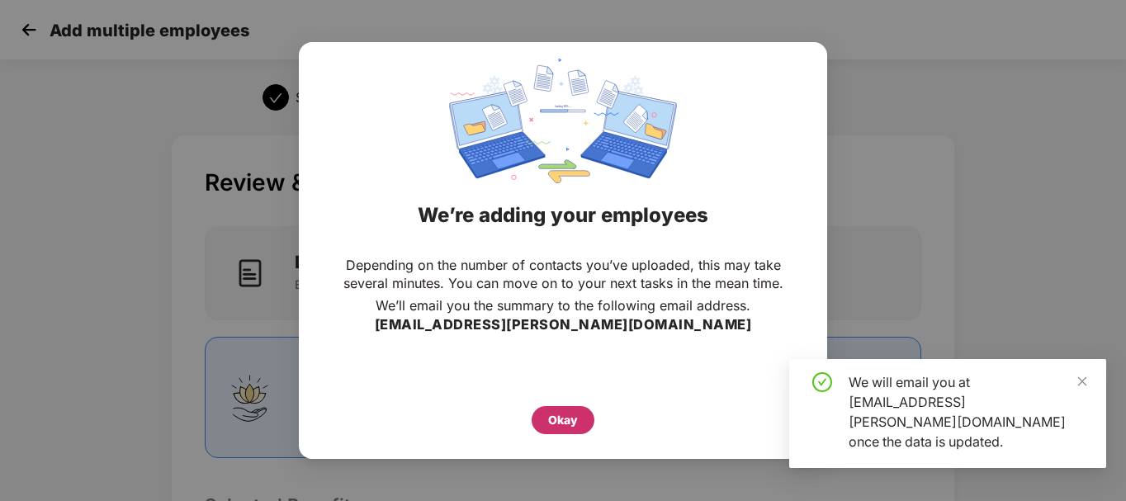
click at [565, 419] on div "Okay" at bounding box center [563, 420] width 30 height 18
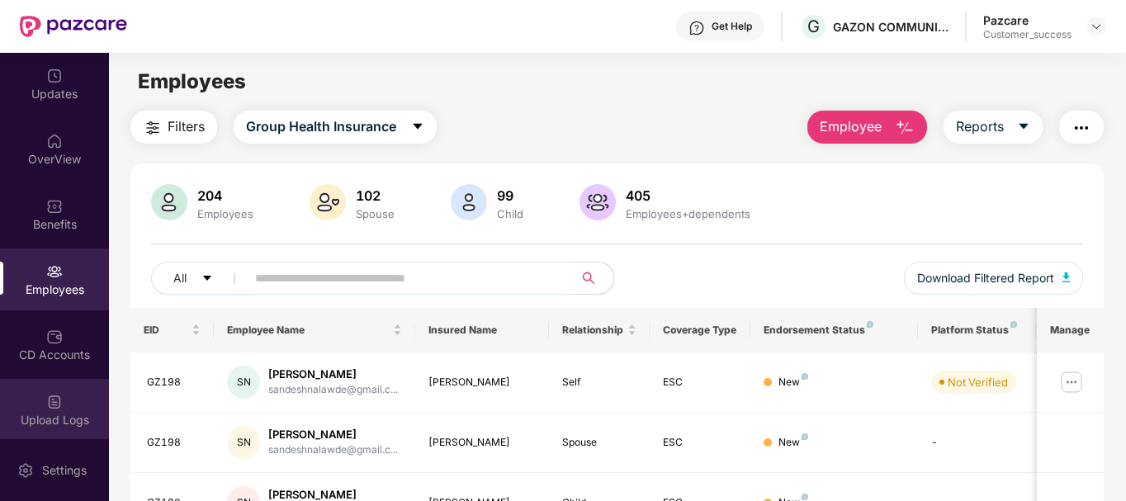
click at [47, 385] on div "Upload Logs" at bounding box center [54, 410] width 109 height 62
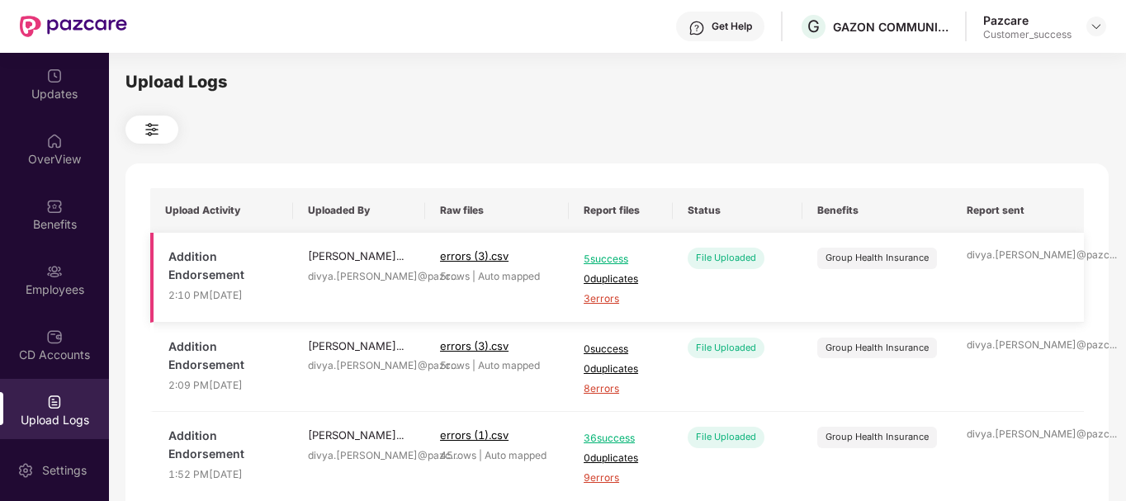
click at [606, 300] on span "3 errors" at bounding box center [621, 299] width 74 height 16
click at [32, 235] on div "Benefits" at bounding box center [54, 214] width 109 height 62
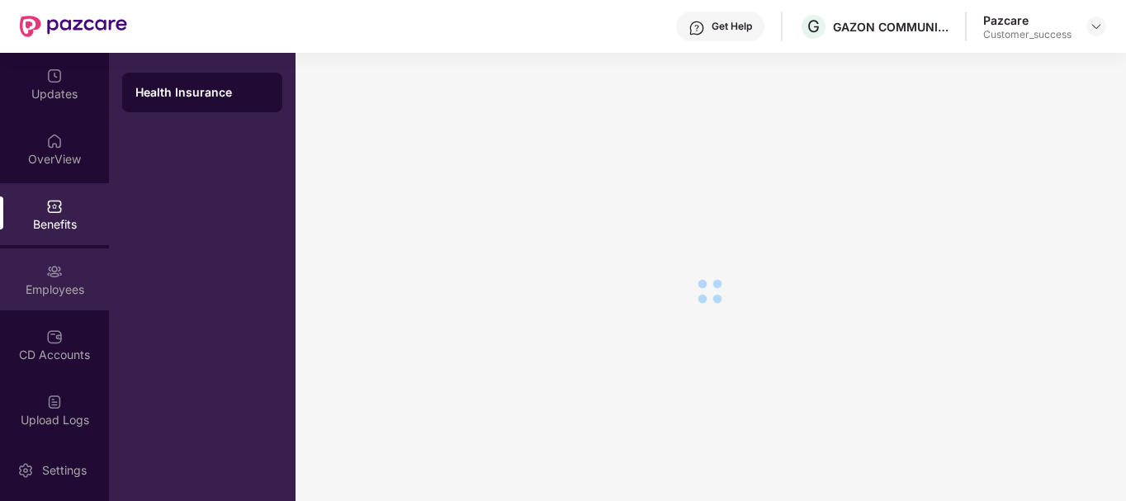
click at [33, 285] on div "Employees" at bounding box center [54, 289] width 109 height 17
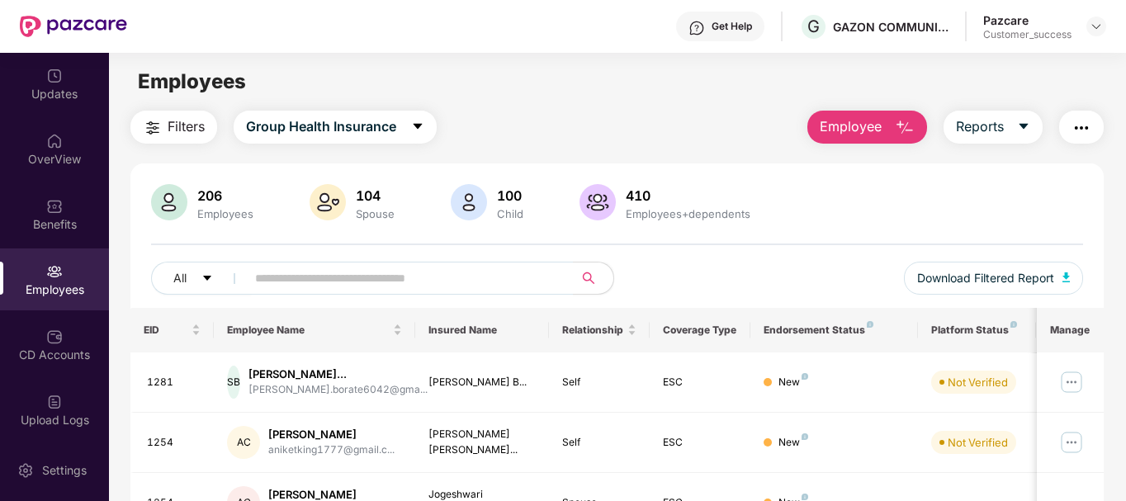
click at [907, 106] on main "Employees Filters Group Health Insurance Employee Reports 206 Employees 104 Spo…" at bounding box center [617, 303] width 1016 height 501
click at [903, 136] on img "button" at bounding box center [905, 128] width 20 height 20
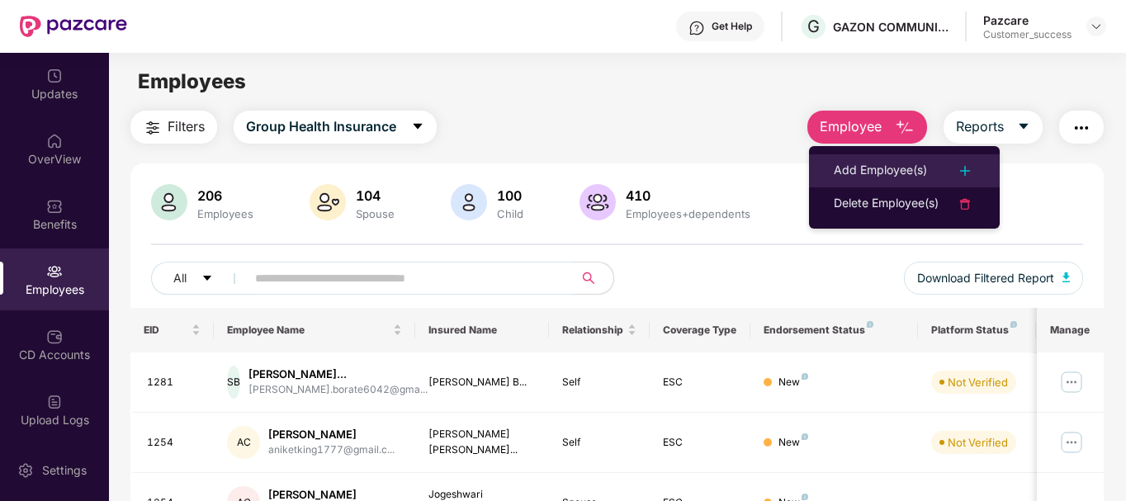
click at [879, 161] on div "Add Employee(s)" at bounding box center [880, 171] width 93 height 20
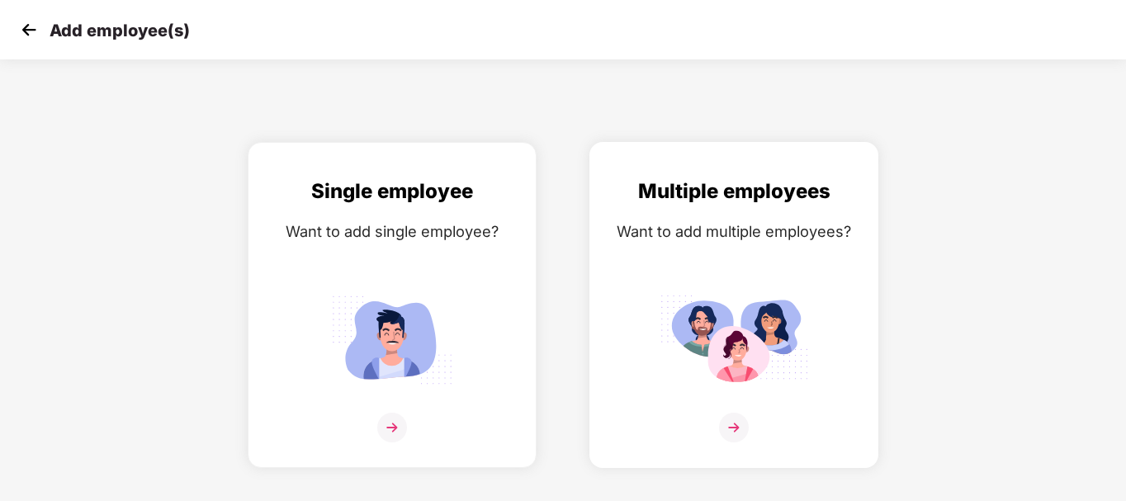
click at [675, 257] on div "Multiple employees Want to add multiple employees?" at bounding box center [734, 319] width 254 height 287
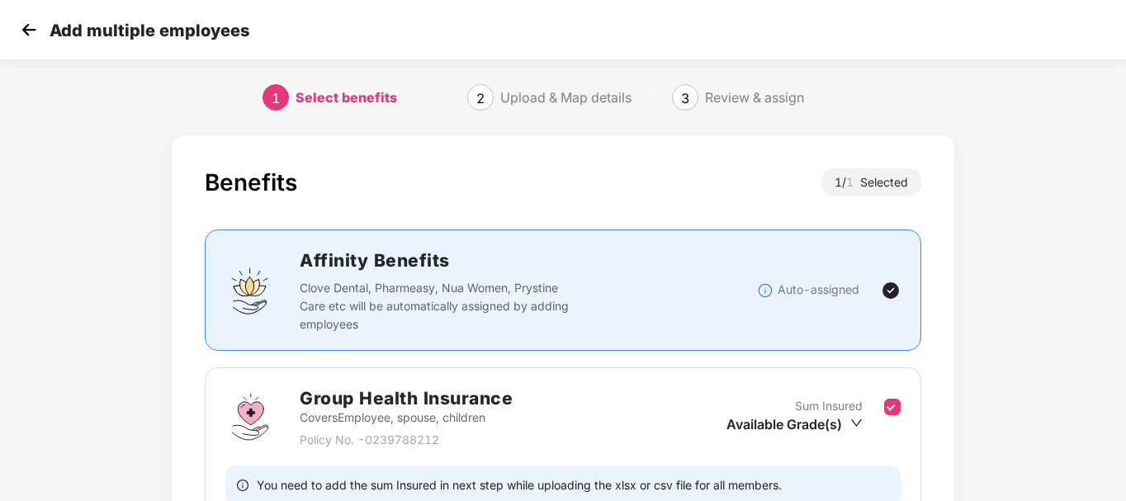
scroll to position [164, 0]
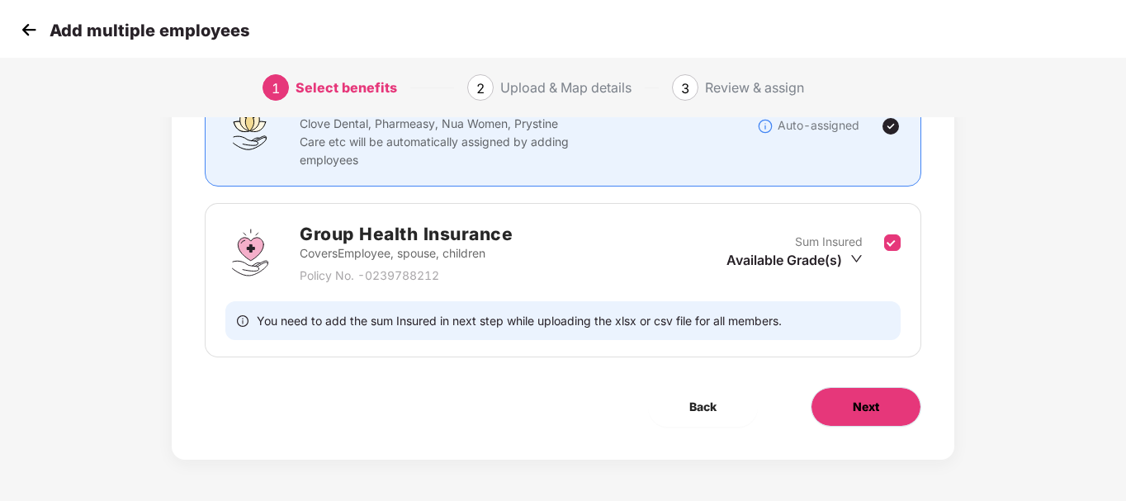
click at [860, 411] on span "Next" at bounding box center [866, 407] width 26 height 18
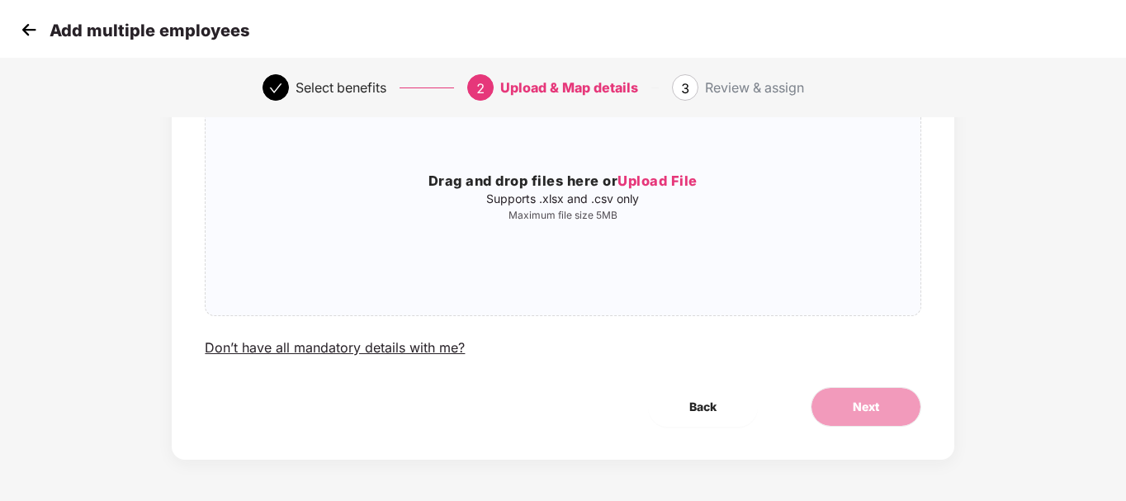
scroll to position [0, 0]
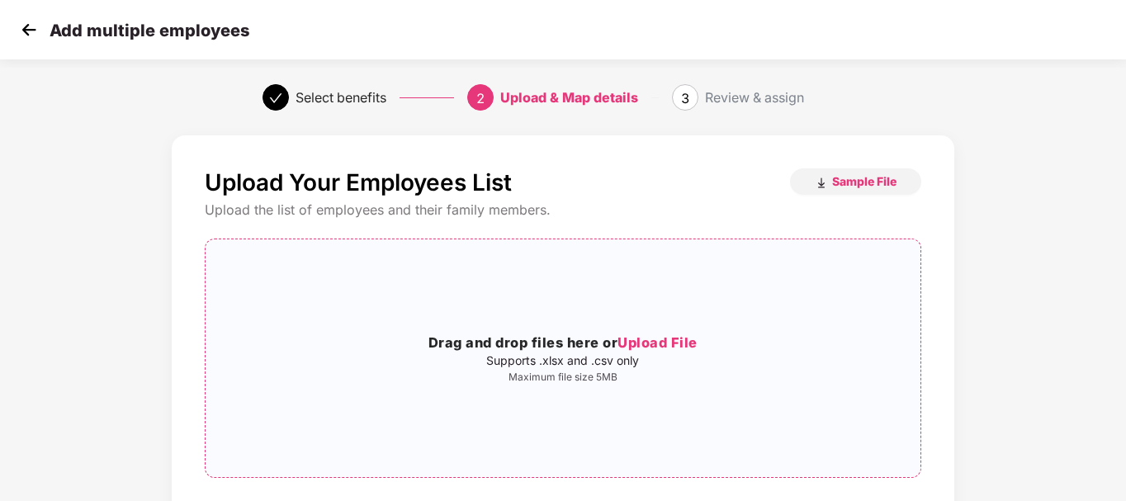
click at [457, 341] on h3 "Drag and drop files here or Upload File" at bounding box center [563, 343] width 714 height 21
click at [621, 352] on div "errors (5).csv" at bounding box center [563, 358] width 139 height 45
click at [613, 356] on icon "close" at bounding box center [614, 358] width 12 height 12
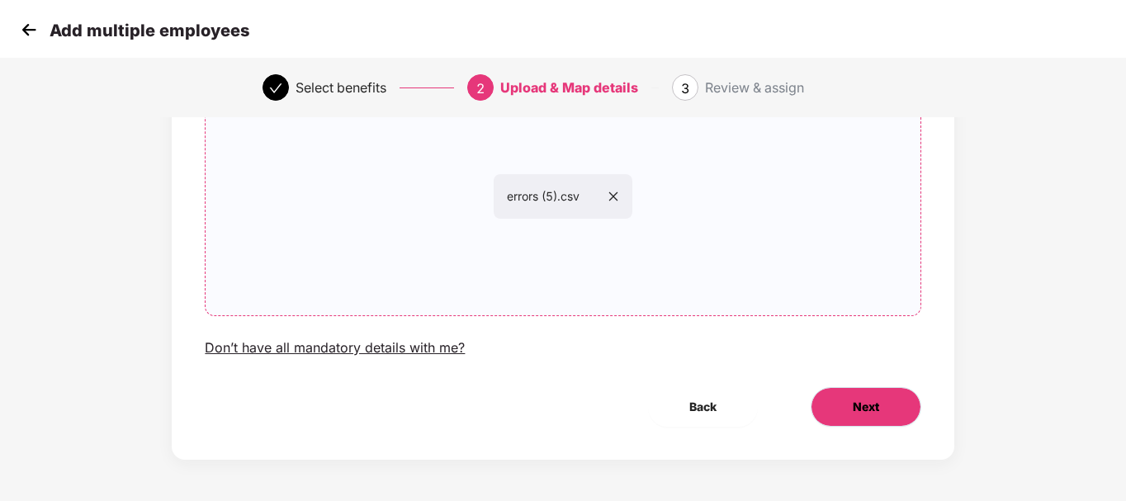
click at [840, 399] on button "Next" at bounding box center [866, 407] width 111 height 40
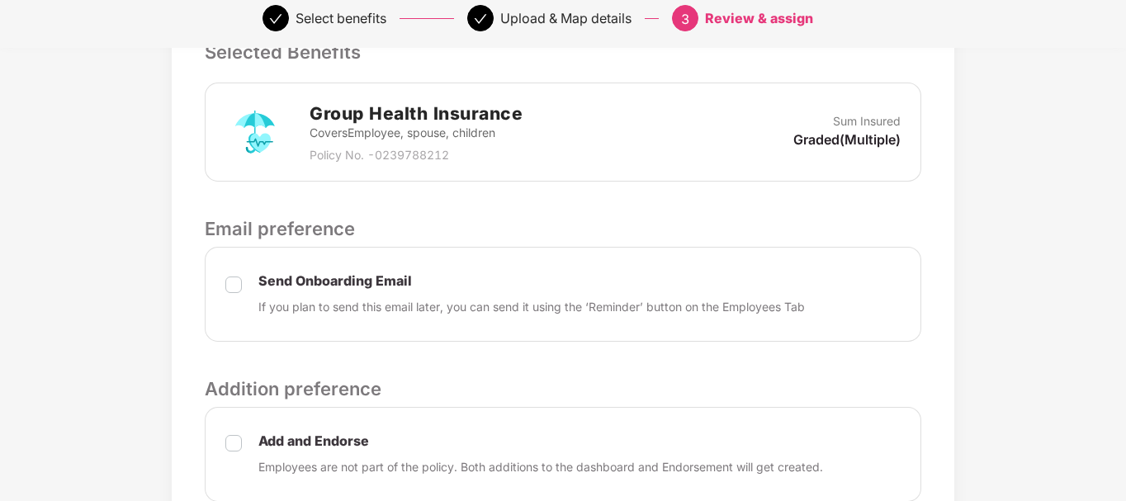
scroll to position [598, 0]
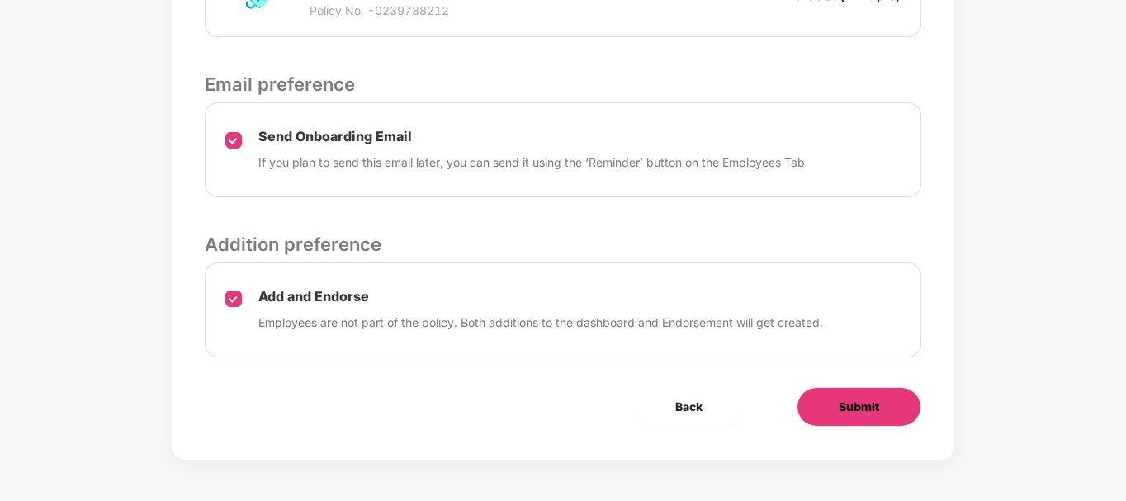
click at [840, 398] on span "Submit" at bounding box center [859, 407] width 40 height 18
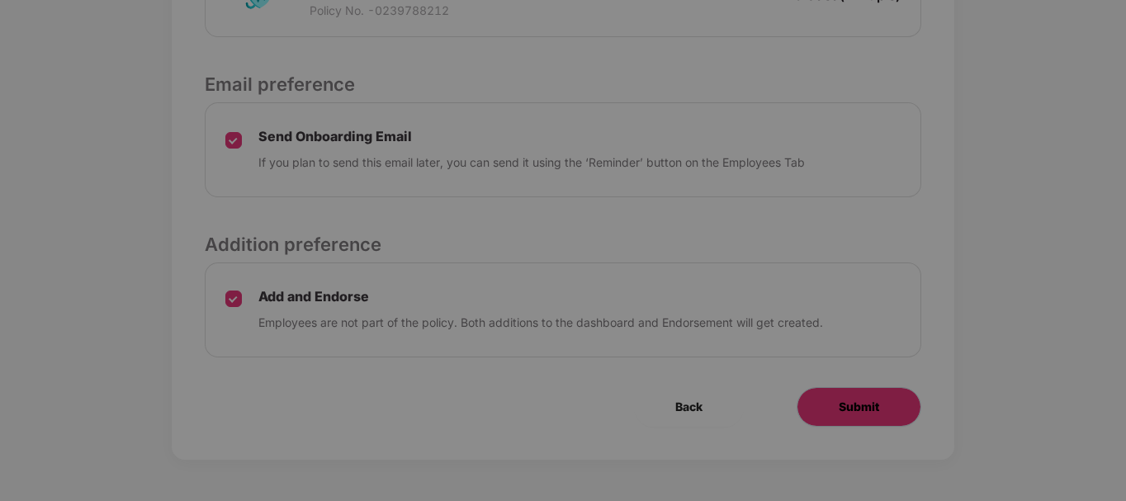
scroll to position [0, 0]
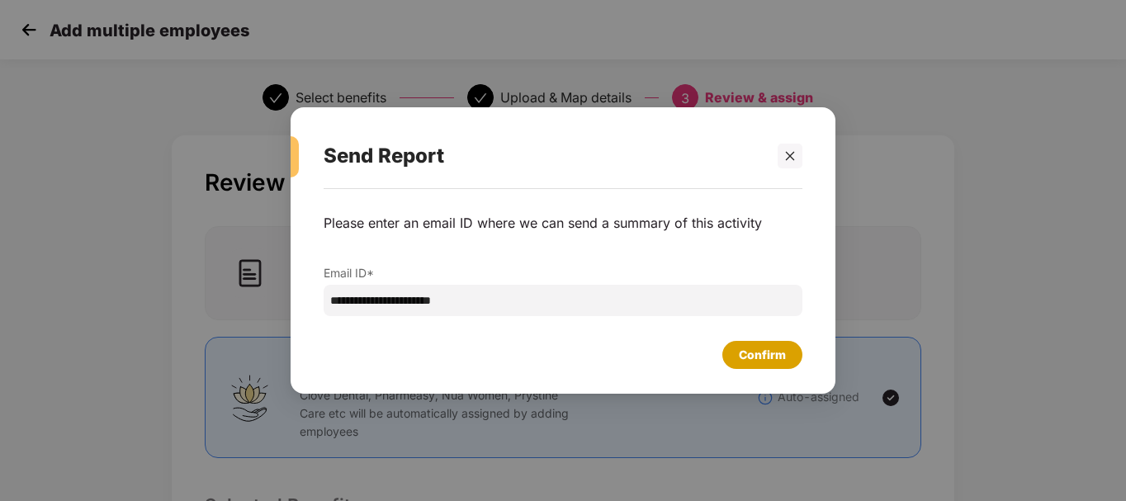
click at [742, 347] on div "Confirm" at bounding box center [762, 355] width 47 height 18
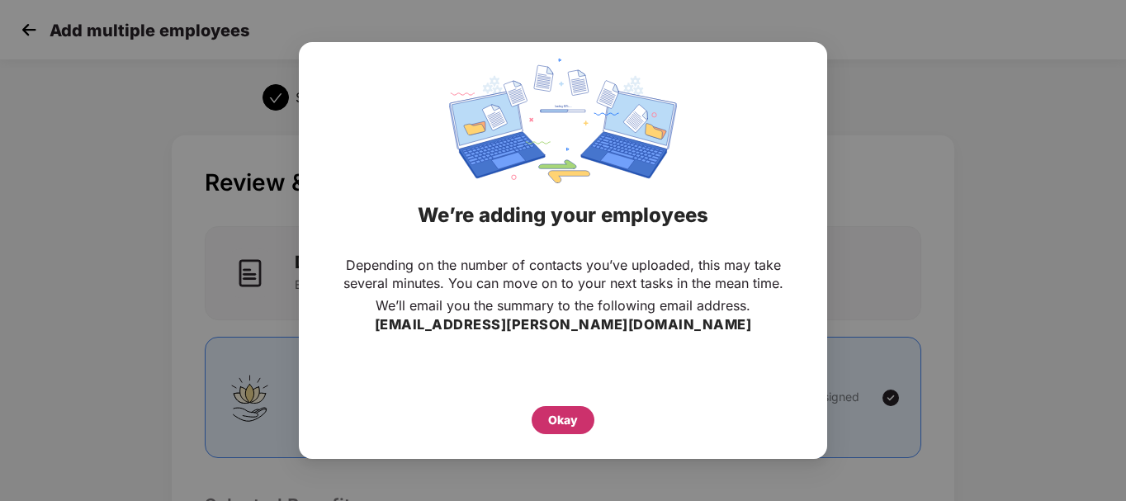
click at [567, 425] on div "Okay" at bounding box center [563, 420] width 30 height 18
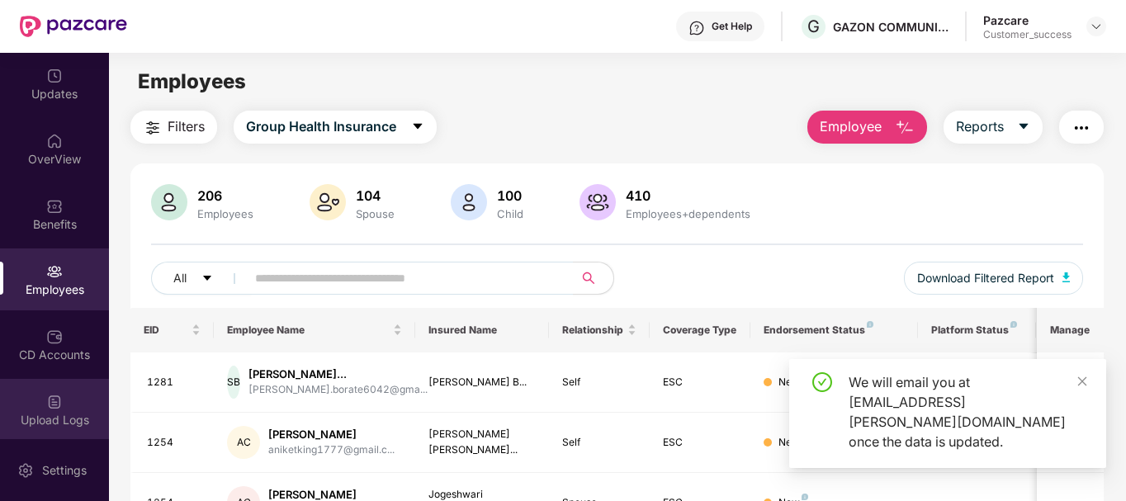
click at [57, 403] on img at bounding box center [54, 402] width 17 height 17
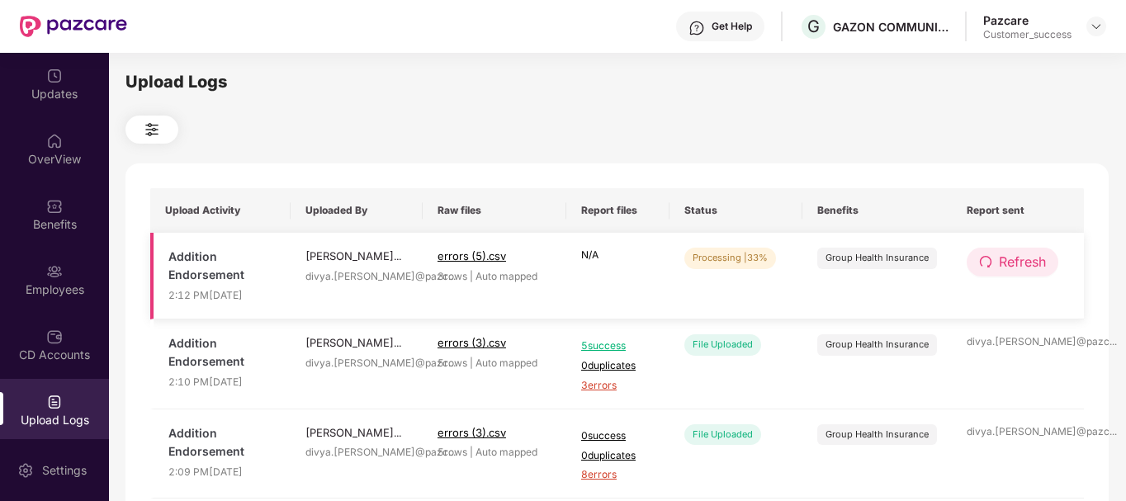
click at [1004, 268] on span "Refresh" at bounding box center [1022, 262] width 47 height 21
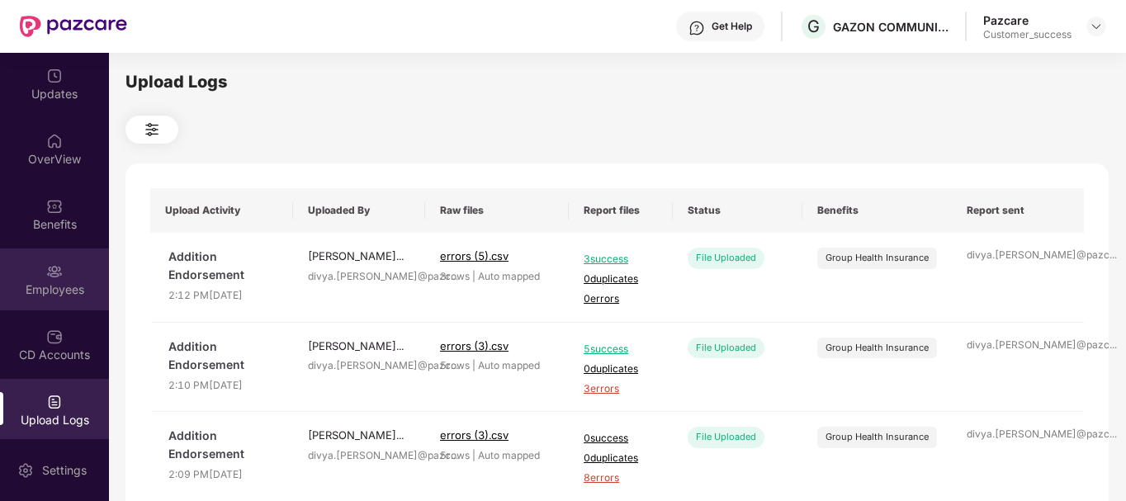
click at [69, 263] on div "Employees" at bounding box center [54, 279] width 109 height 62
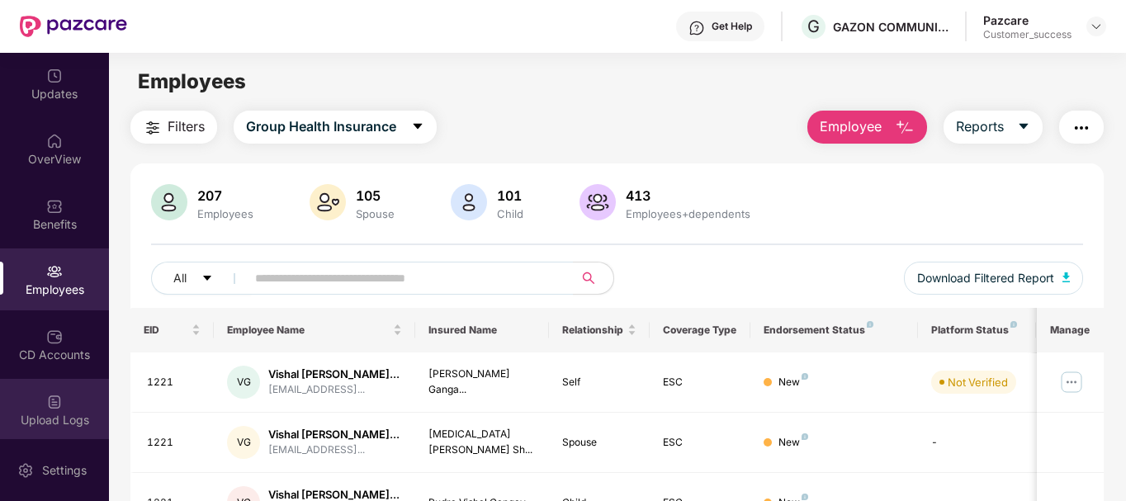
click at [67, 400] on div "Upload Logs" at bounding box center [54, 410] width 109 height 62
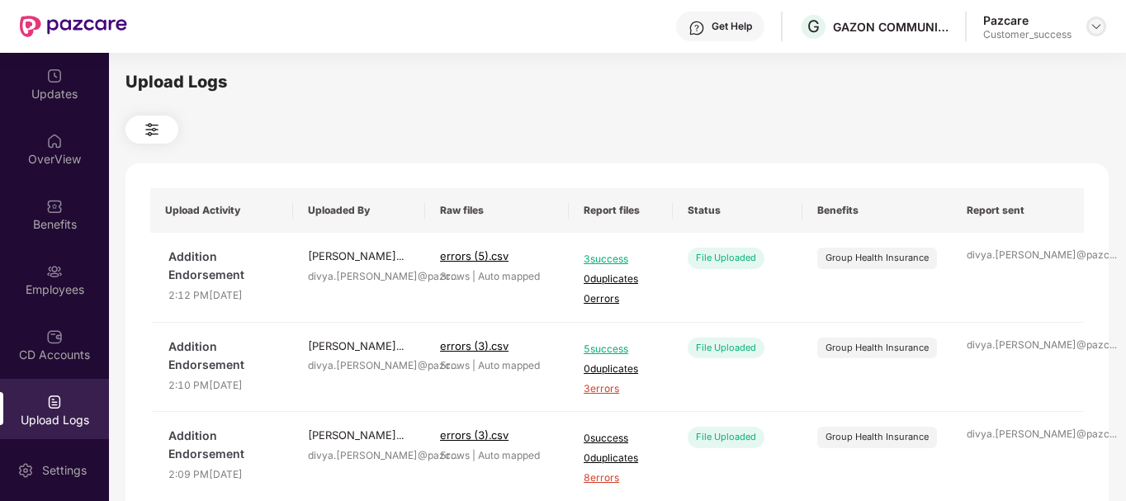
click at [1091, 25] on img at bounding box center [1096, 26] width 13 height 13
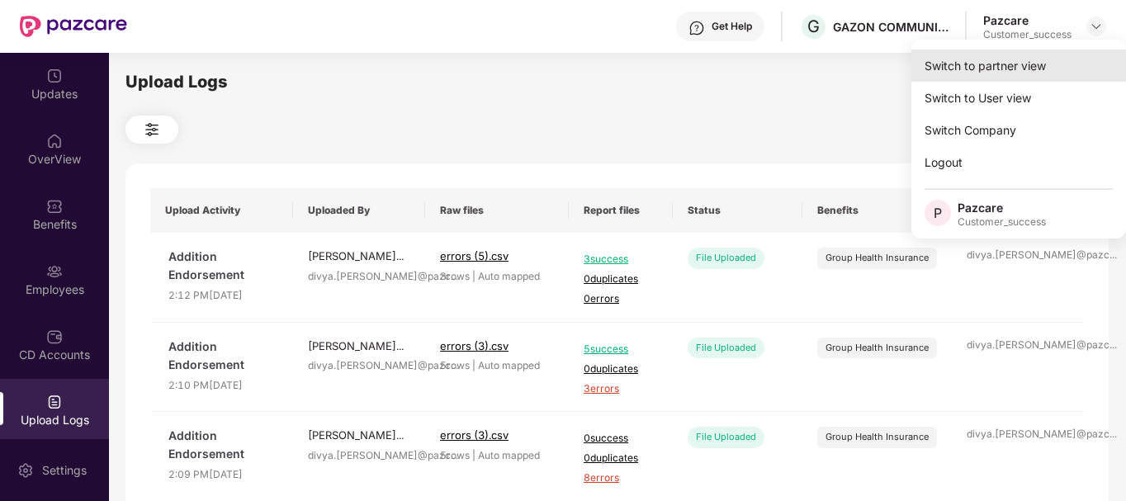
click at [995, 71] on div "Switch to partner view" at bounding box center [1018, 66] width 215 height 32
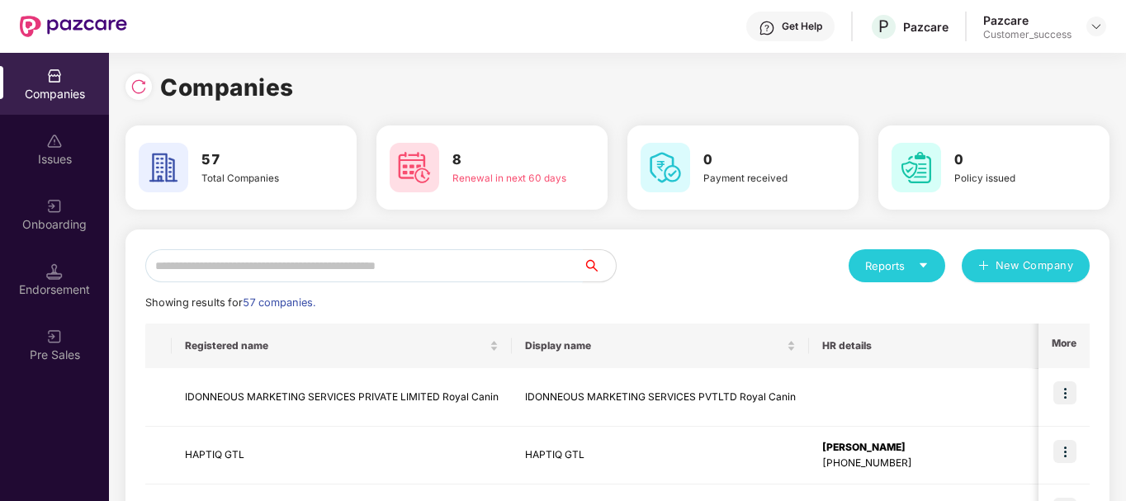
click at [286, 263] on input "text" at bounding box center [364, 265] width 438 height 33
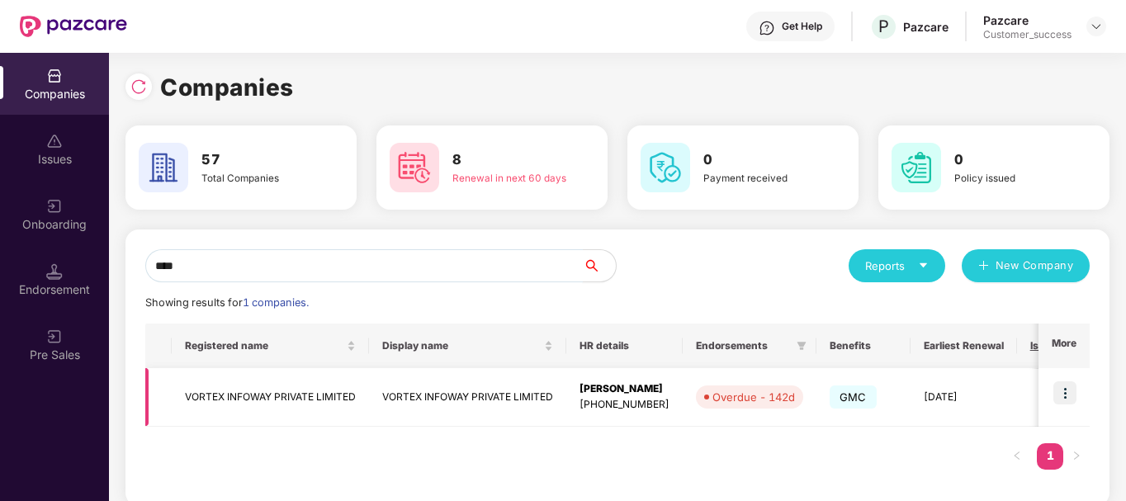
type input "****"
click at [1070, 390] on img at bounding box center [1064, 392] width 23 height 23
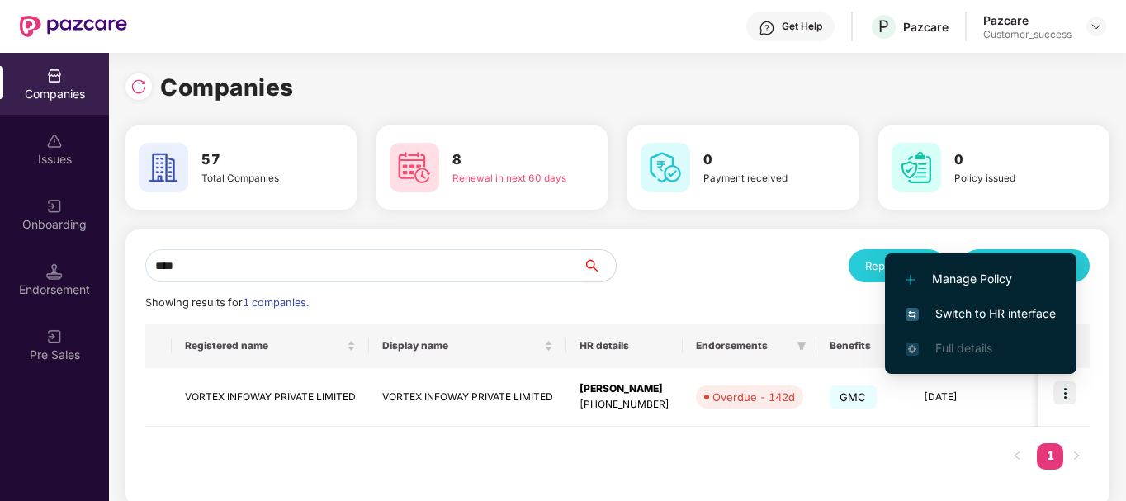
click at [934, 320] on span "Switch to HR interface" at bounding box center [981, 314] width 150 height 18
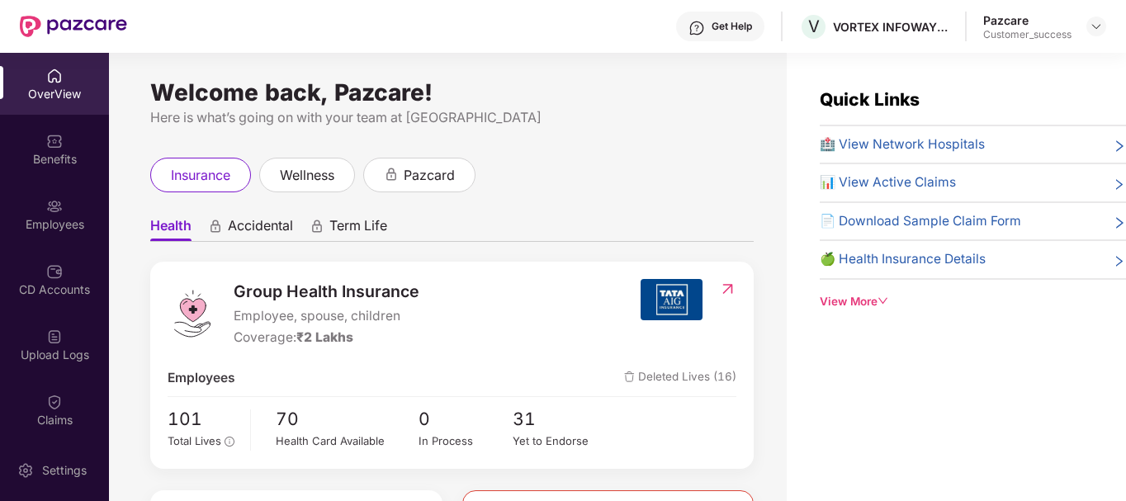
click at [54, 371] on div "Upload Logs" at bounding box center [54, 345] width 109 height 62
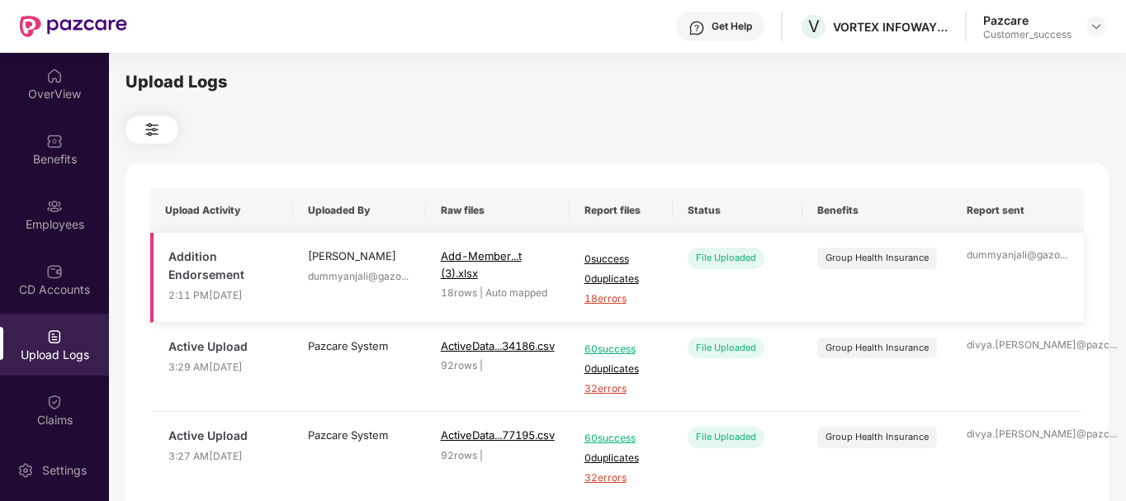
click at [603, 298] on span "18 errors" at bounding box center [620, 299] width 73 height 16
click at [452, 248] on span "Add-Member...t (3).xlsx" at bounding box center [498, 265] width 114 height 34
click at [1094, 26] on img at bounding box center [1096, 26] width 13 height 13
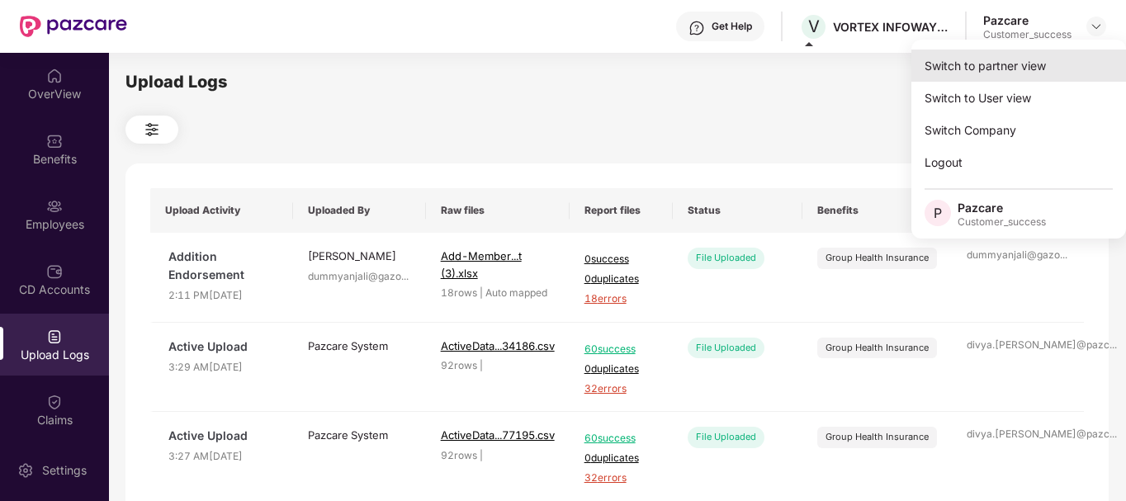
click at [977, 72] on div "Switch to partner view" at bounding box center [1018, 66] width 215 height 32
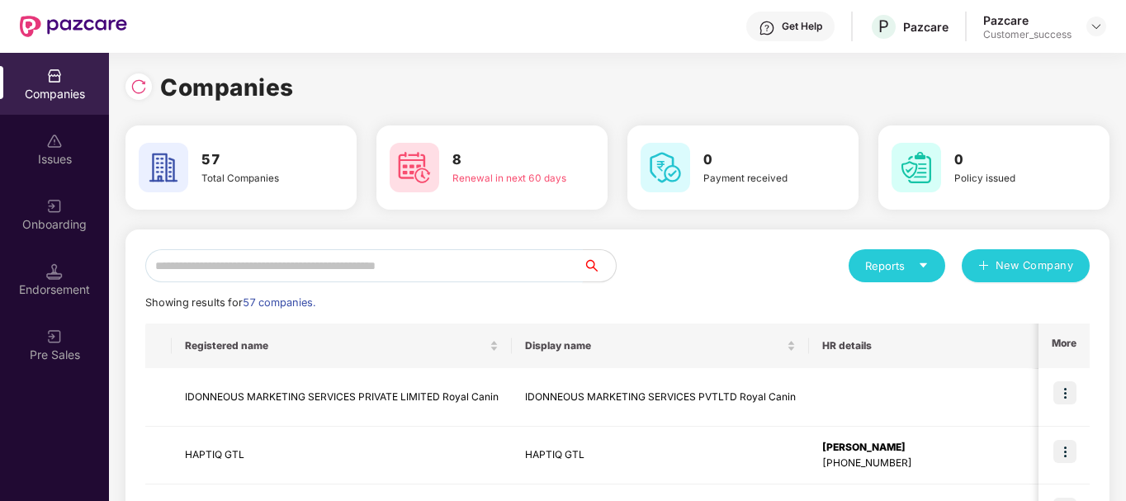
click at [423, 263] on input "text" at bounding box center [364, 265] width 438 height 33
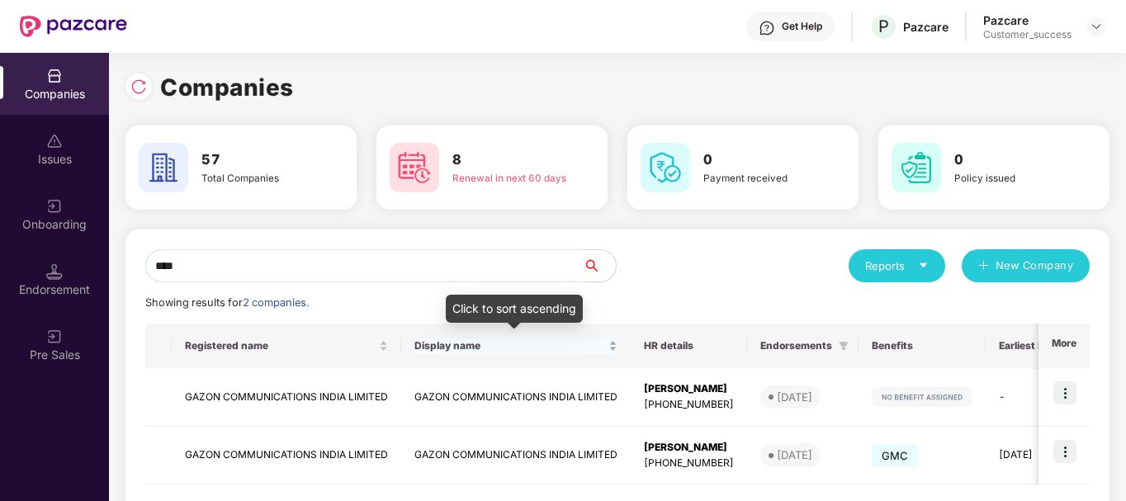
scroll to position [76, 0]
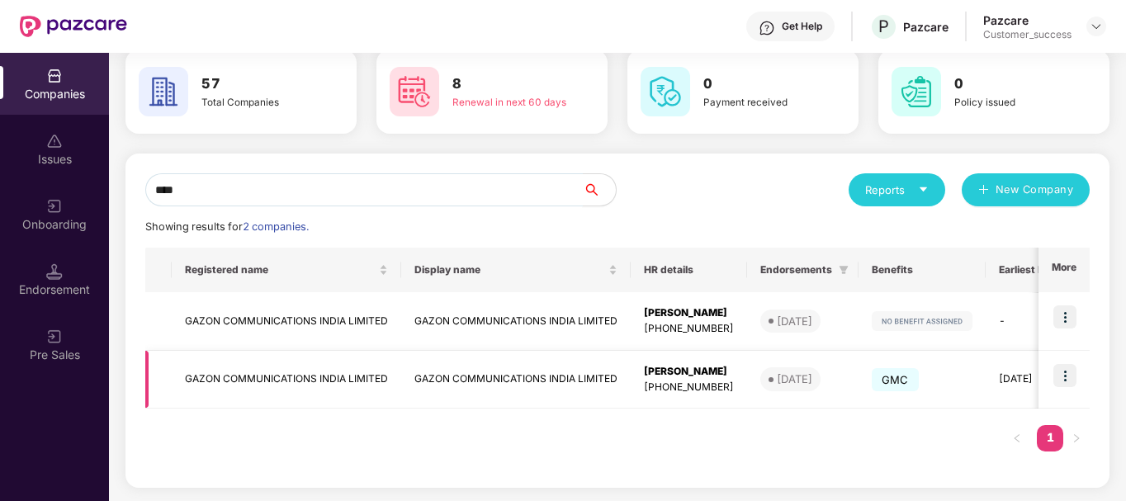
type input "****"
click at [1055, 378] on img at bounding box center [1064, 375] width 23 height 23
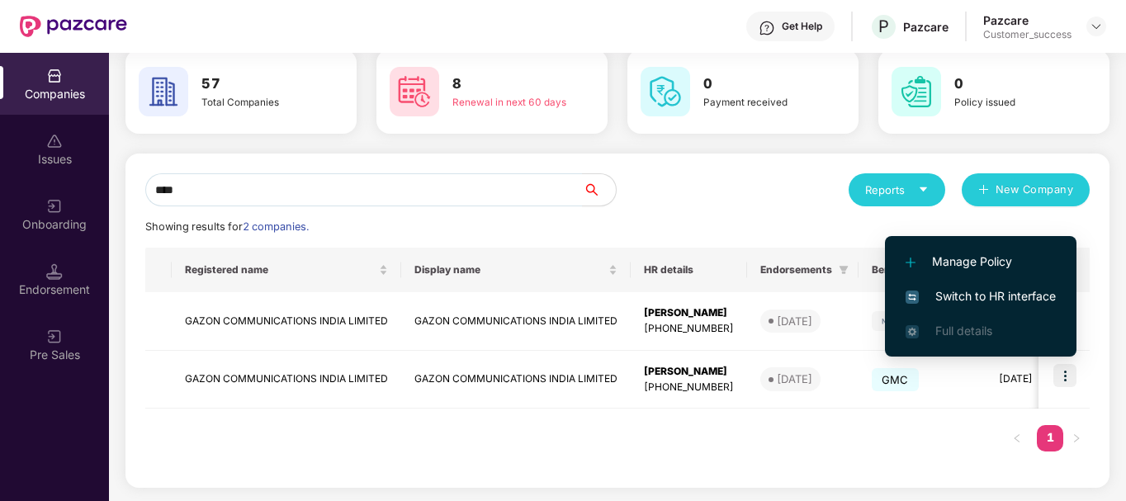
click at [971, 303] on span "Switch to HR interface" at bounding box center [981, 296] width 150 height 18
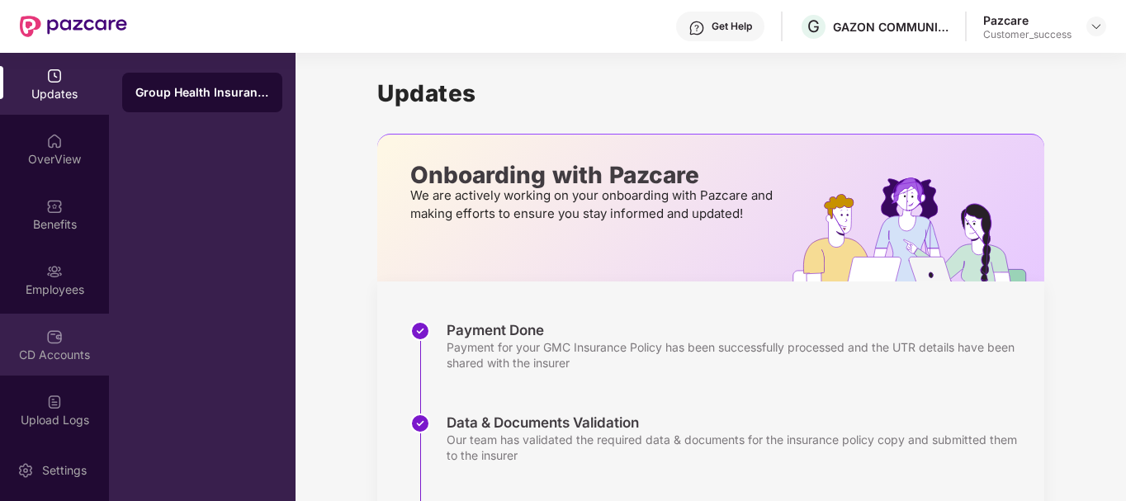
scroll to position [201, 0]
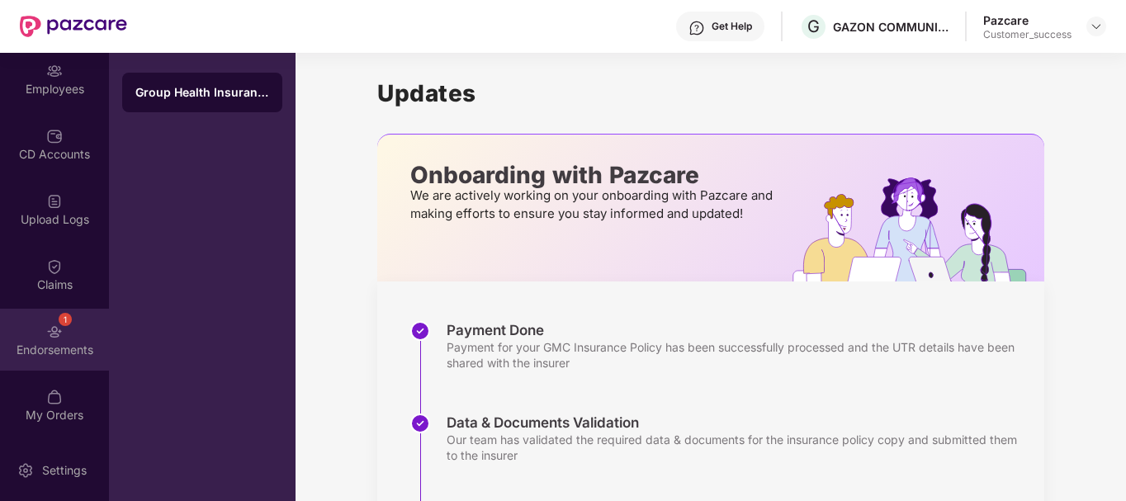
click at [45, 345] on div "Endorsements" at bounding box center [54, 350] width 109 height 17
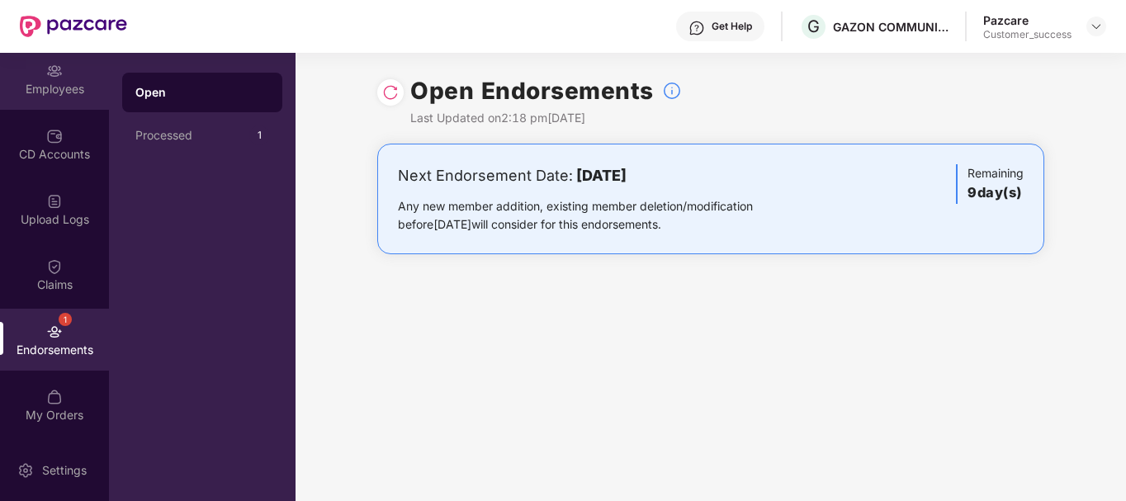
click at [48, 64] on img at bounding box center [54, 71] width 17 height 17
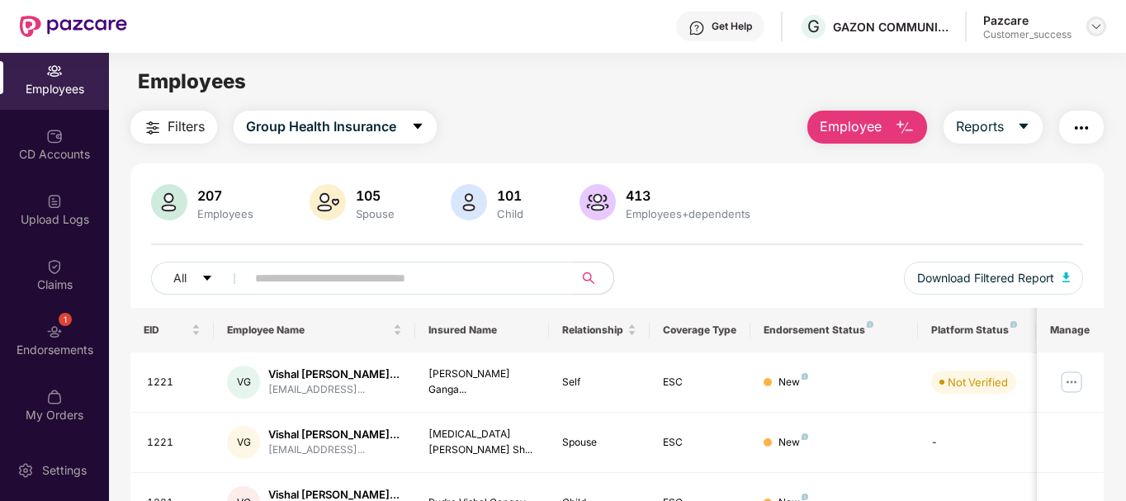
click at [1103, 22] on div at bounding box center [1096, 27] width 20 height 20
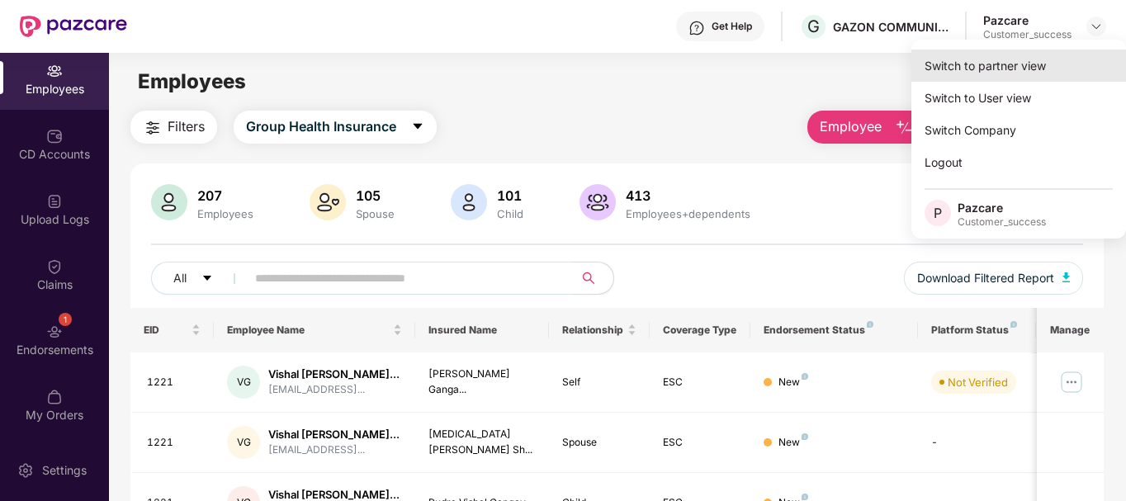
click at [1014, 59] on div "Switch to partner view" at bounding box center [1018, 66] width 215 height 32
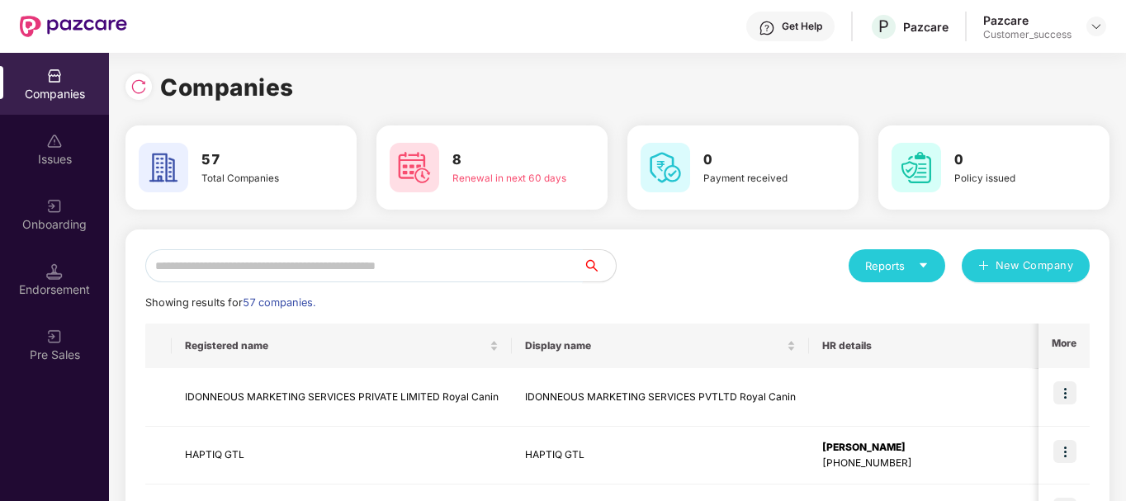
click at [430, 267] on input "text" at bounding box center [364, 265] width 438 height 33
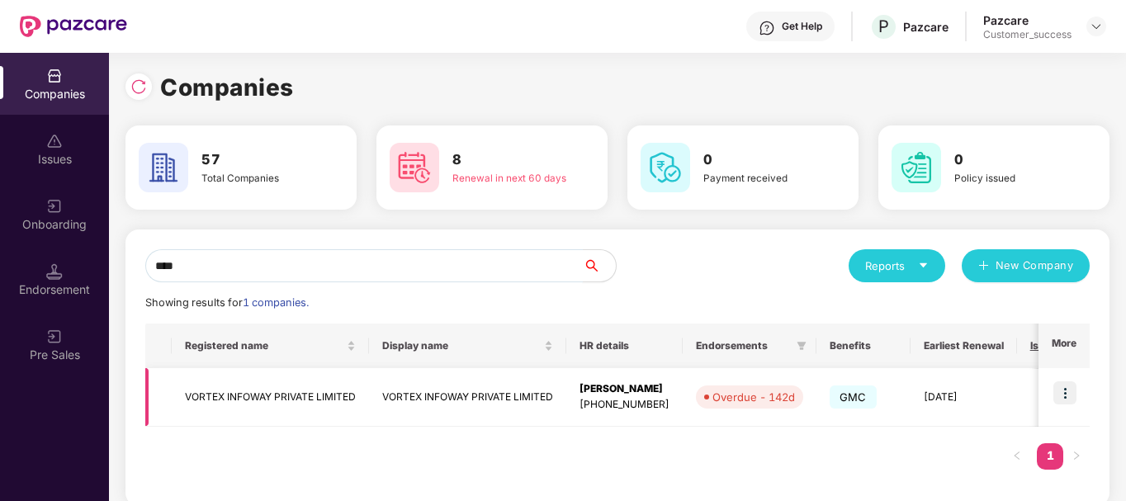
type input "****"
click at [1066, 390] on img at bounding box center [1064, 392] width 23 height 23
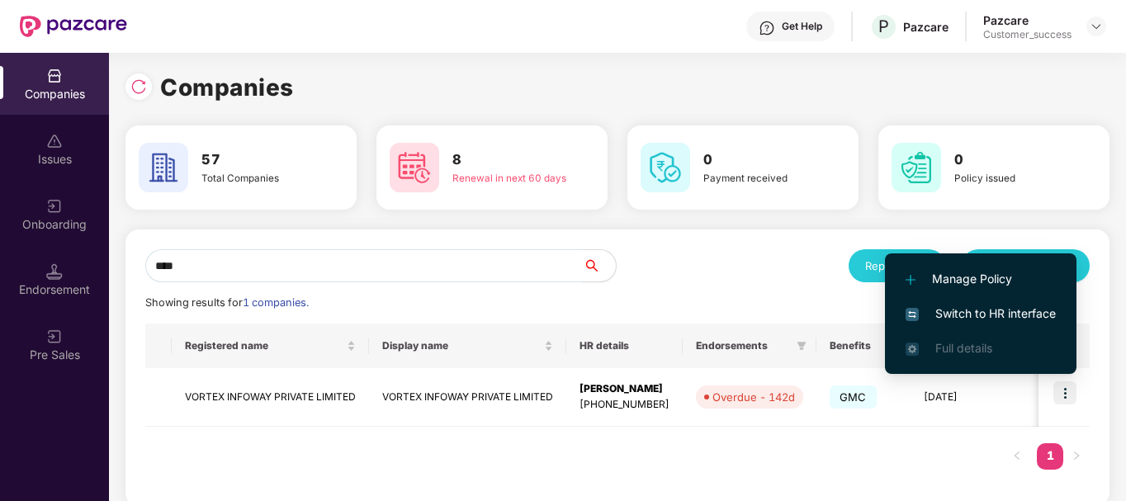
click at [929, 305] on span "Switch to HR interface" at bounding box center [981, 314] width 150 height 18
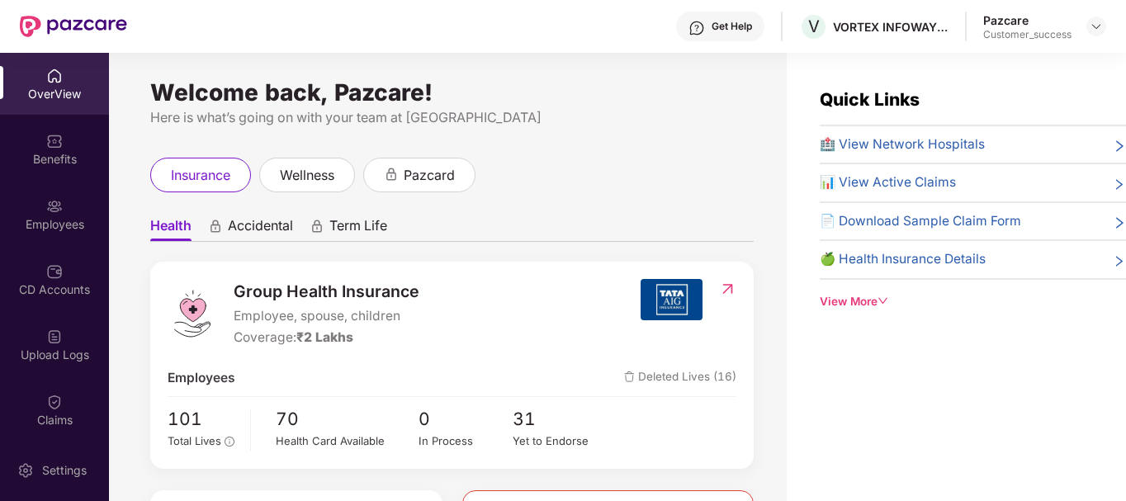
scroll to position [135, 0]
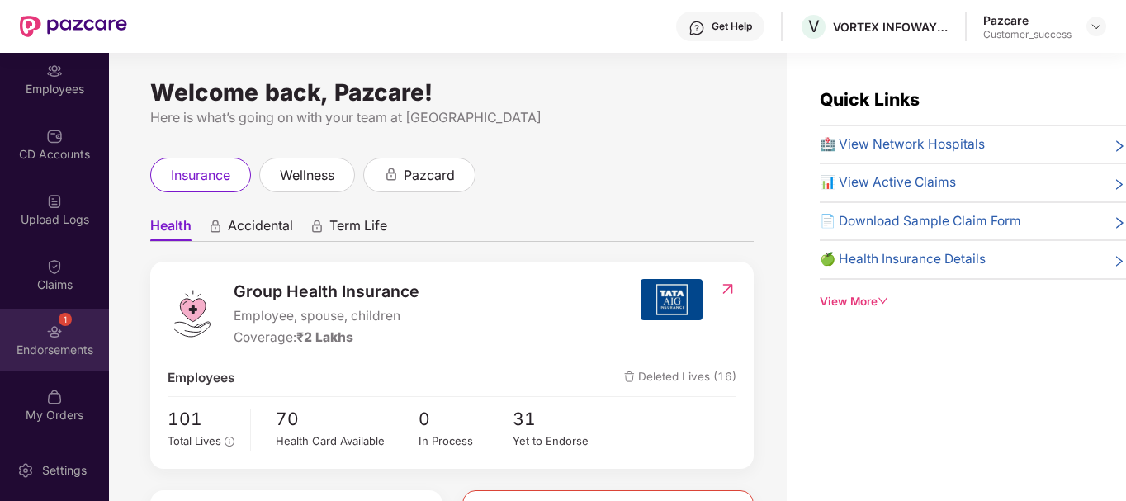
click at [50, 342] on div "Endorsements" at bounding box center [54, 350] width 109 height 17
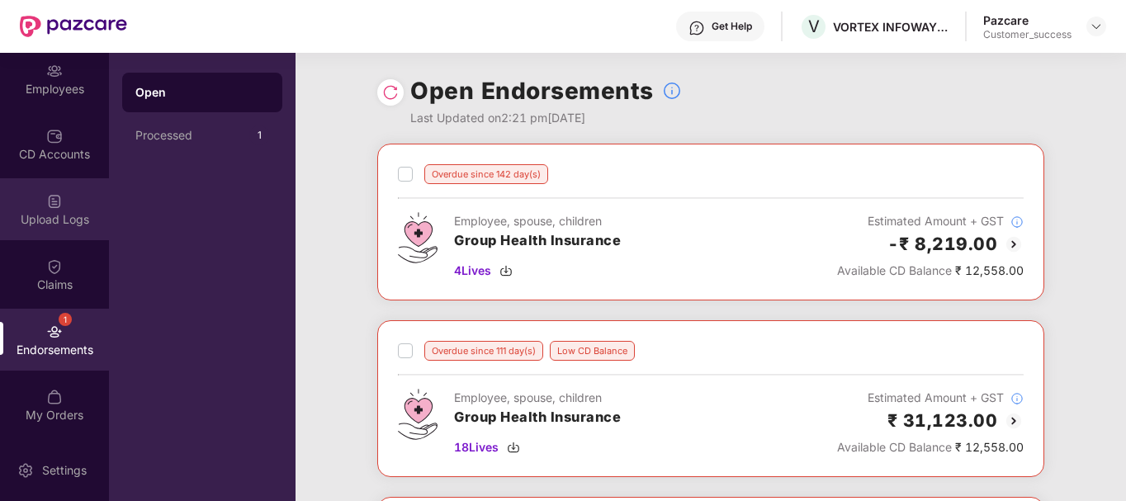
click at [40, 220] on div "Upload Logs" at bounding box center [54, 219] width 109 height 17
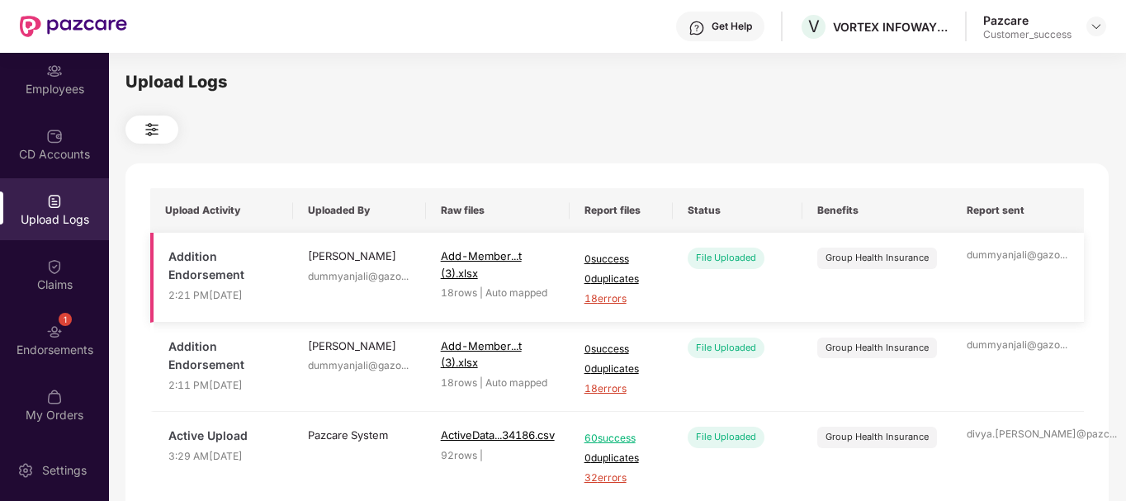
click at [619, 302] on span "18 errors" at bounding box center [620, 299] width 73 height 16
